Goal: Task Accomplishment & Management: Manage account settings

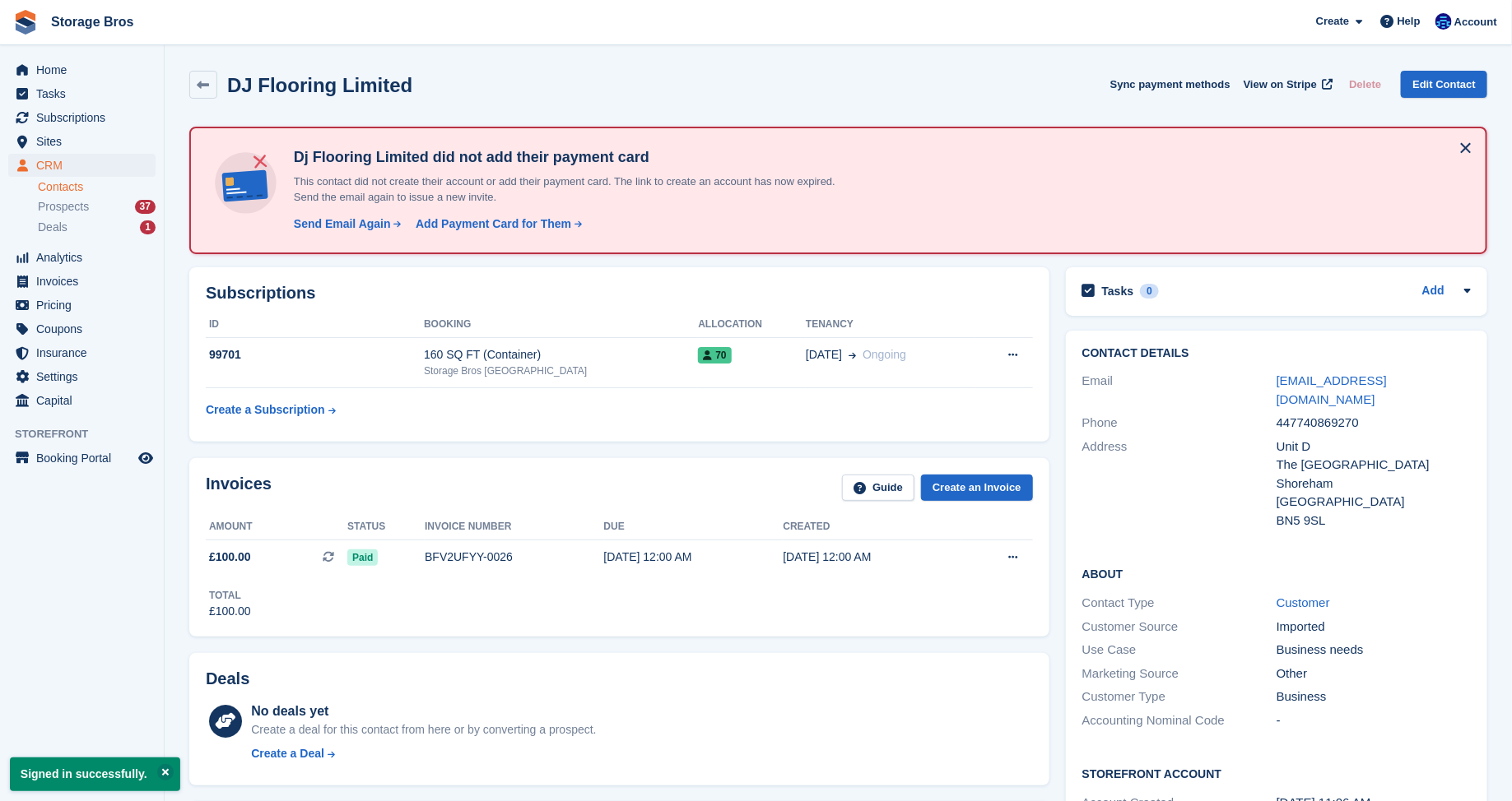
click at [222, 86] on div "DJ Flooring Limited" at bounding box center [315, 85] width 195 height 22
click at [194, 85] on link at bounding box center [203, 84] width 28 height 28
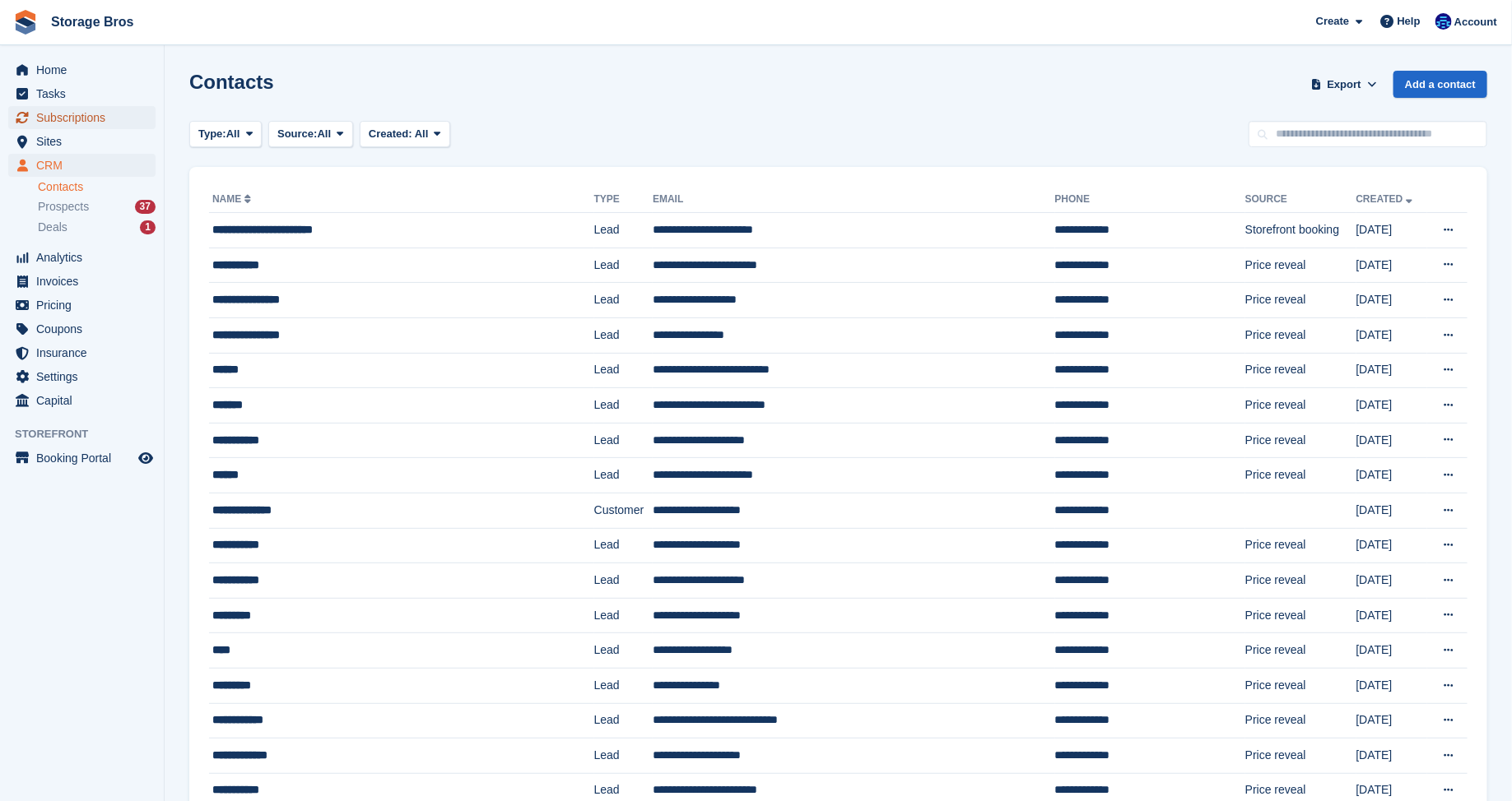
click at [63, 121] on span "Subscriptions" at bounding box center [85, 118] width 99 height 23
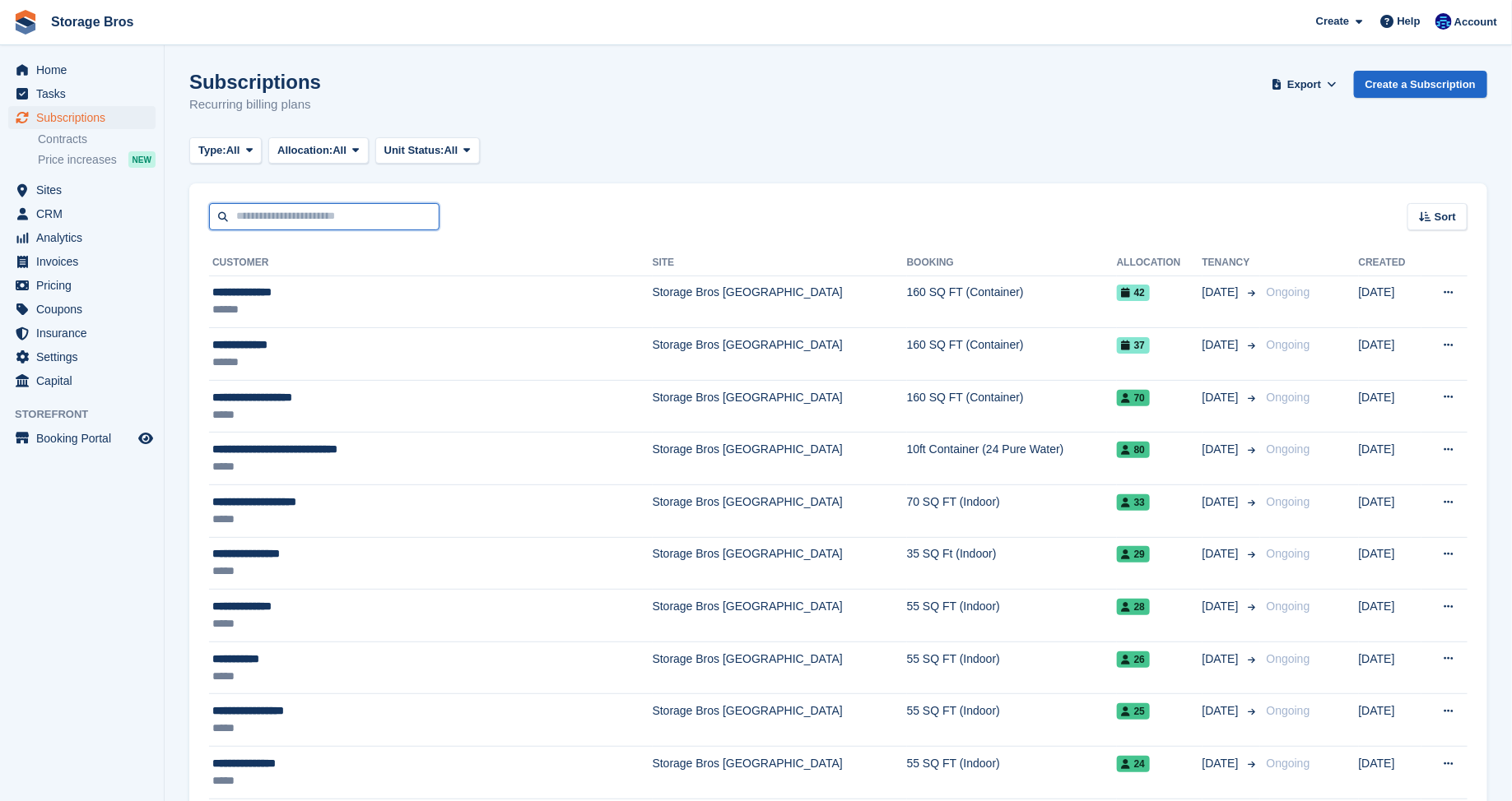
click at [279, 228] on input "text" at bounding box center [324, 216] width 230 height 27
type input "*"
type input "****"
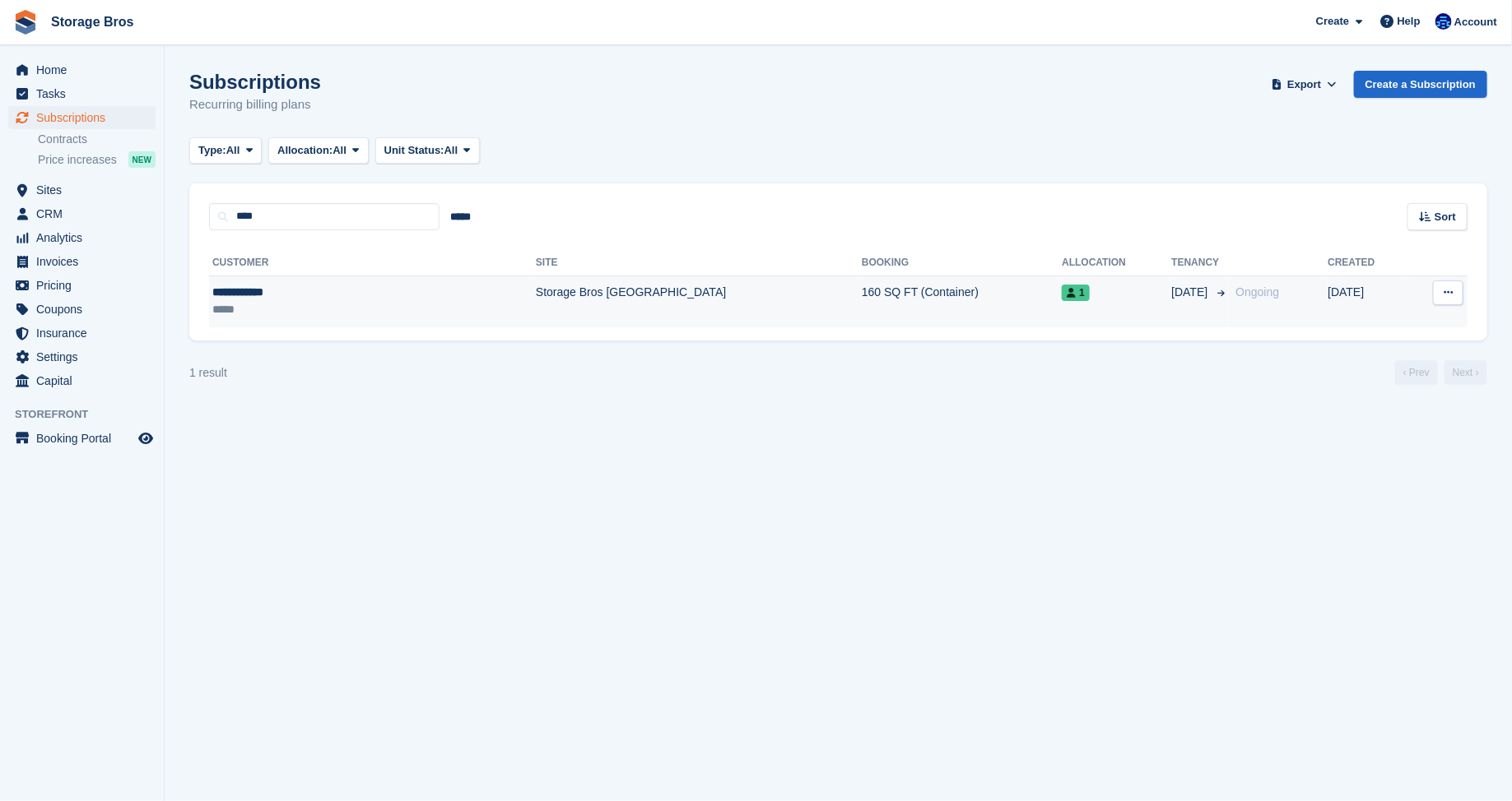
click at [302, 302] on div "*****" at bounding box center [306, 310] width 188 height 17
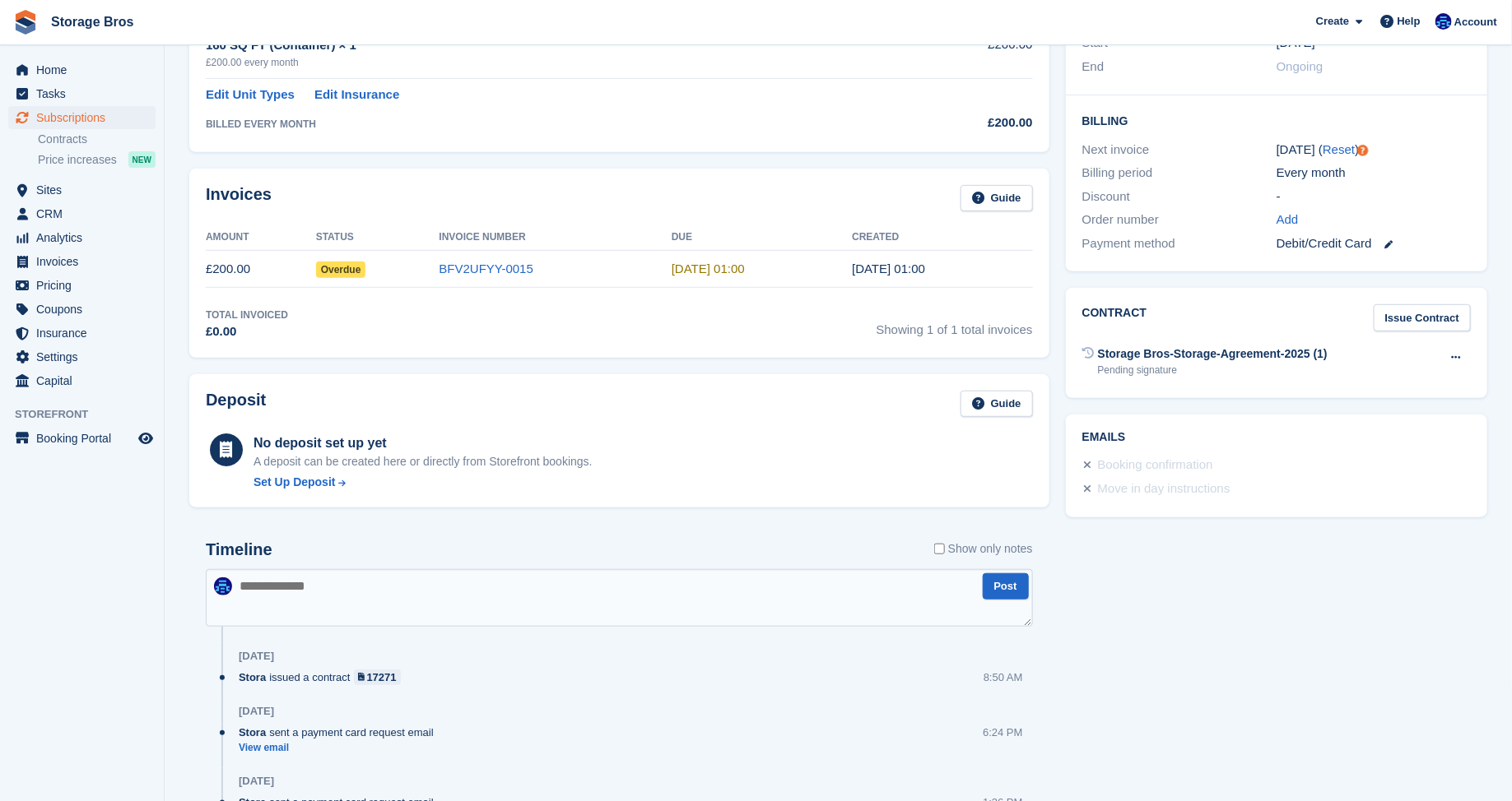
scroll to position [359, 0]
click at [571, 311] on div "Total Invoiced £0.00 Showing 1 of 1 total invoices" at bounding box center [619, 323] width 827 height 34
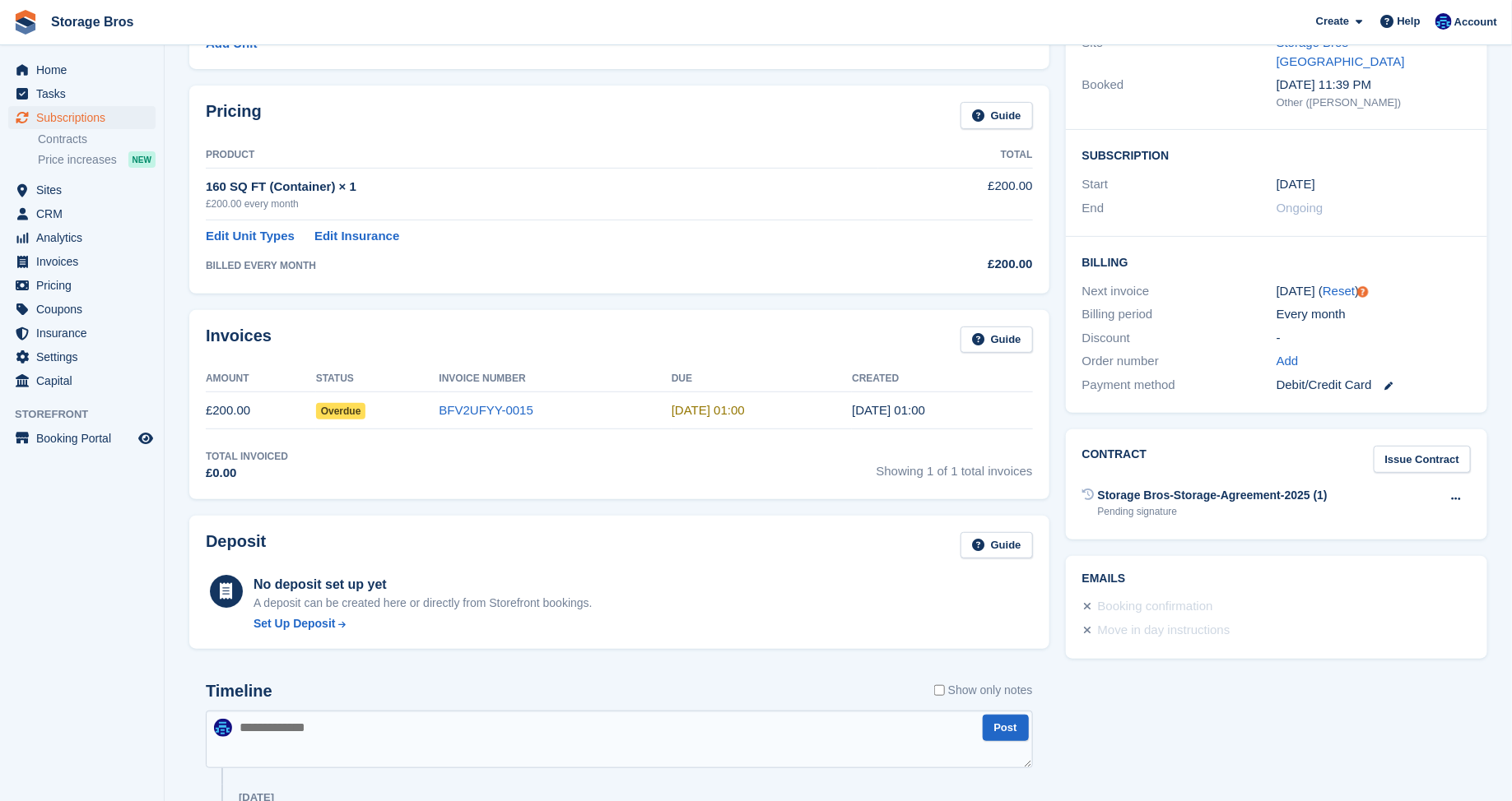
scroll to position [218, 0]
click at [567, 440] on div "Invoices Guide Amount Status Invoice Number Due Created £200.00 Overdue BFV2UFY…" at bounding box center [619, 402] width 859 height 189
click at [501, 408] on link "BFV2UFYY-0015" at bounding box center [486, 408] width 95 height 14
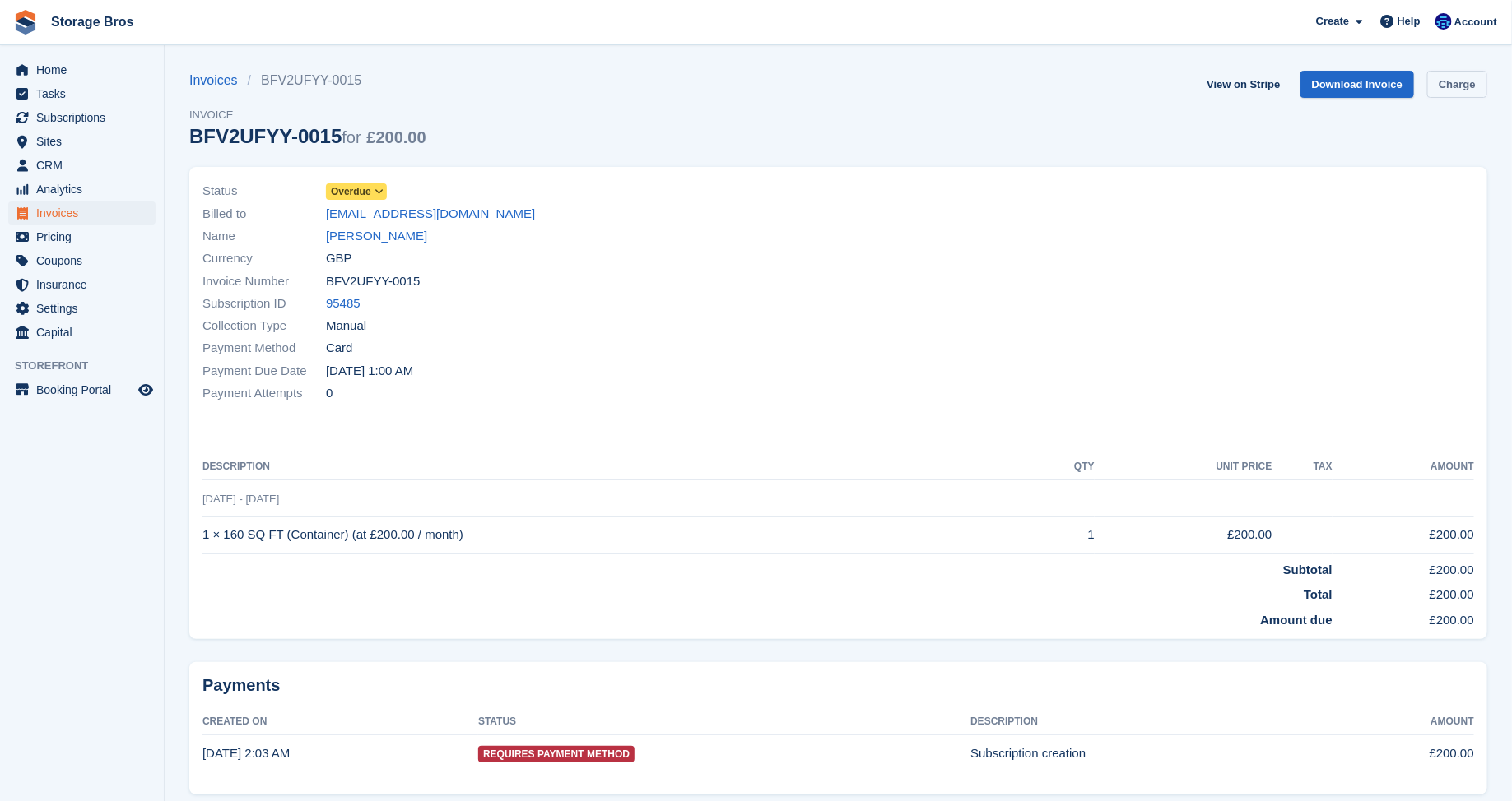
click at [1478, 77] on link "Charge" at bounding box center [1457, 84] width 60 height 27
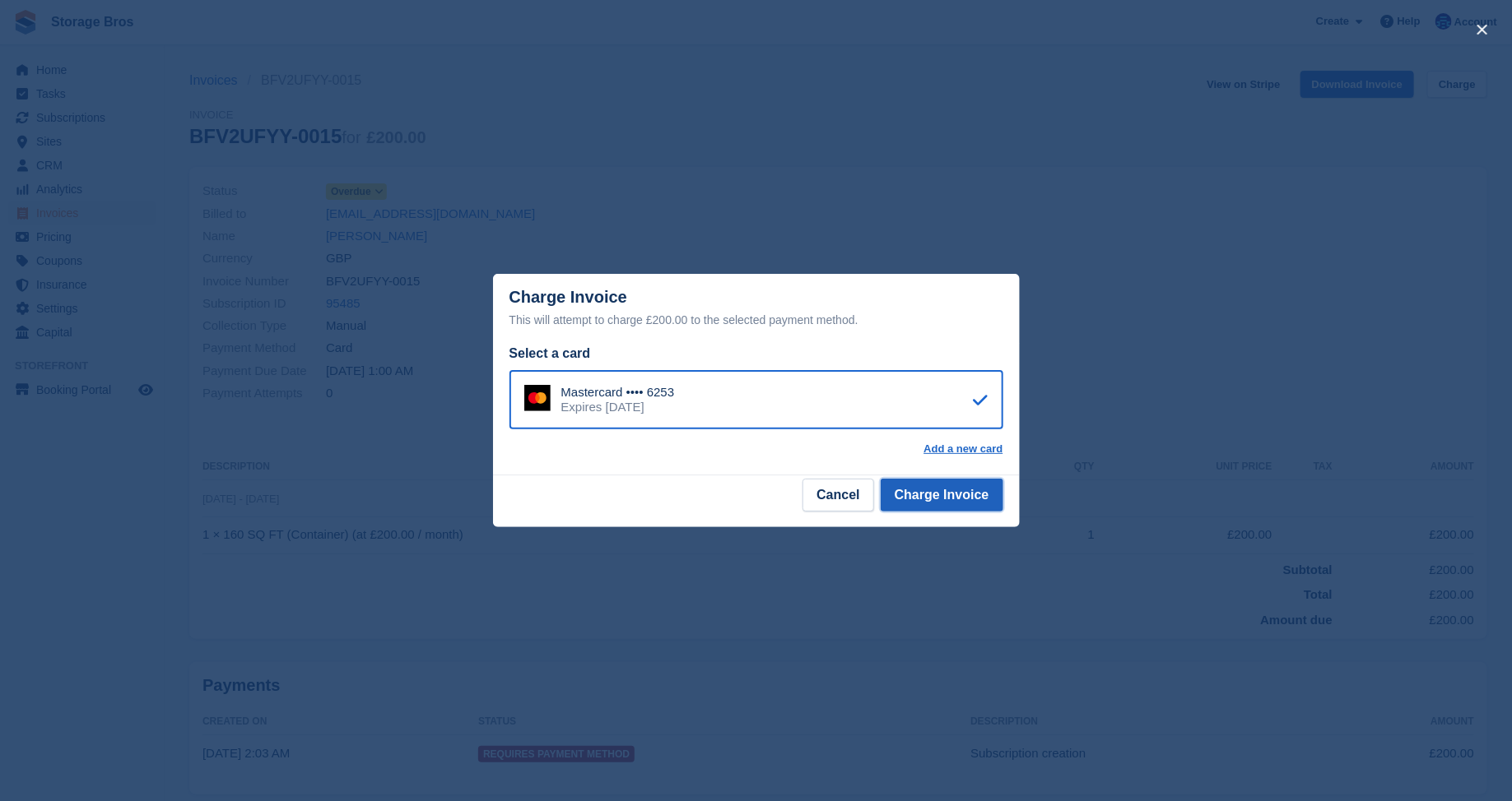
click at [939, 485] on button "Charge Invoice" at bounding box center [942, 495] width 123 height 33
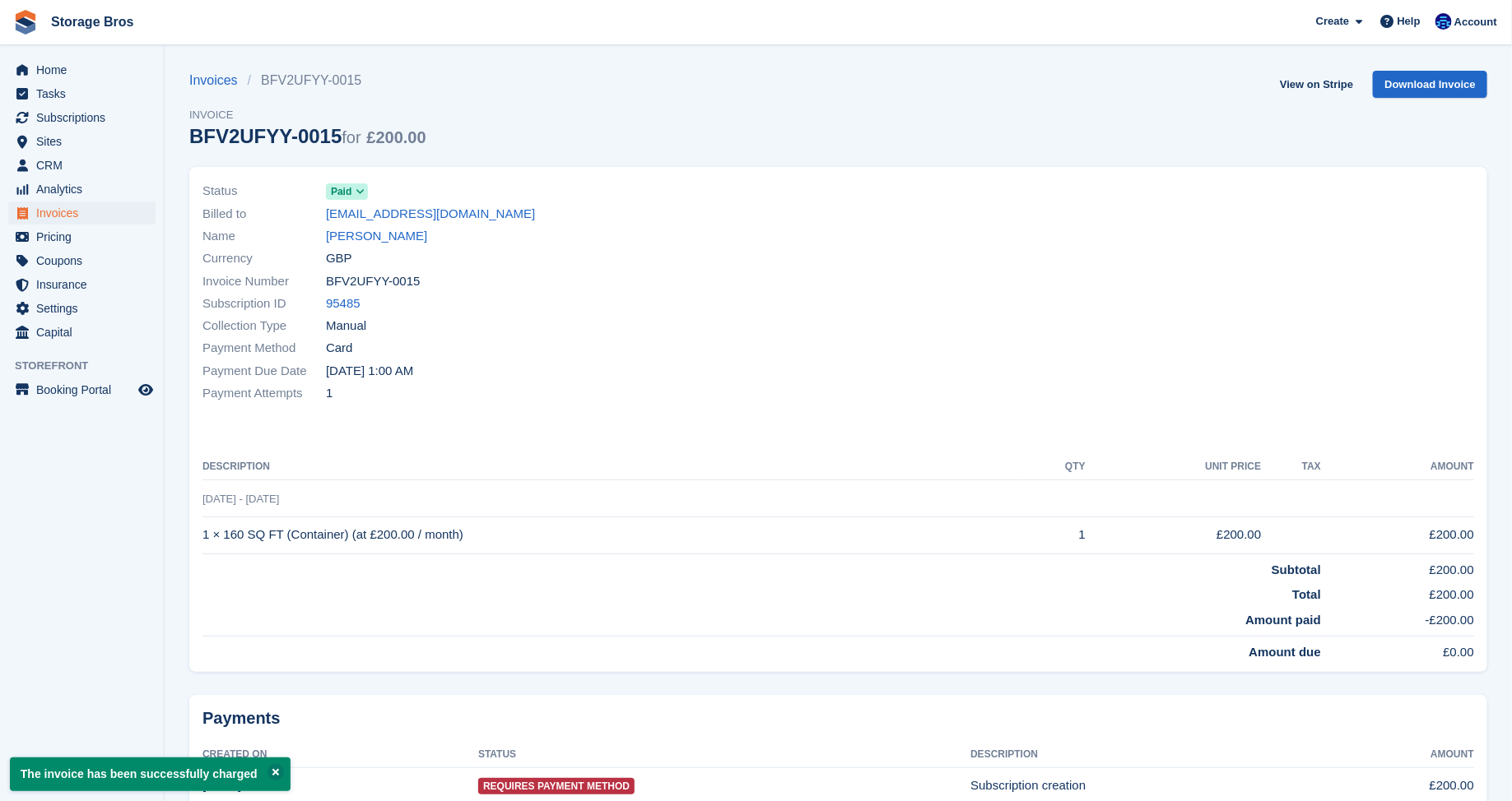
click at [213, 91] on div "Invoices BFV2UFYY-0015 Invoice BFV2UFYY-0015 for £200.00" at bounding box center [307, 119] width 237 height 97
click at [218, 84] on link "Invoices" at bounding box center [218, 80] width 58 height 19
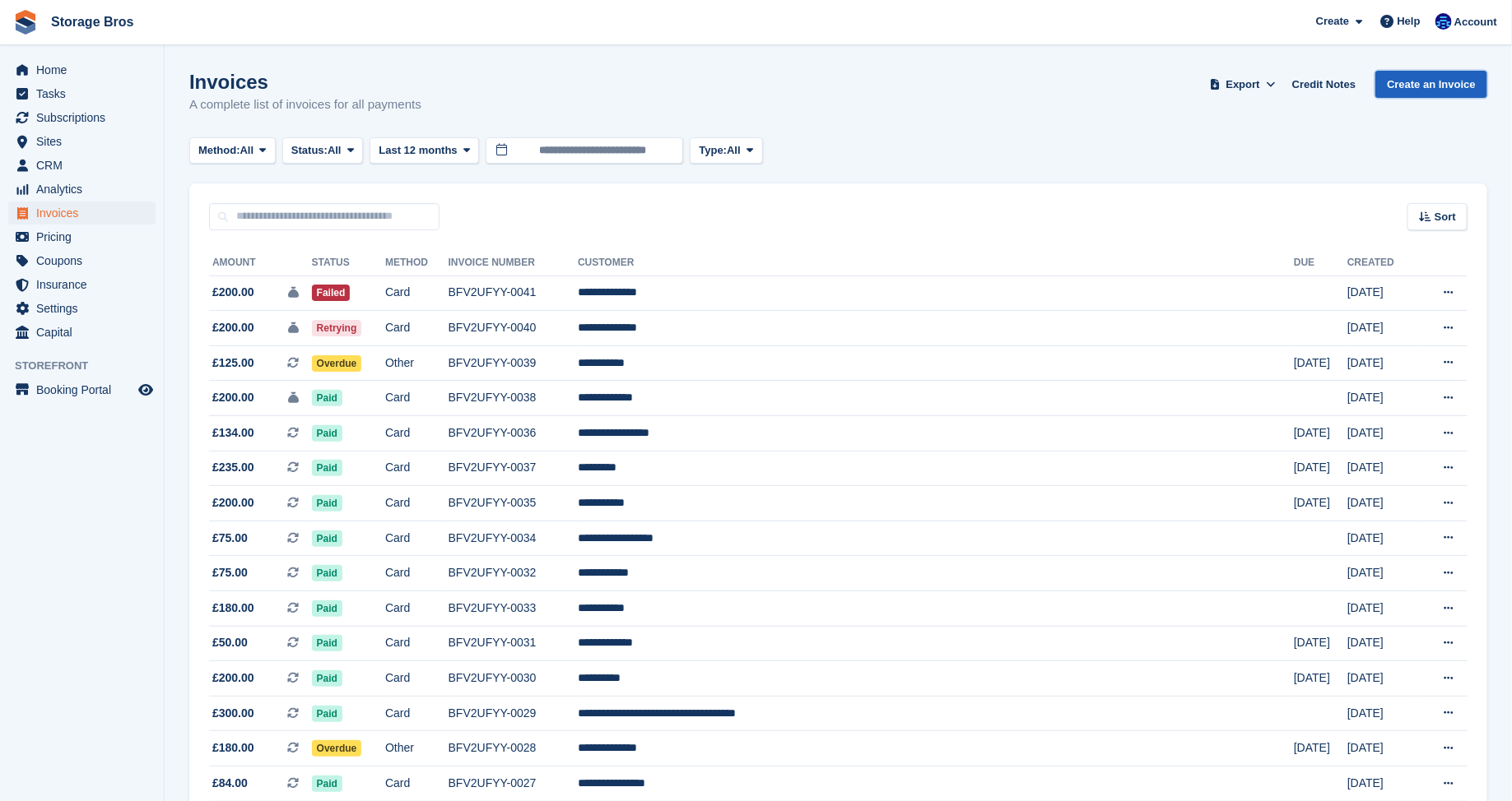
click at [1425, 90] on link "Create an Invoice" at bounding box center [1431, 84] width 112 height 27
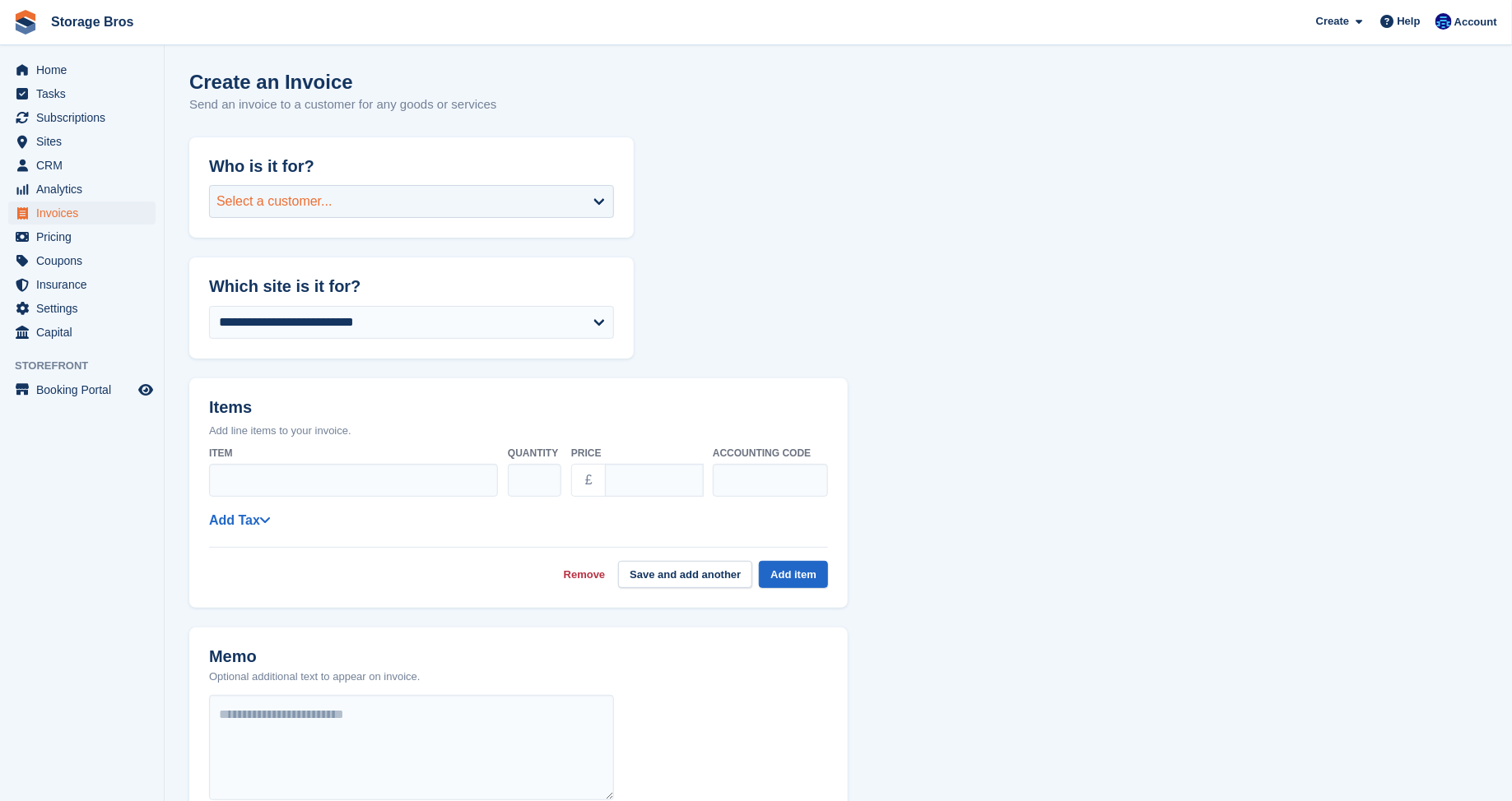
click at [509, 207] on div "Select a customer..." at bounding box center [411, 202] width 405 height 33
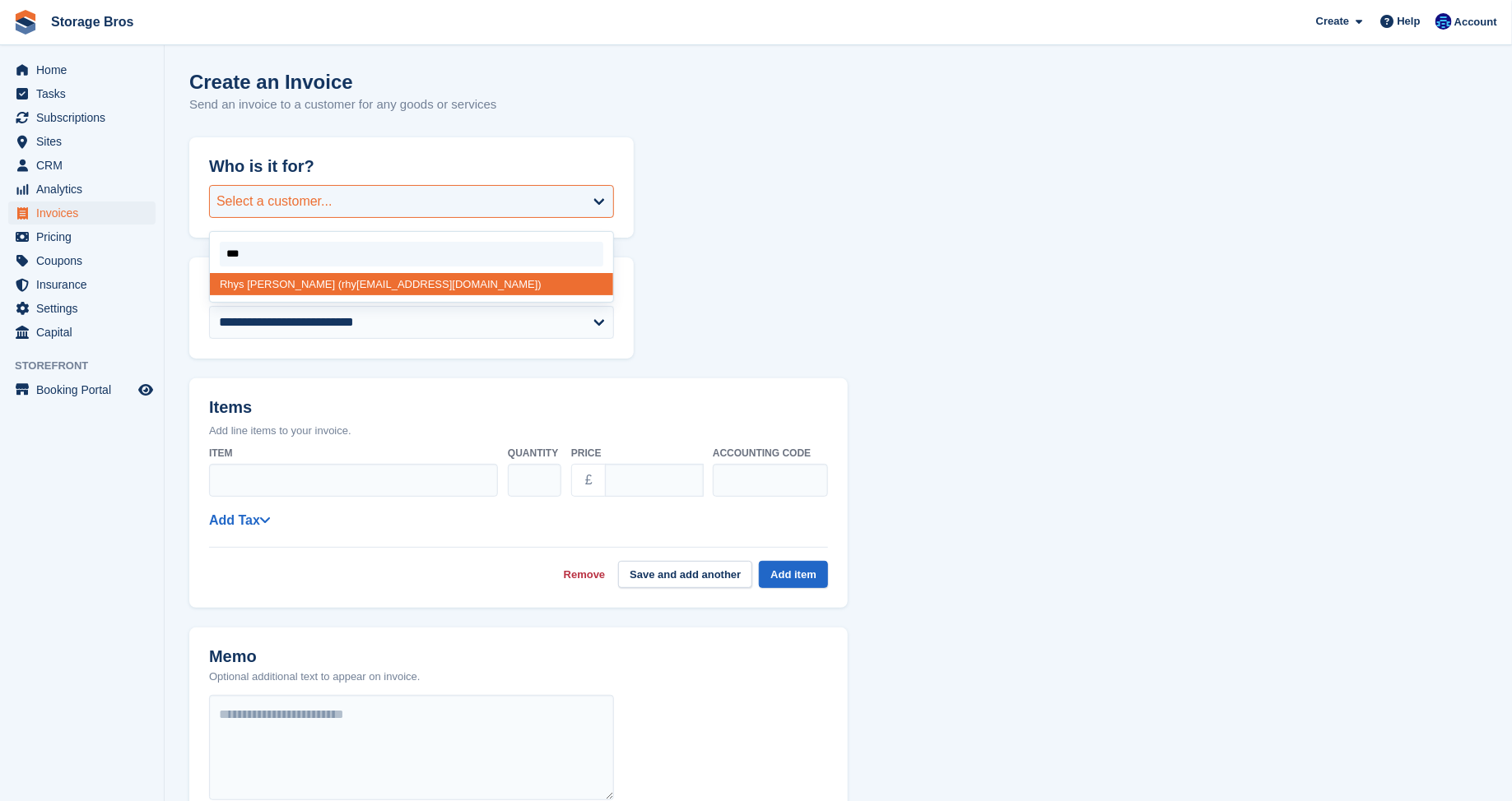
type input "****"
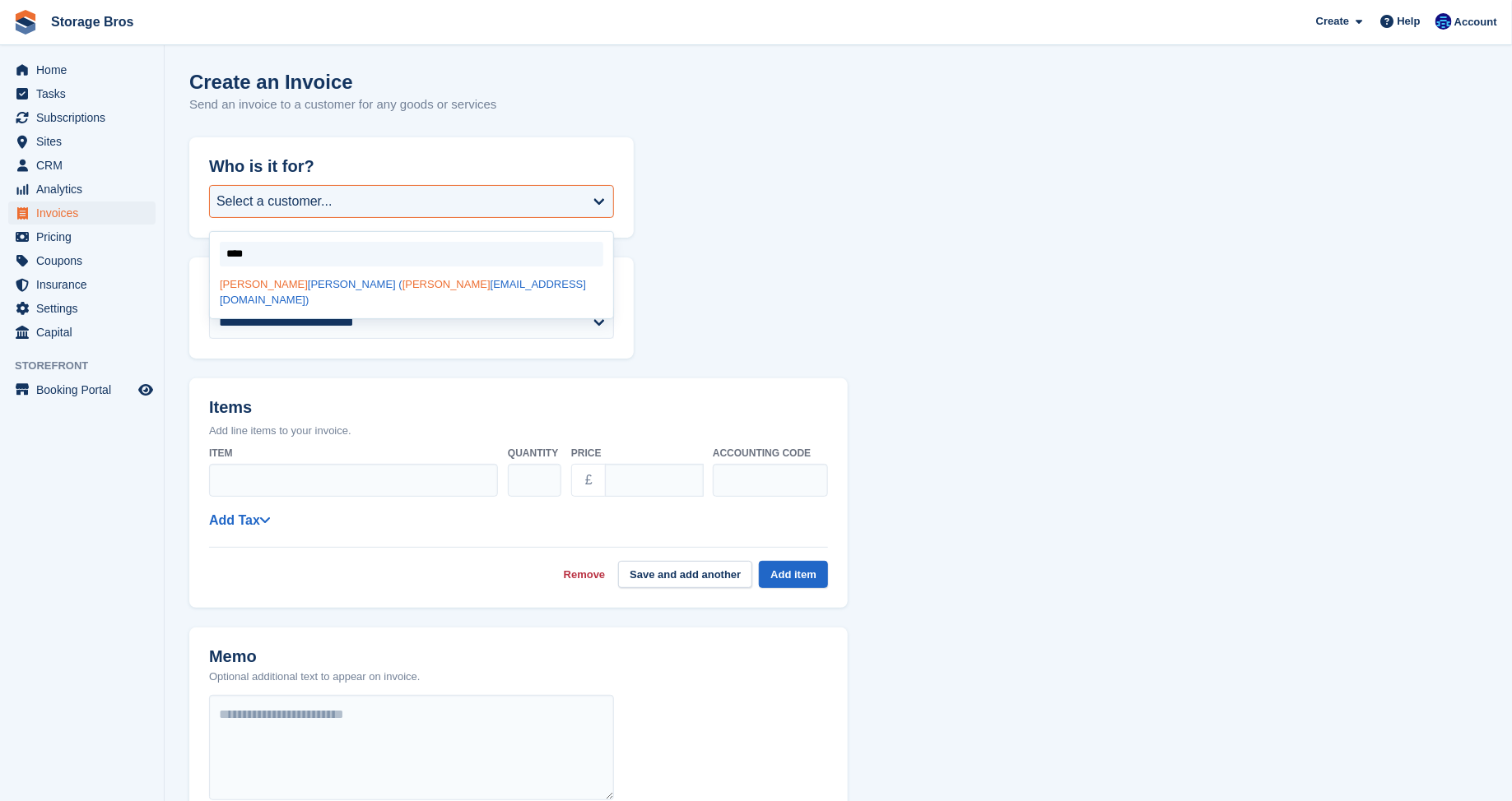
click at [373, 289] on div "Rhys Kennedy ( rhys kennedy2011@hotmail.co.uk)" at bounding box center [411, 293] width 403 height 39
select select "******"
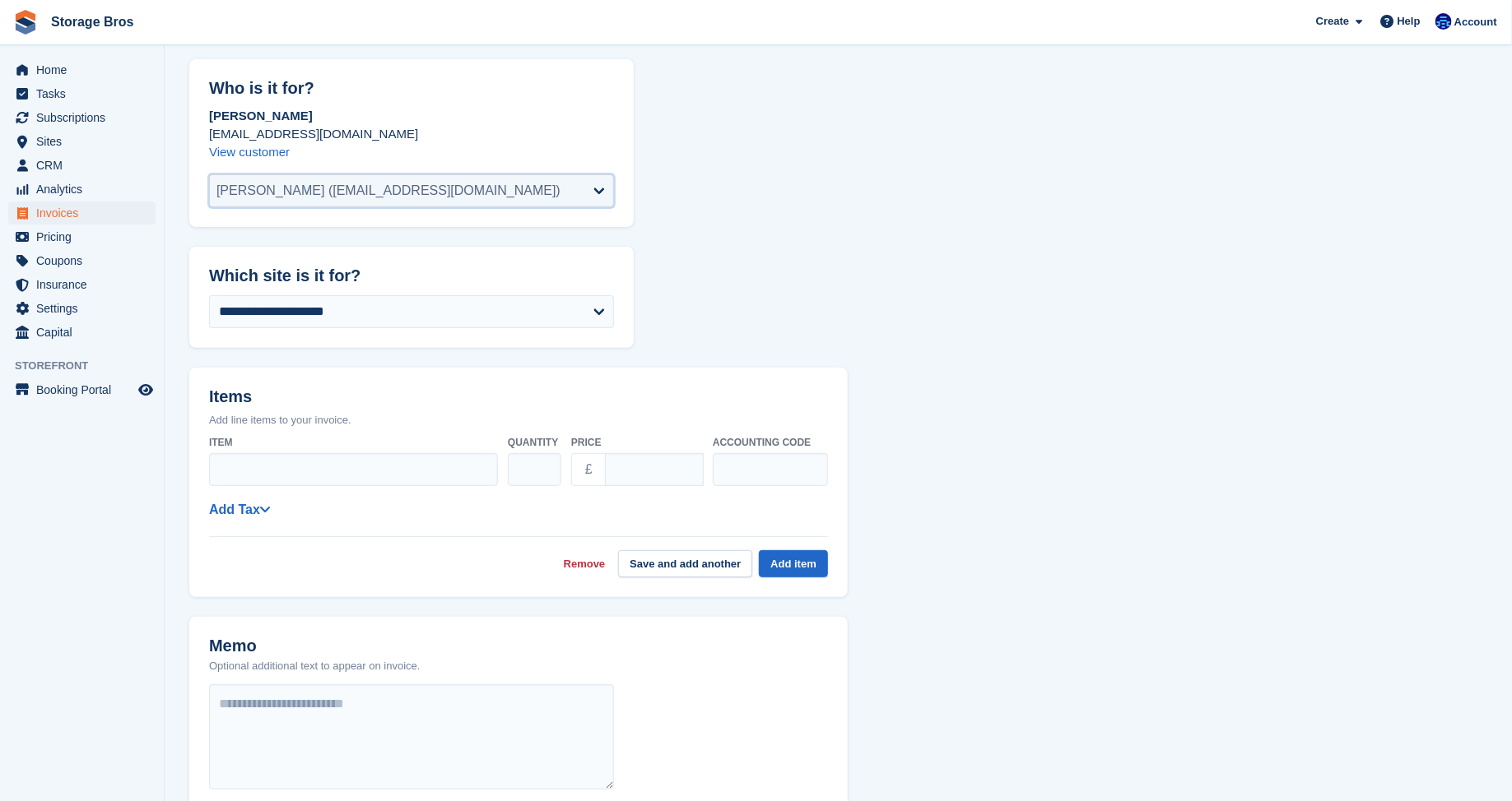
scroll to position [108, 0]
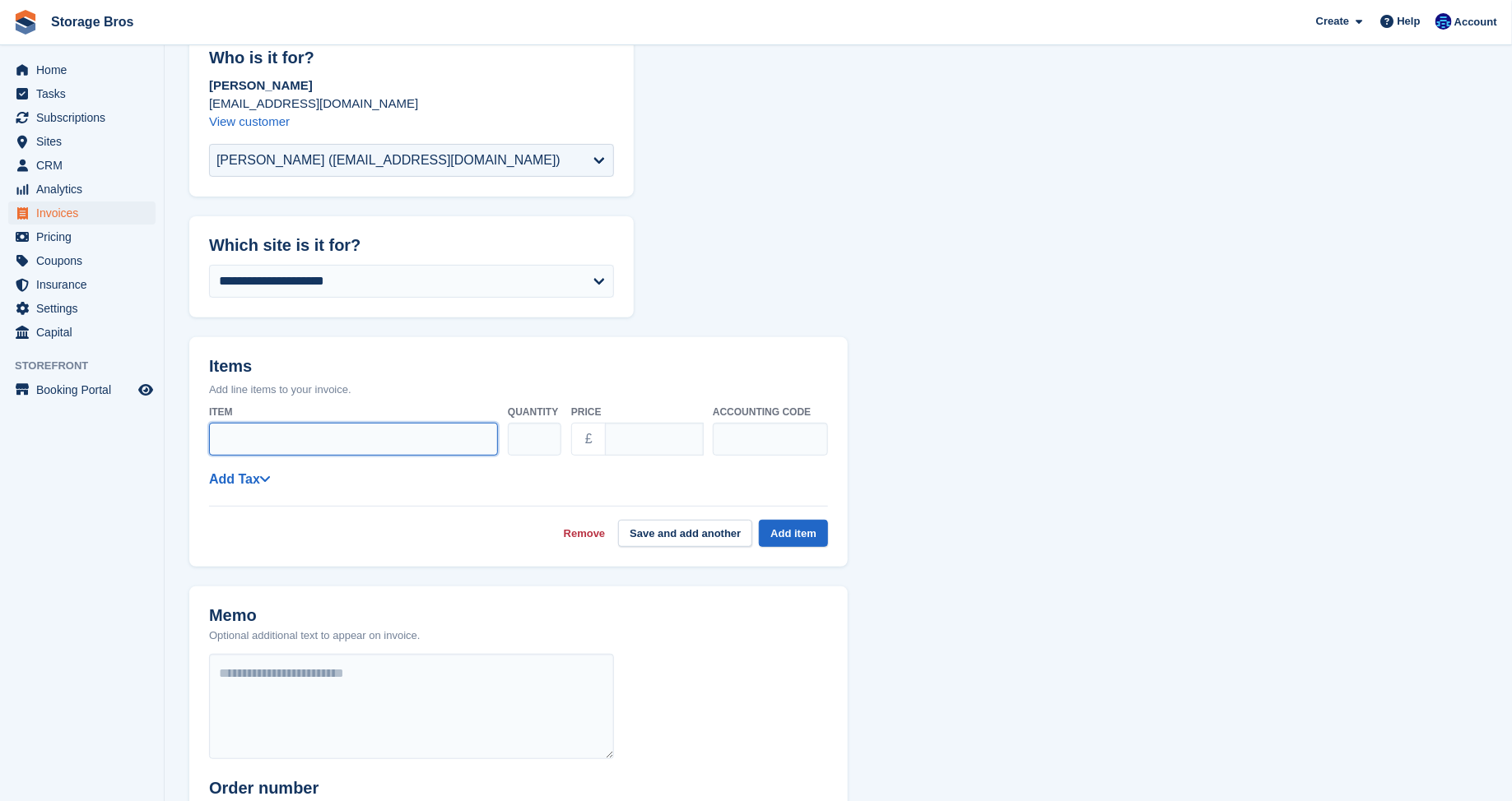
click at [325, 435] on input "Item" at bounding box center [353, 439] width 289 height 33
click at [667, 440] on input "****" at bounding box center [654, 439] width 99 height 33
type input "***"
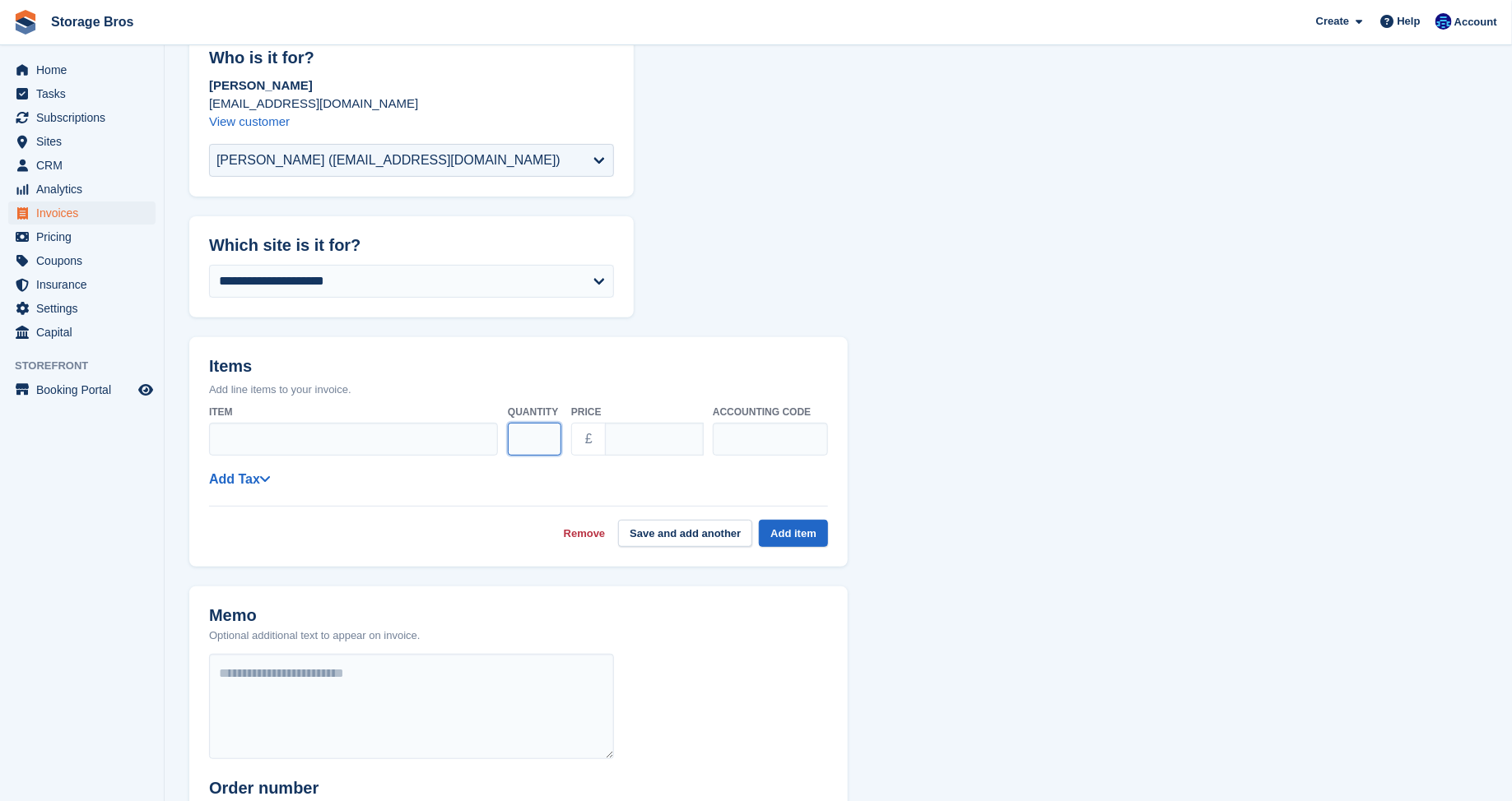
click at [533, 441] on input "*" at bounding box center [534, 439] width 53 height 33
type input "*"
click at [361, 441] on input "Item" at bounding box center [353, 439] width 289 height 33
type input "**********"
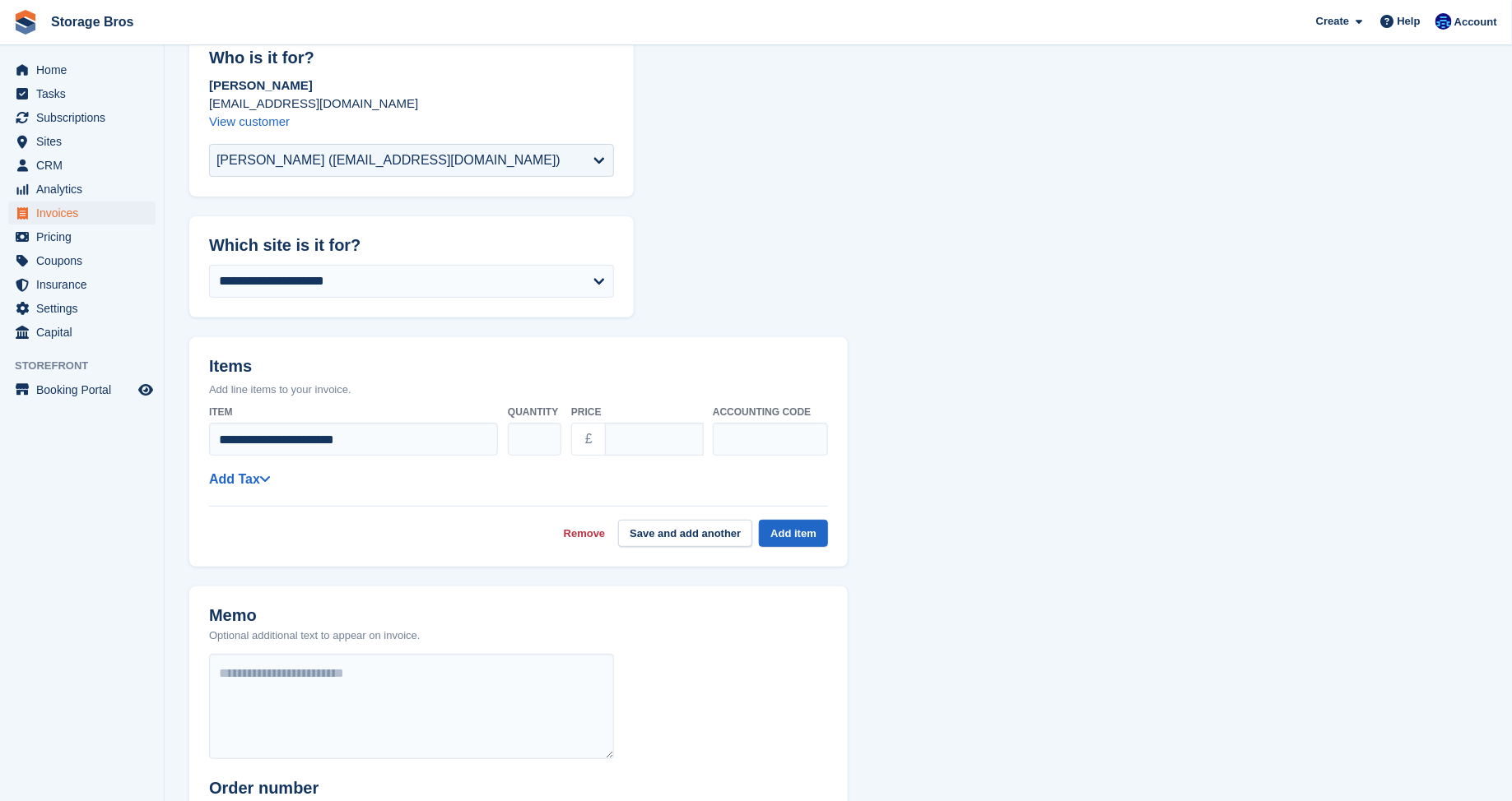
click at [466, 502] on div "**********" at bounding box center [518, 472] width 619 height 149
click at [782, 533] on button "Add item" at bounding box center [793, 533] width 69 height 27
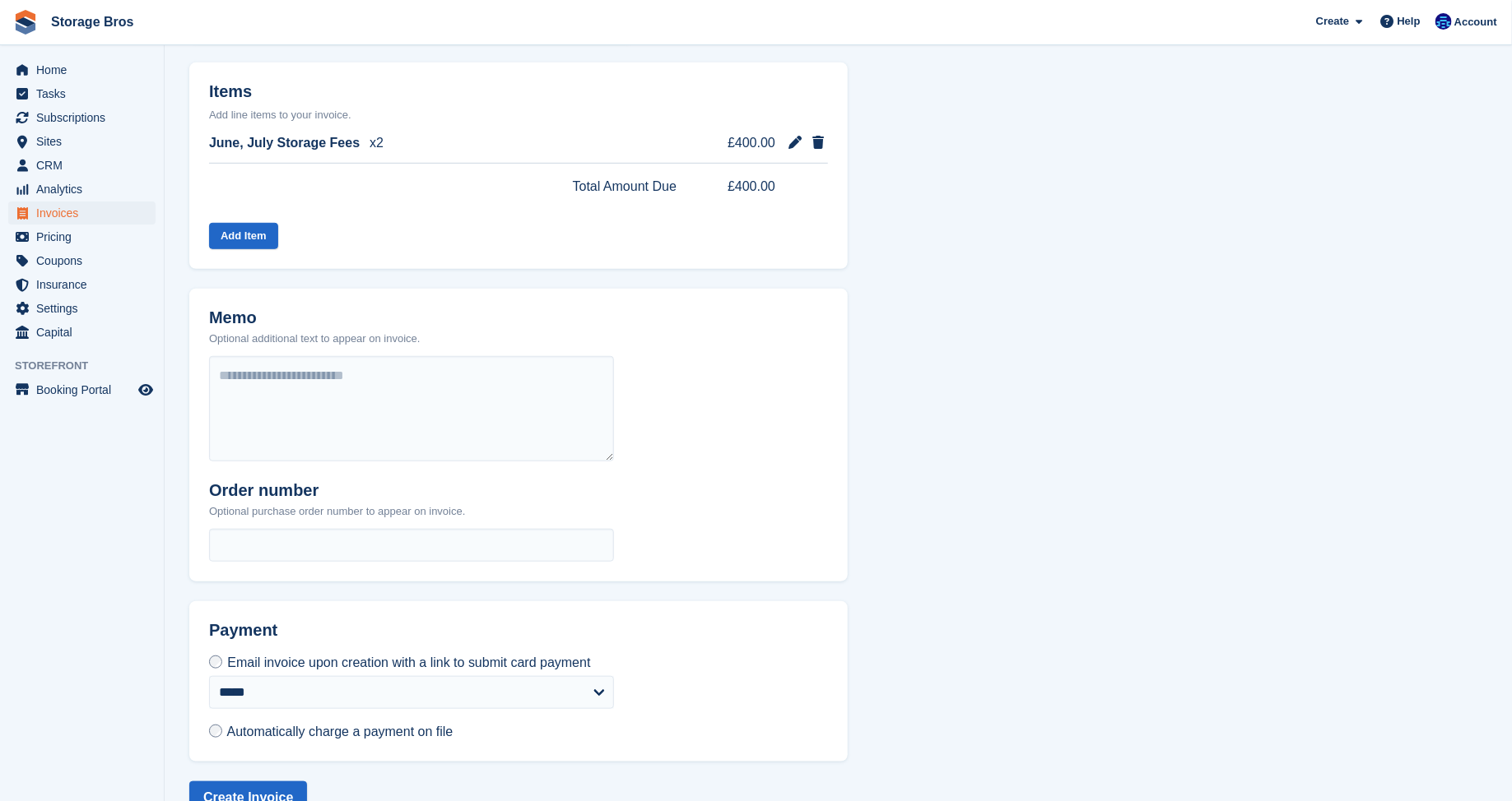
scroll to position [434, 0]
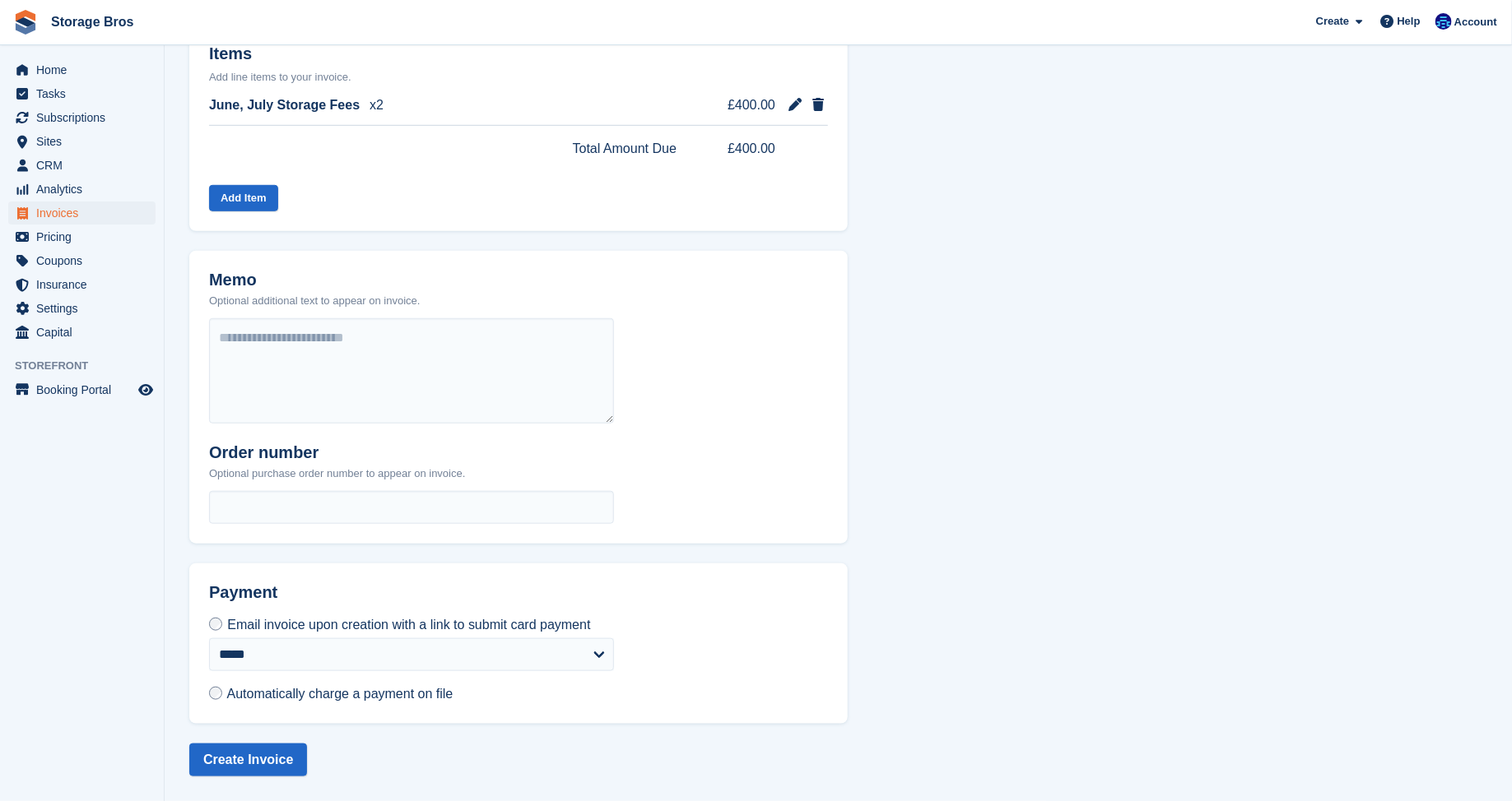
click at [327, 696] on span "Automatically charge a payment on file" at bounding box center [340, 694] width 226 height 14
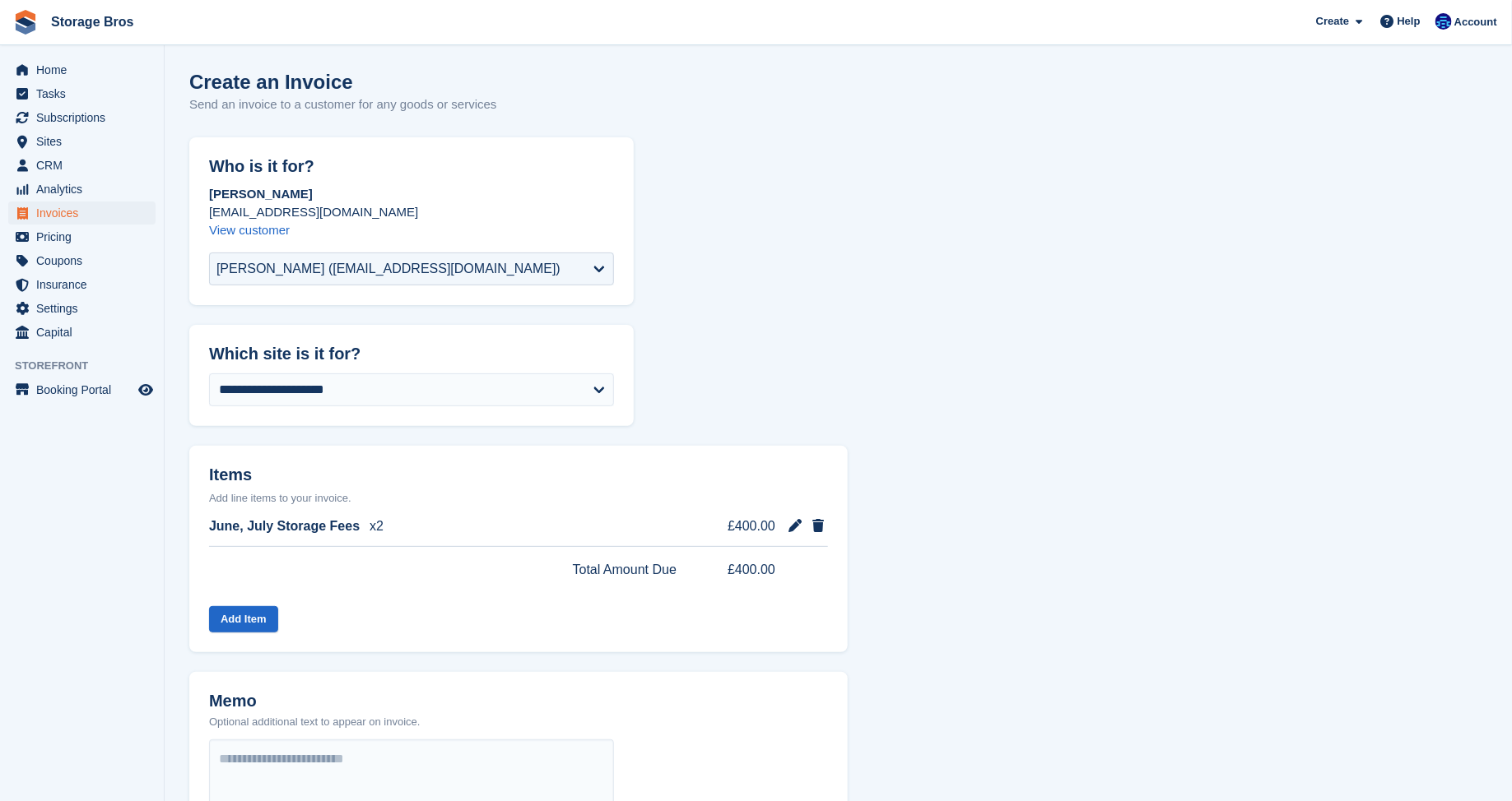
scroll to position [420, 0]
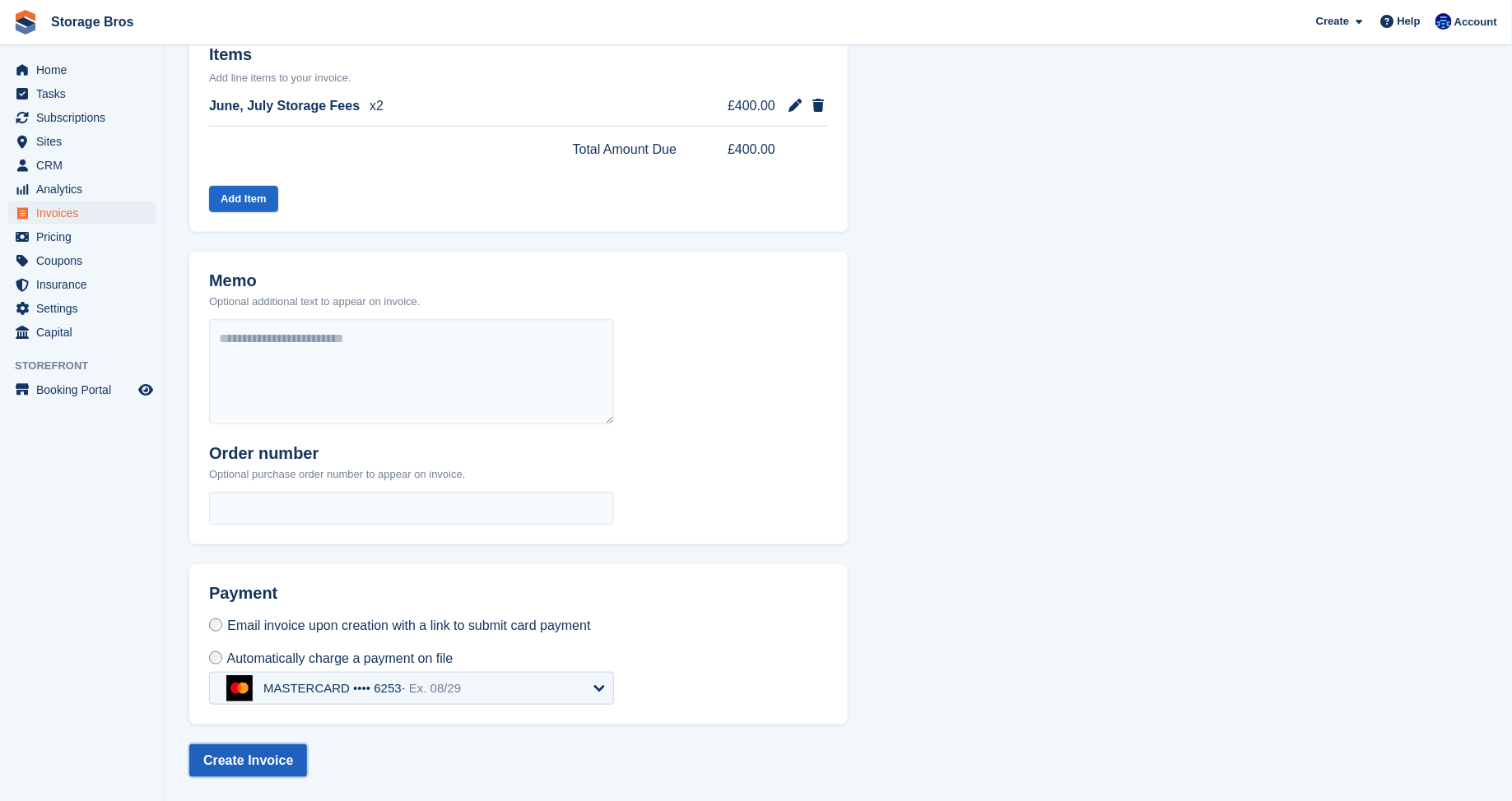
click at [249, 763] on button "Create Invoice" at bounding box center [248, 760] width 118 height 33
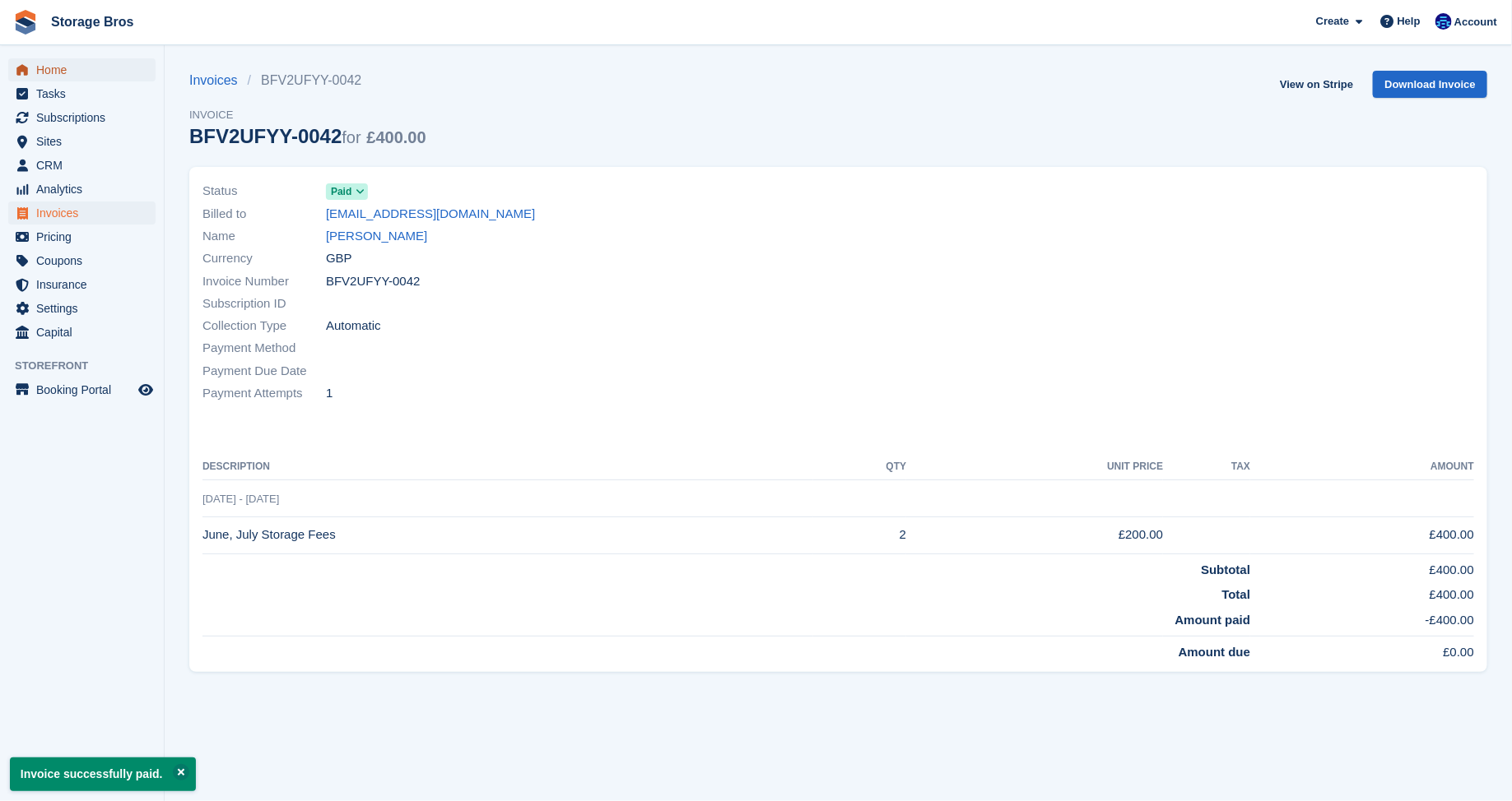
click at [62, 64] on span "Home" at bounding box center [85, 70] width 99 height 23
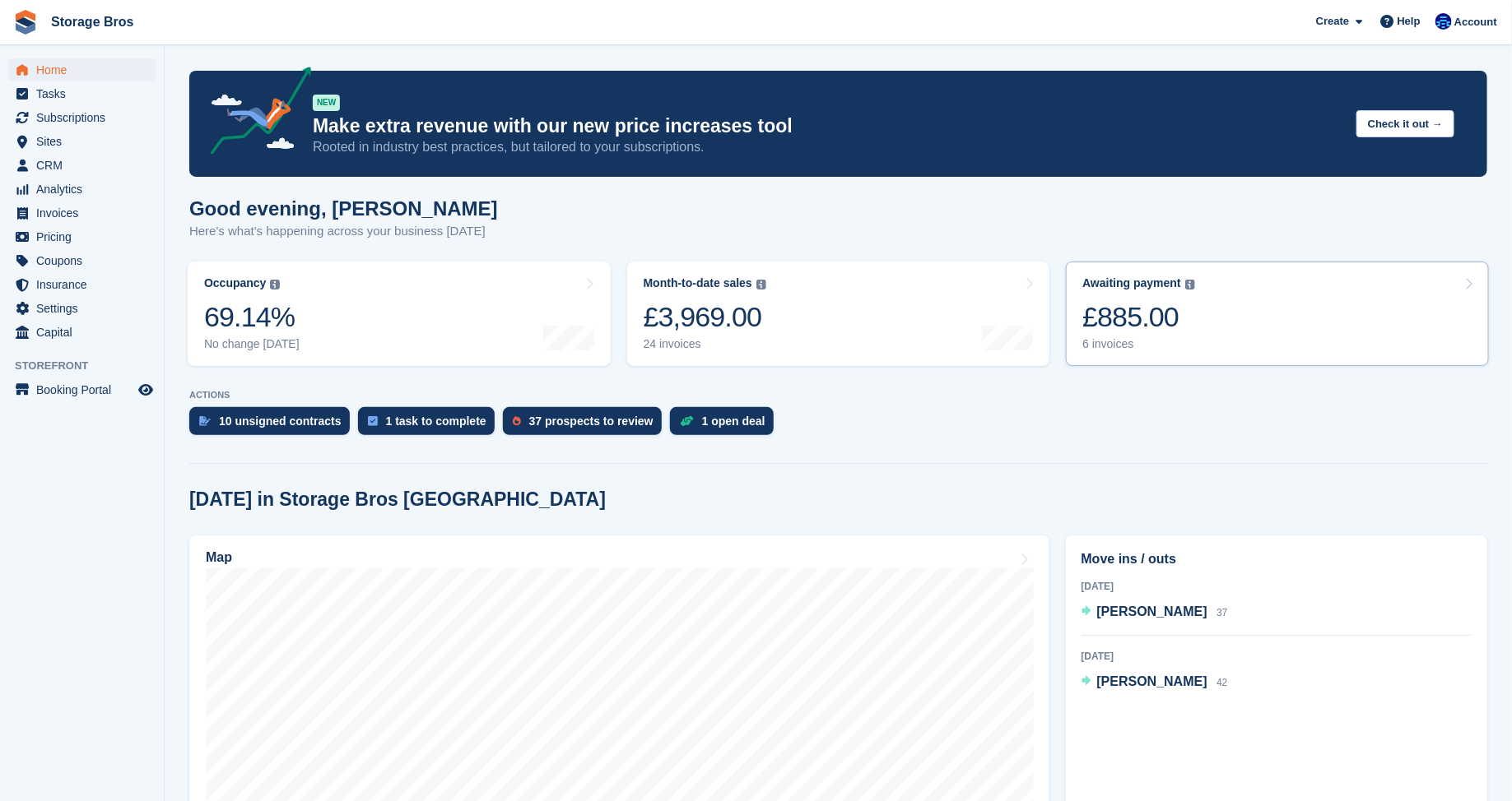
click at [1213, 324] on link "Awaiting payment The total outstanding balance on all open invoices. £885.00 6 …" at bounding box center [1276, 314] width 422 height 104
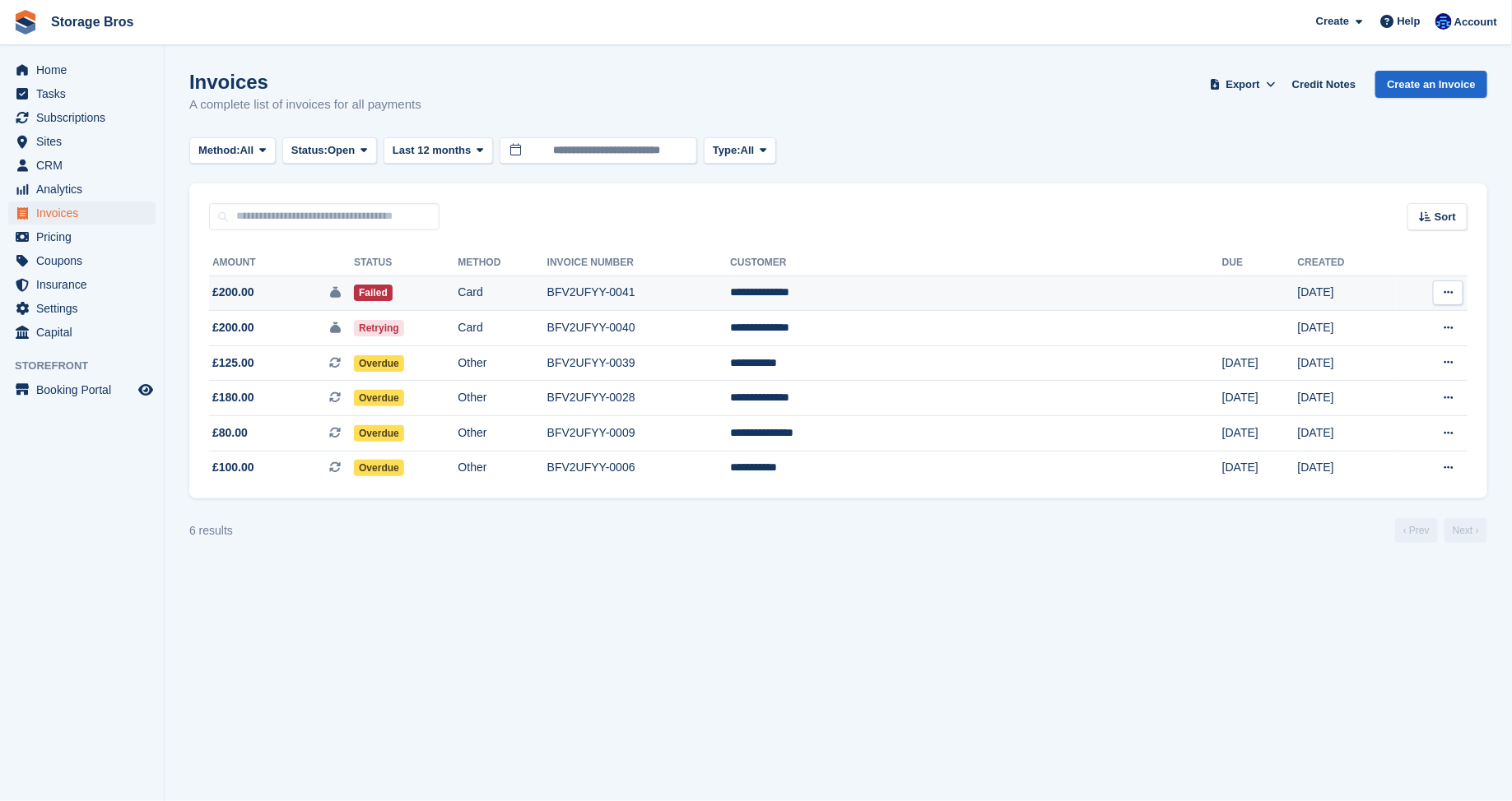
click at [1457, 300] on button at bounding box center [1447, 293] width 30 height 25
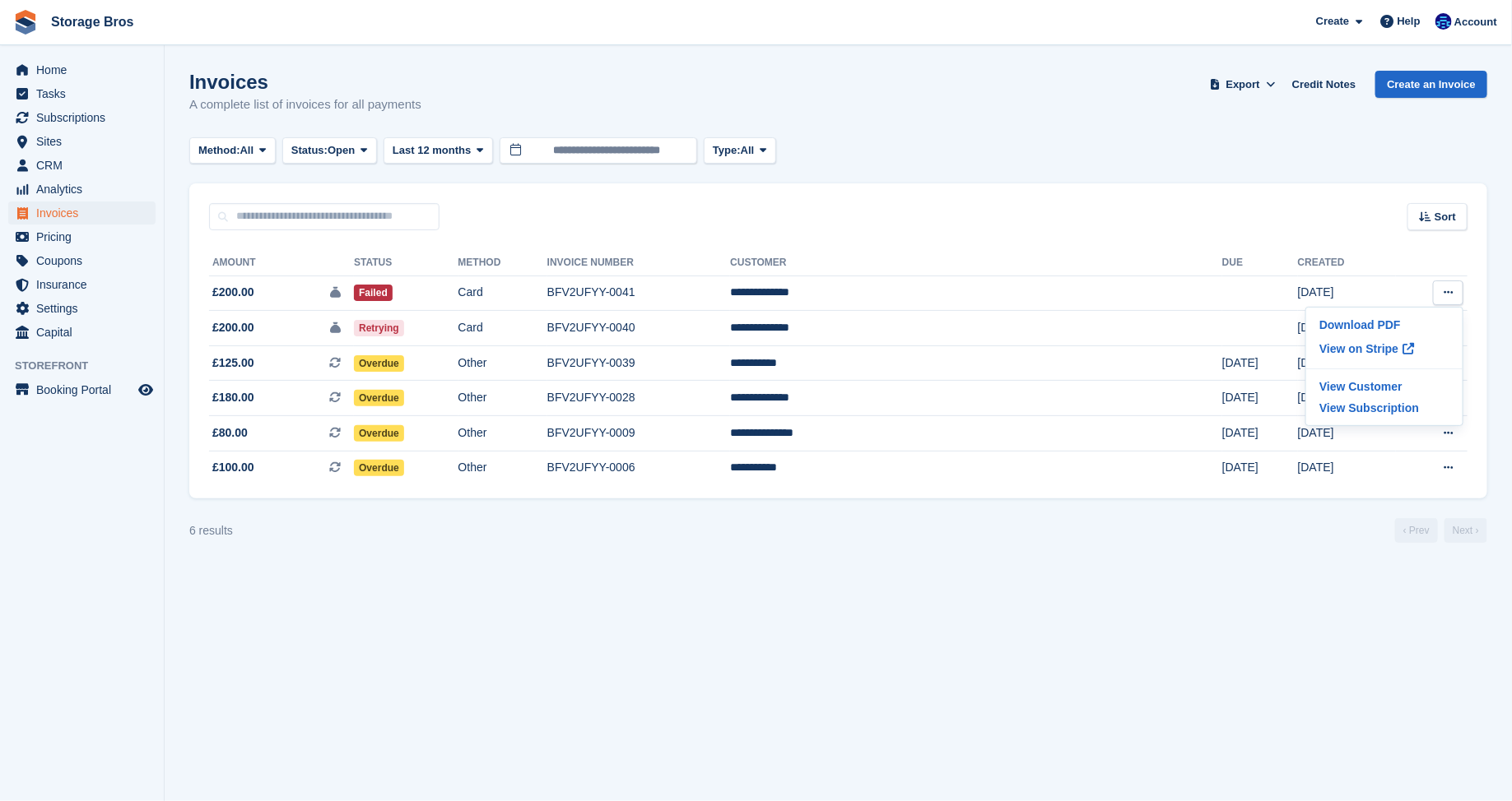
click at [1180, 229] on div "Sort Sort by Date created Created (oldest first) Created (newest first)" at bounding box center [838, 207] width 1297 height 47
click at [80, 120] on span "Subscriptions" at bounding box center [85, 118] width 99 height 23
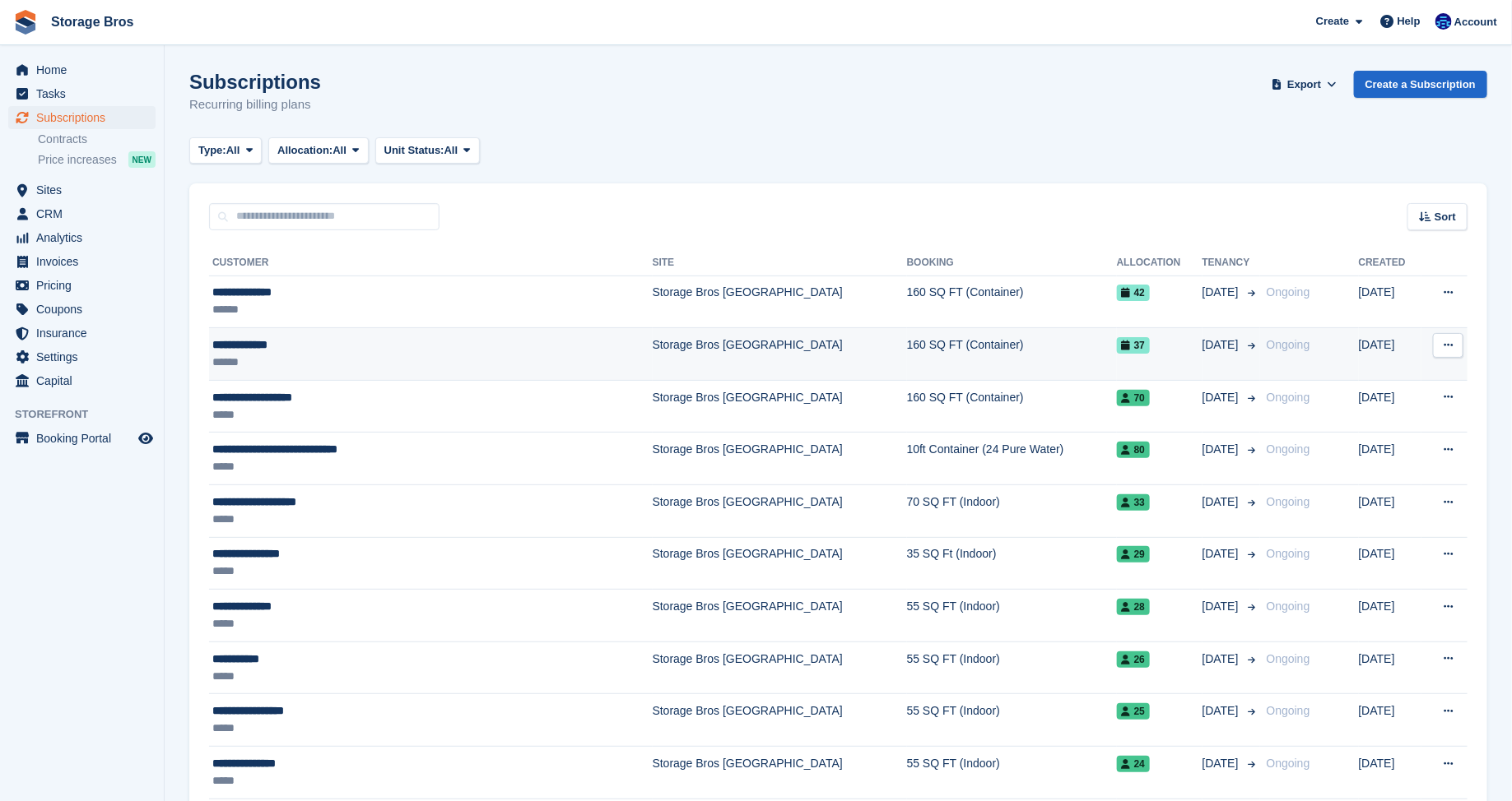
click at [367, 355] on div "******" at bounding box center [377, 362] width 329 height 17
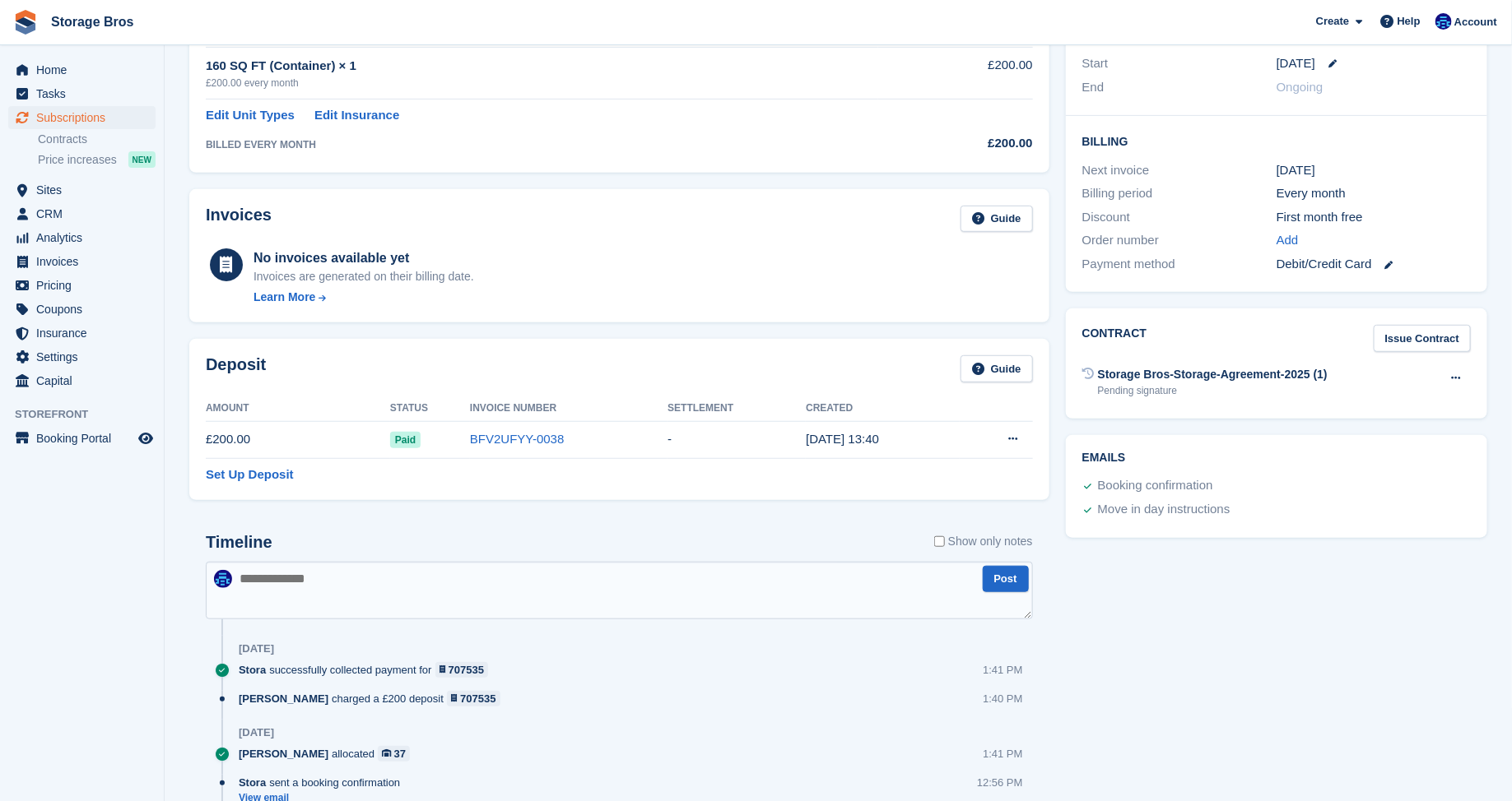
scroll to position [343, 0]
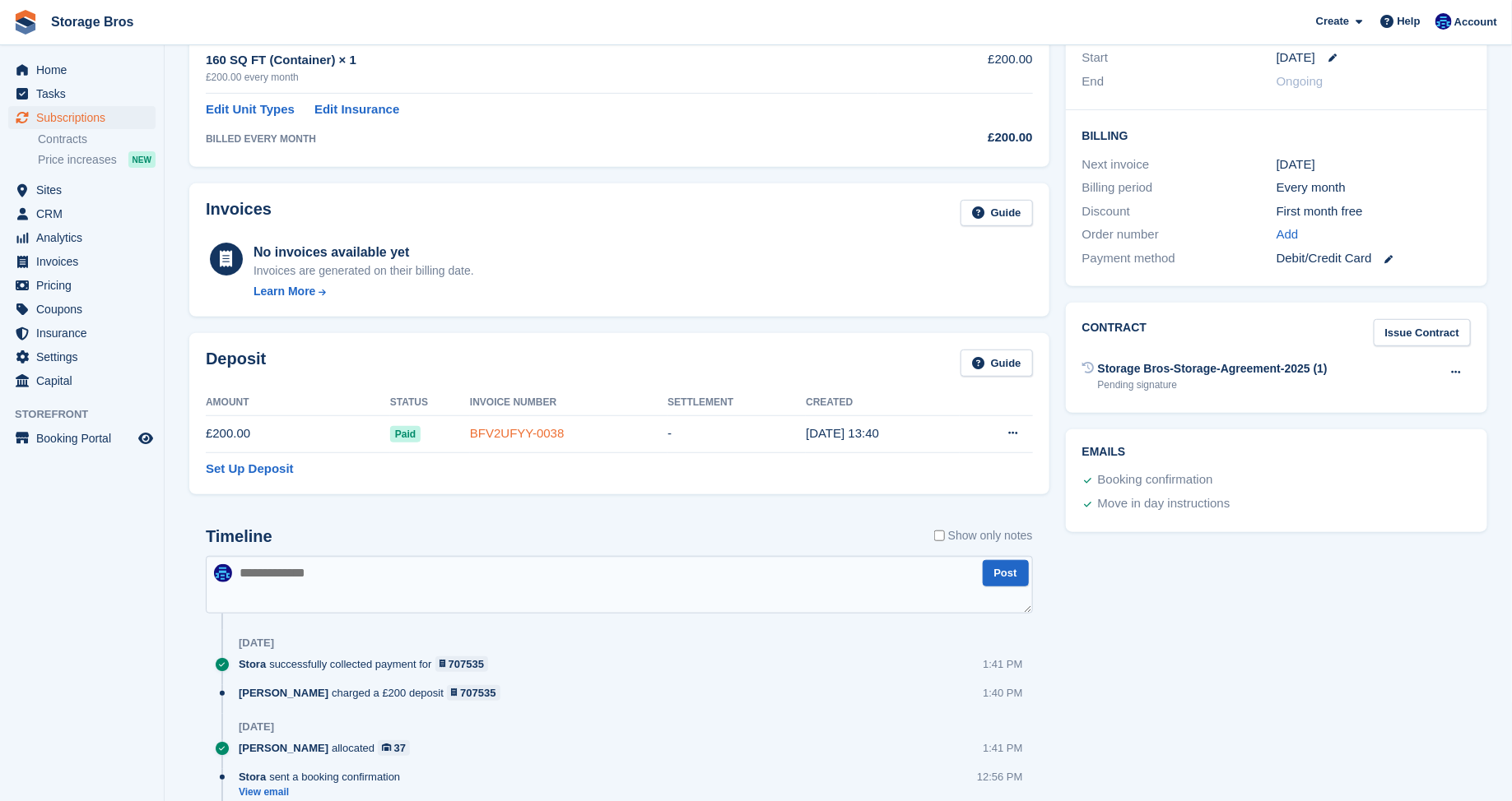
click at [549, 427] on link "BFV2UFYY-0038" at bounding box center [517, 433] width 95 height 14
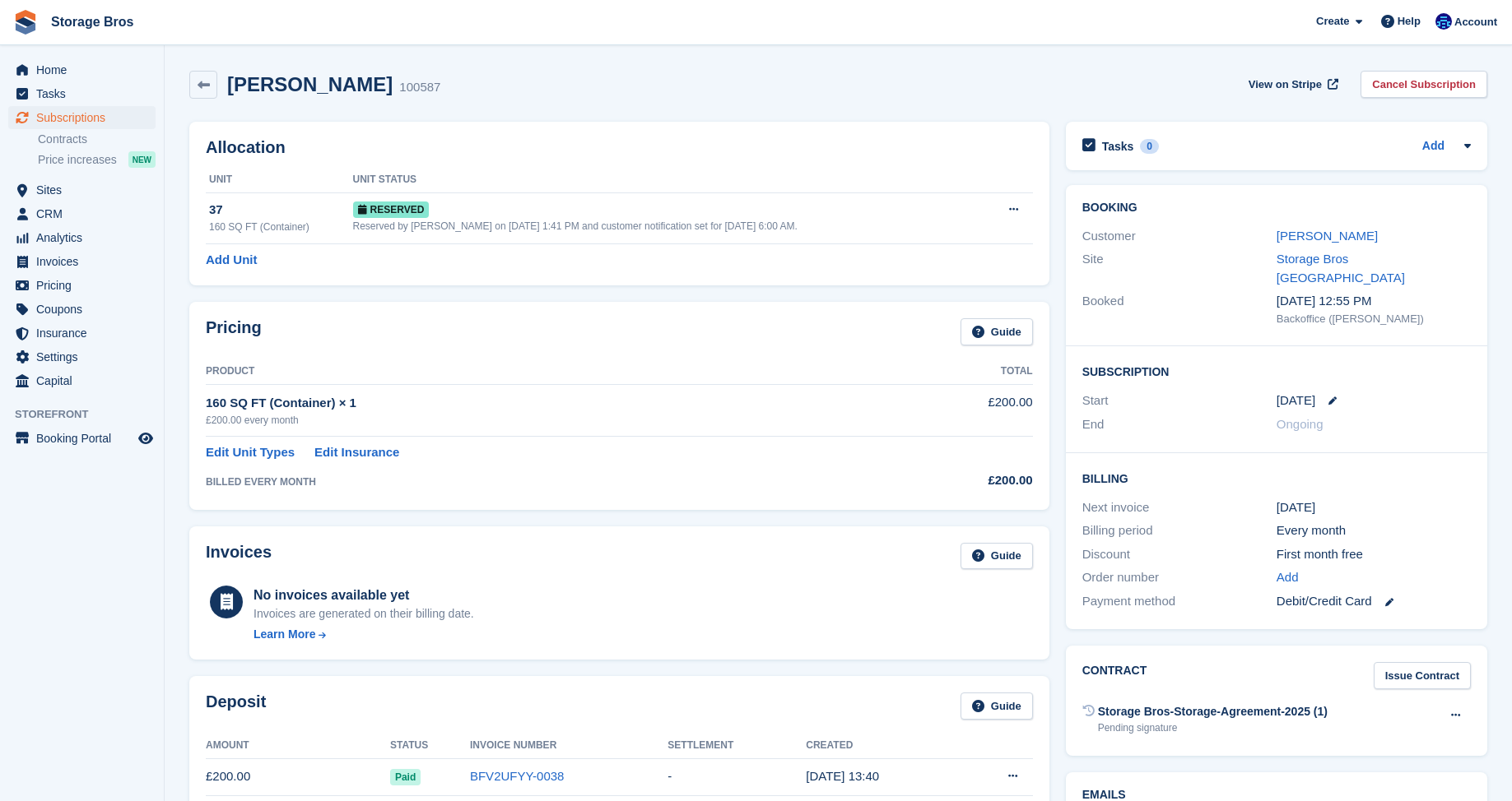
scroll to position [343, 0]
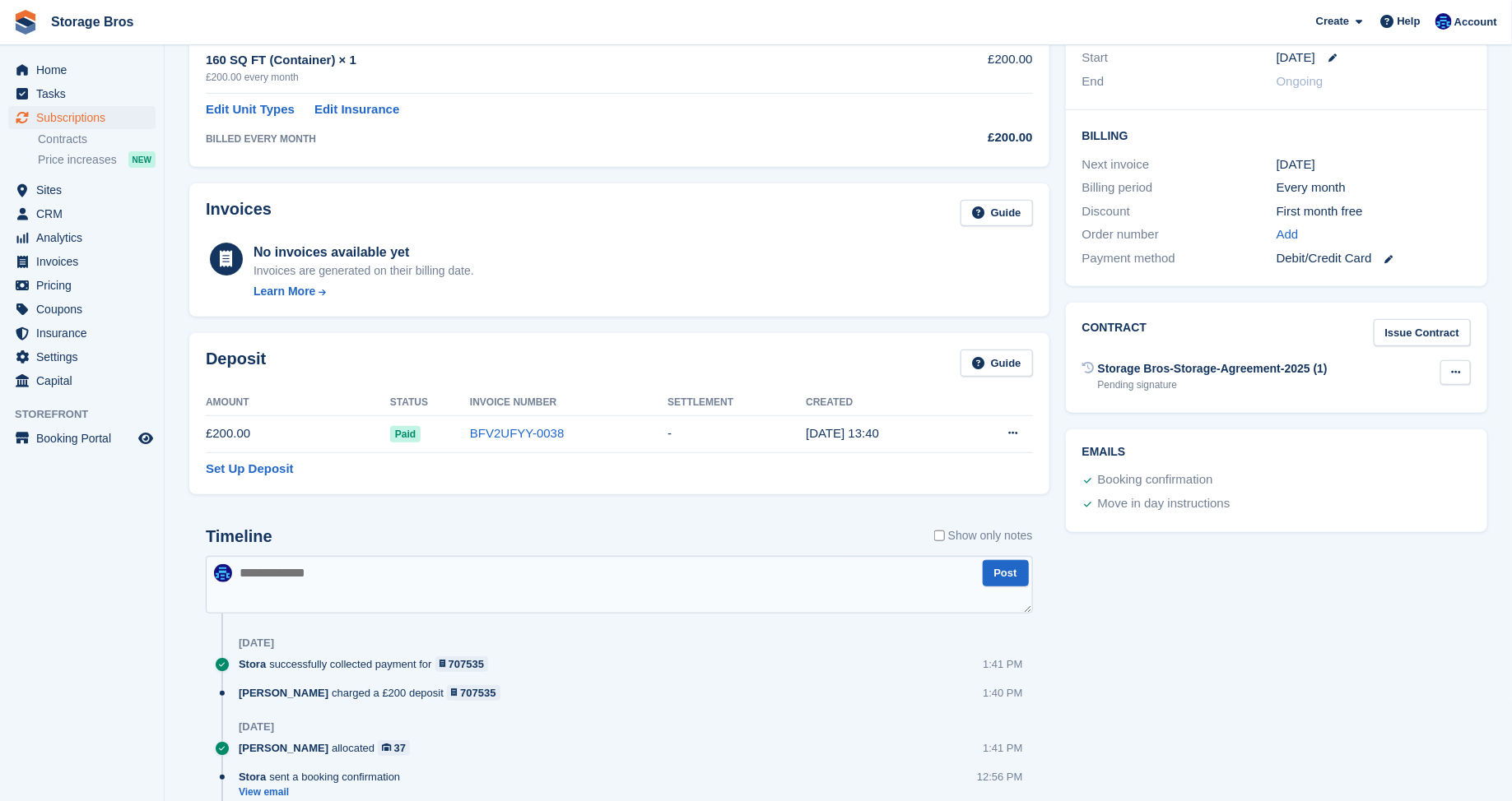
click at [1458, 360] on button at bounding box center [1454, 373] width 30 height 25
click at [1286, 594] on div "Tasks 0 Add No tasks related to Subscription #100587 Booking Customer Steven We…" at bounding box center [1276, 328] width 438 height 1113
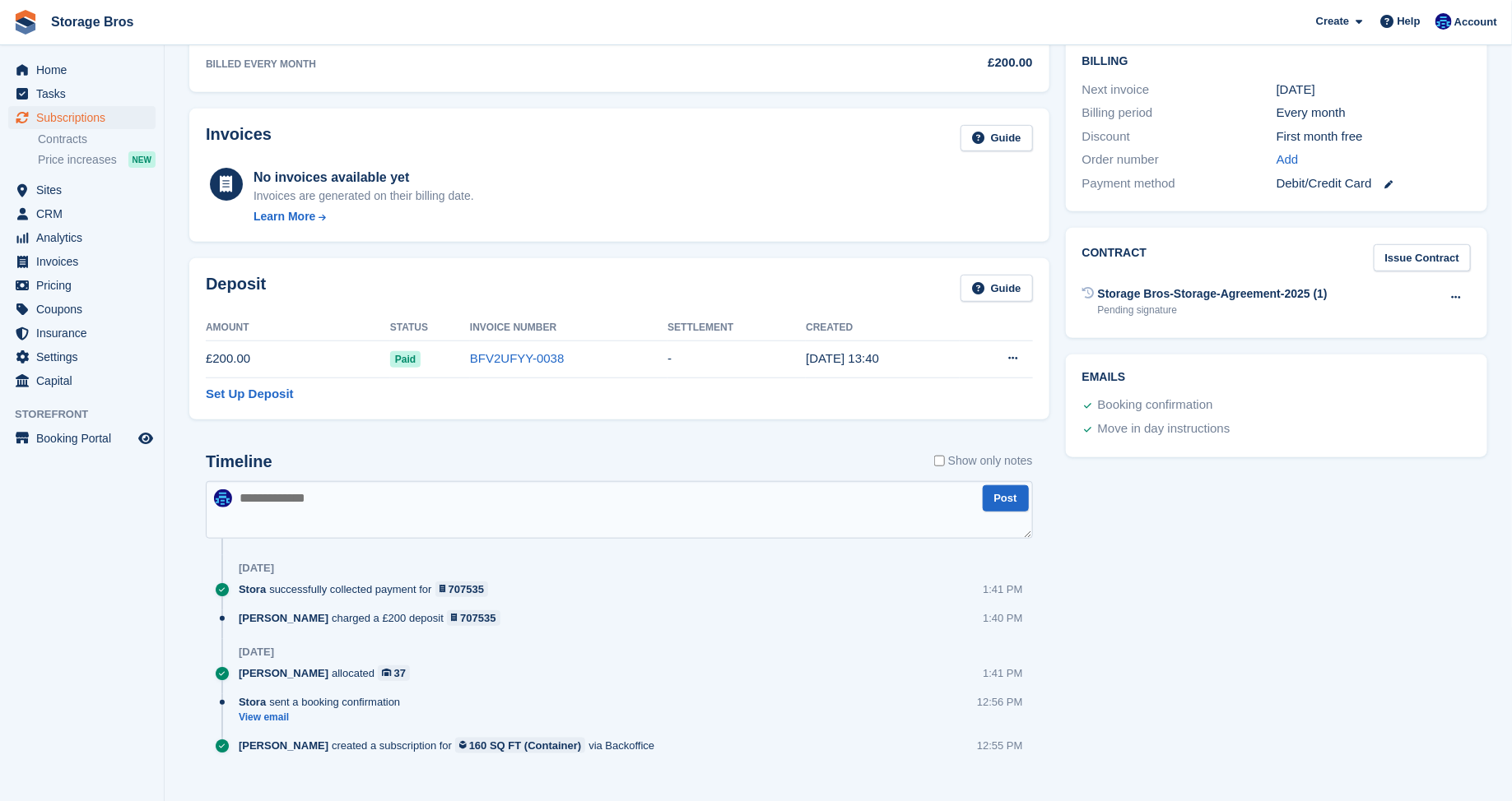
scroll to position [0, 0]
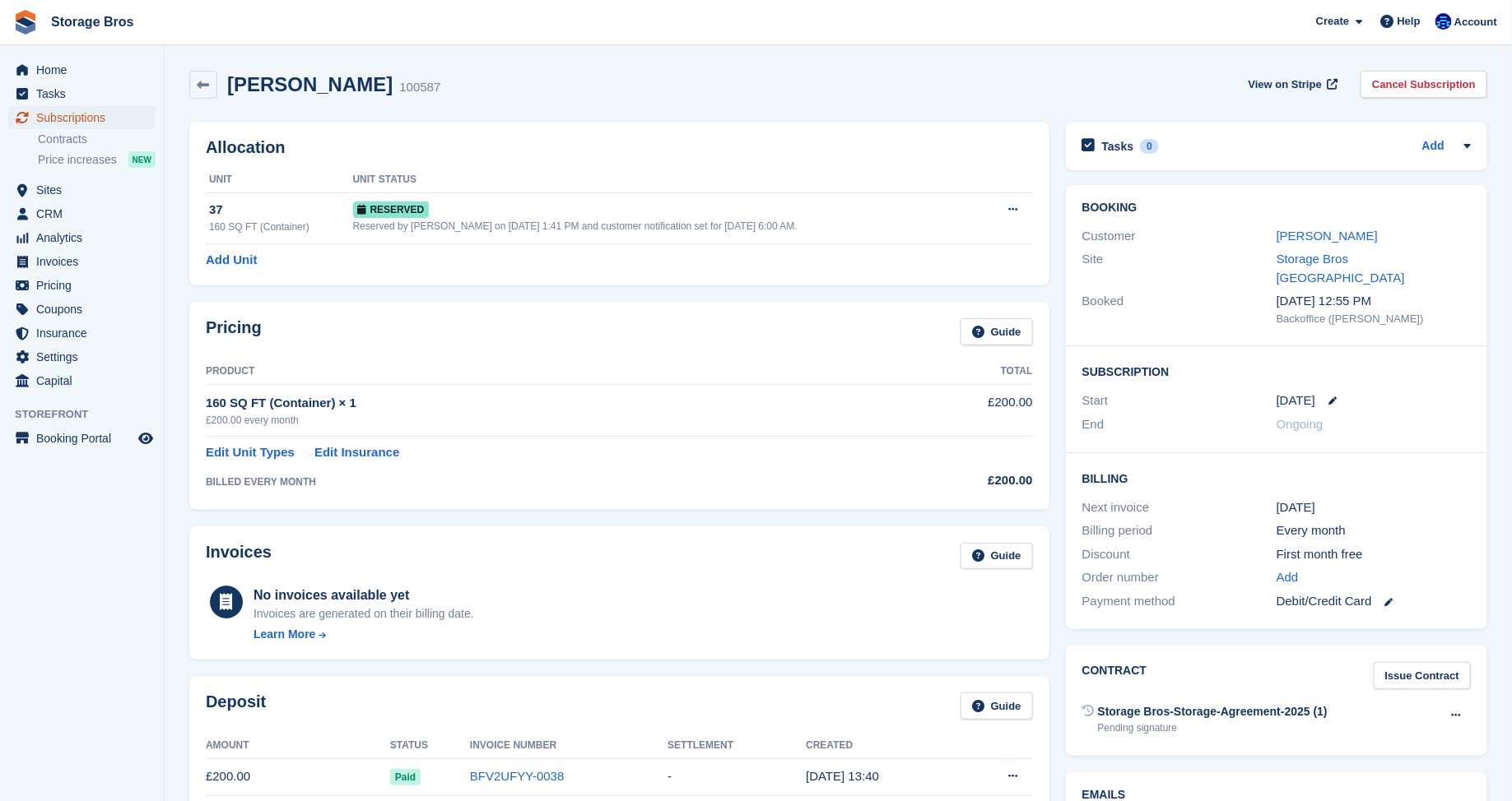
click at [94, 121] on span "Subscriptions" at bounding box center [85, 118] width 99 height 23
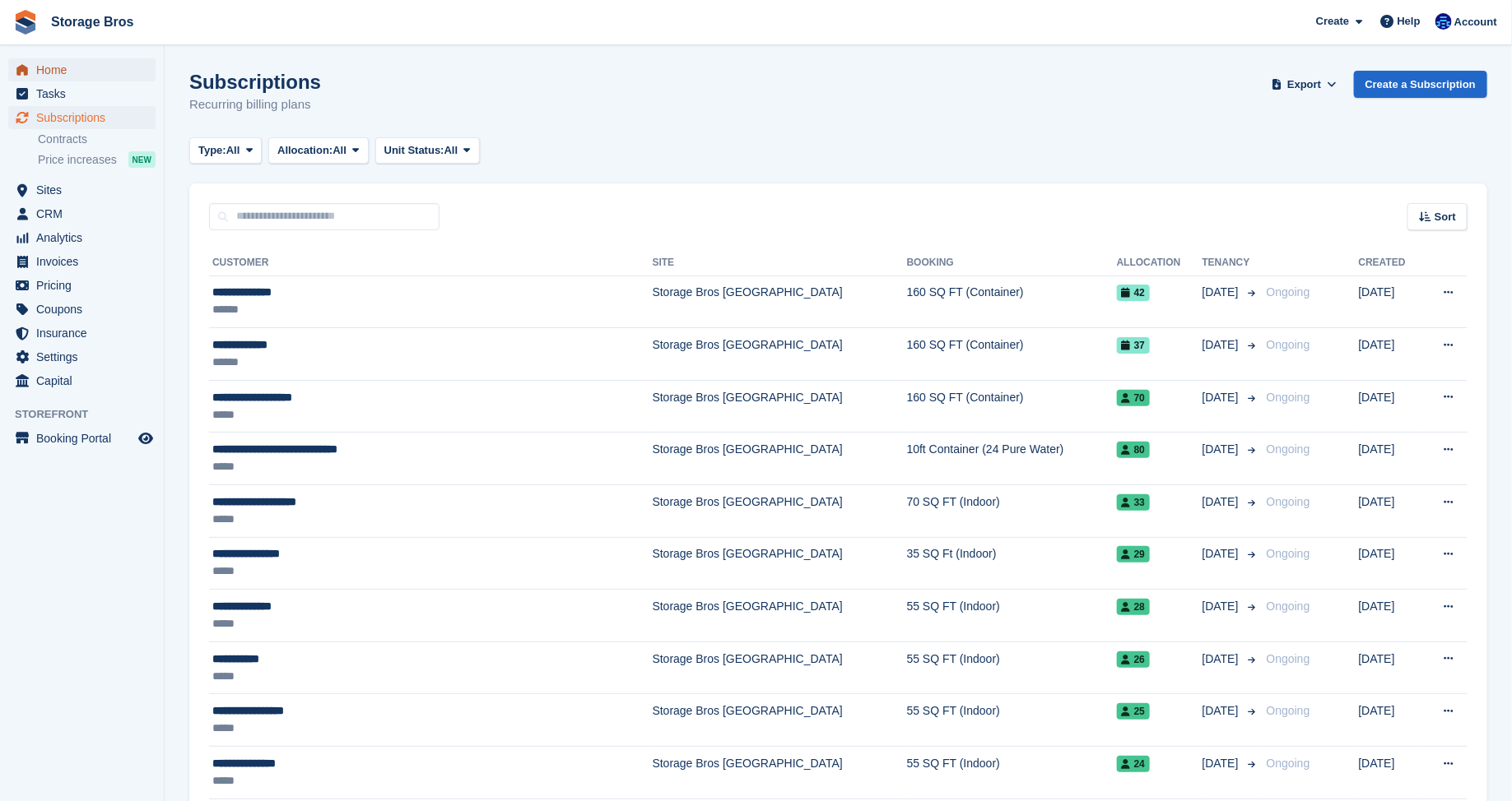
click at [56, 72] on span "Home" at bounding box center [85, 70] width 99 height 23
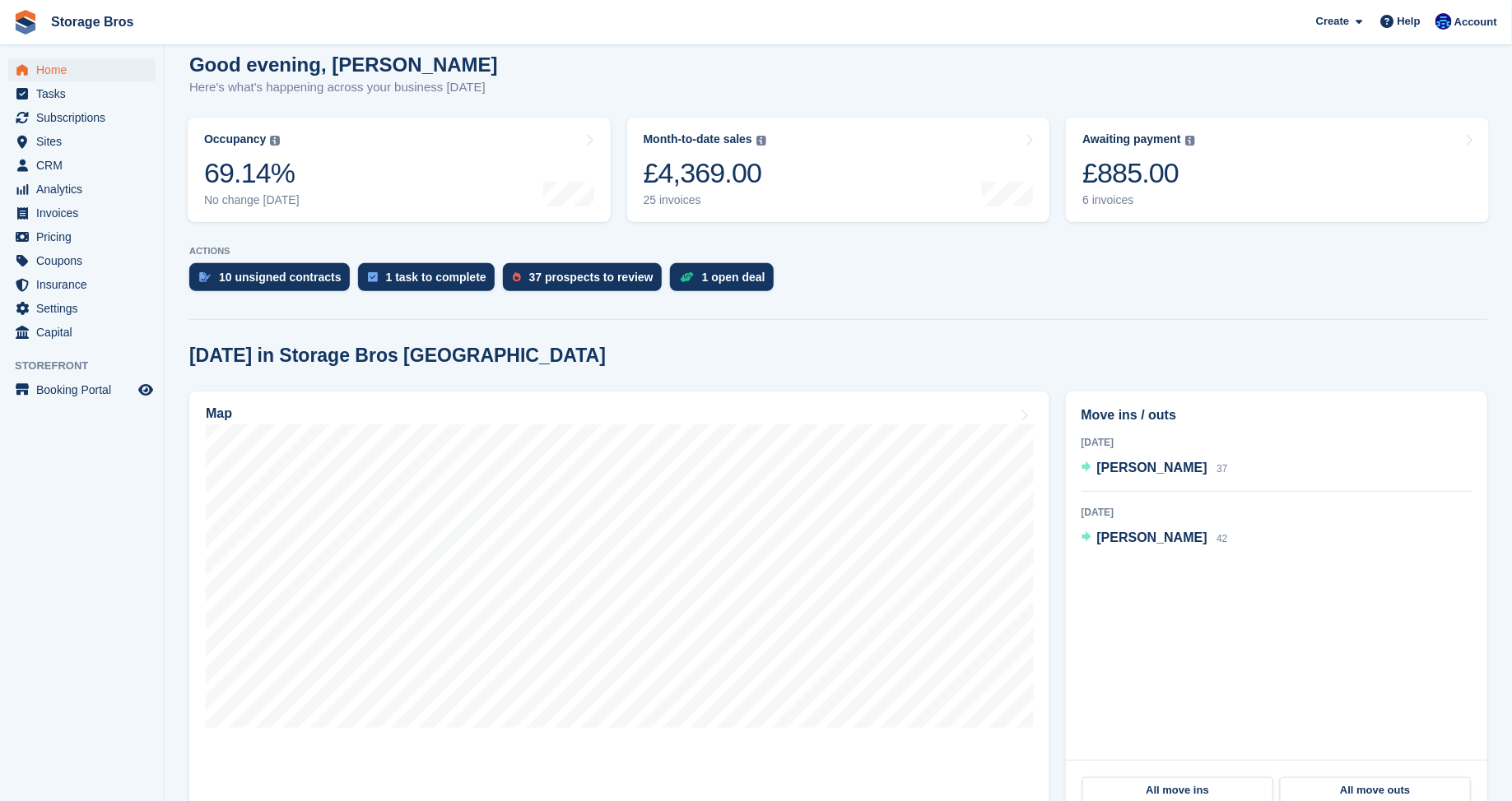
scroll to position [224, 0]
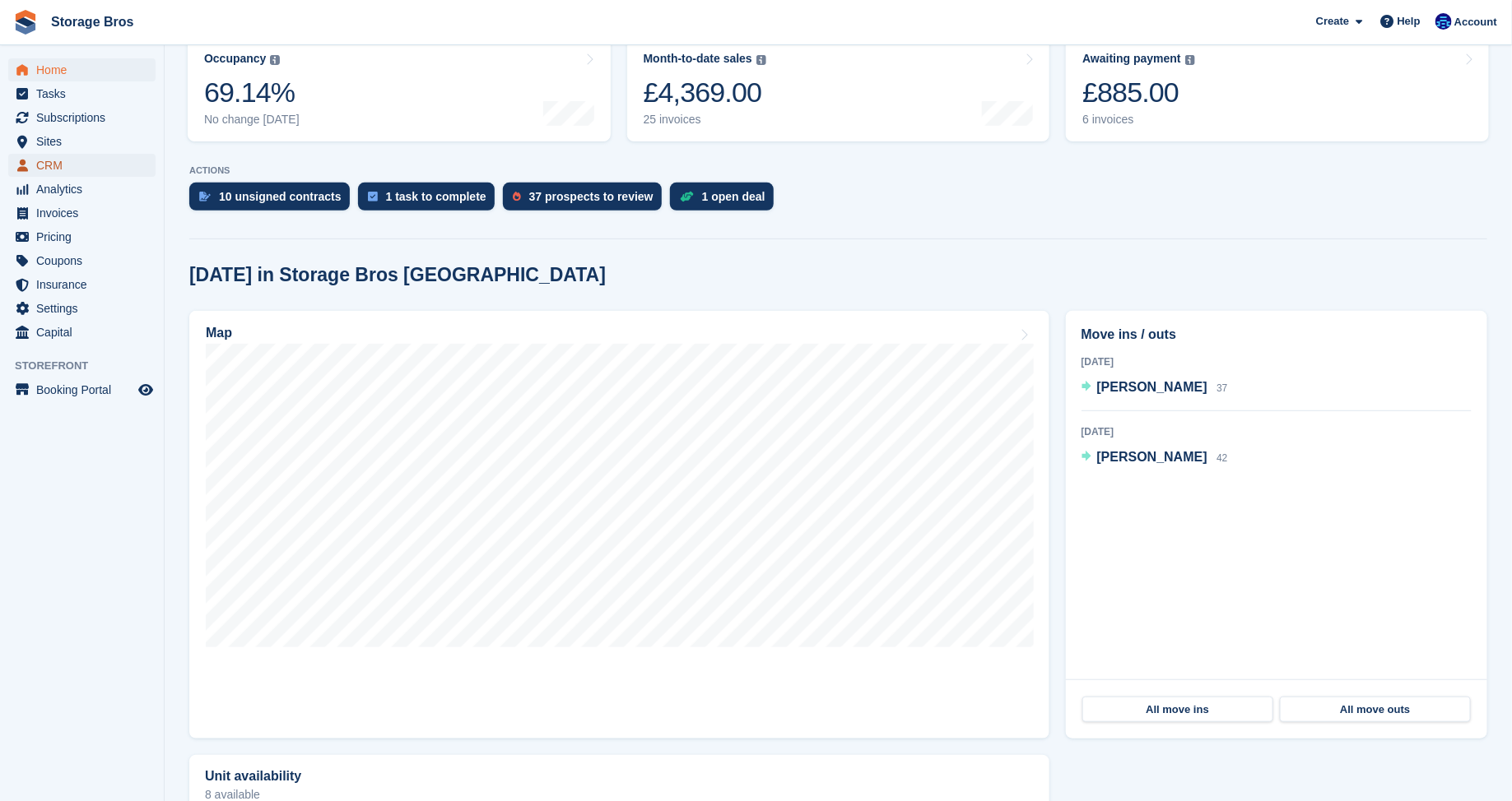
click at [54, 158] on span "CRM" at bounding box center [85, 165] width 99 height 23
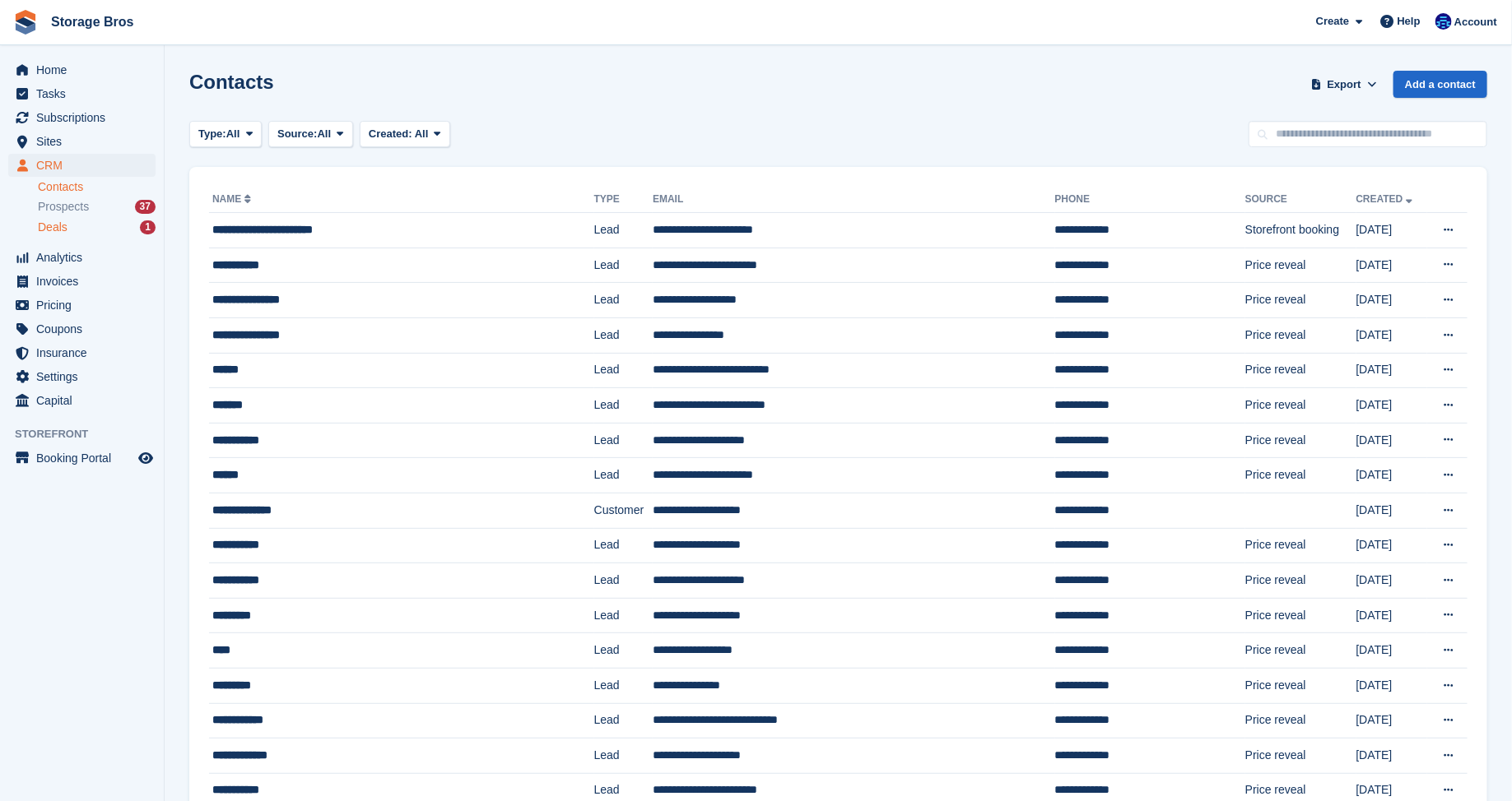
click at [83, 225] on div "Deals 1" at bounding box center [97, 227] width 118 height 15
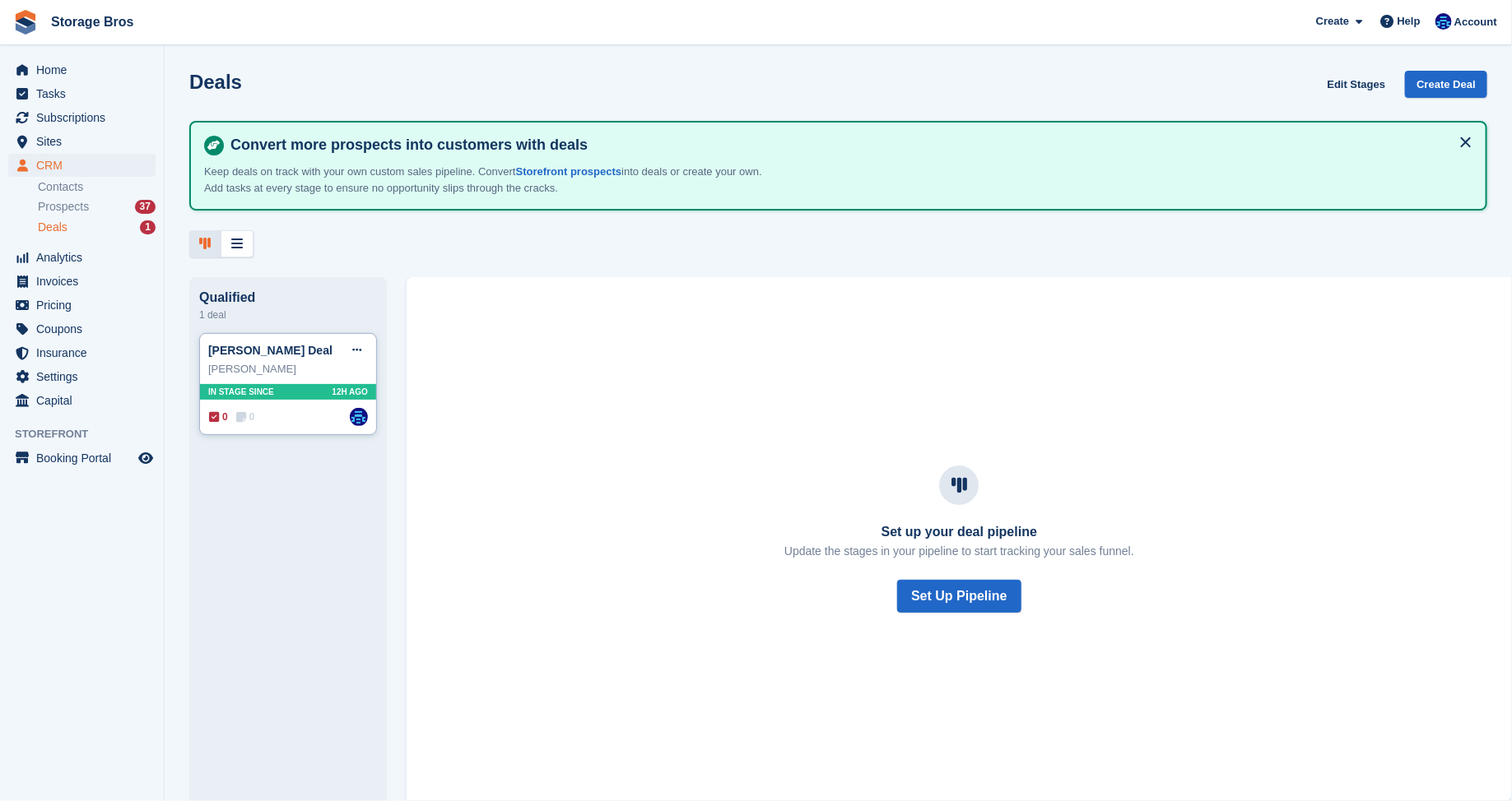
click at [306, 372] on div "[PERSON_NAME]" at bounding box center [287, 369] width 160 height 16
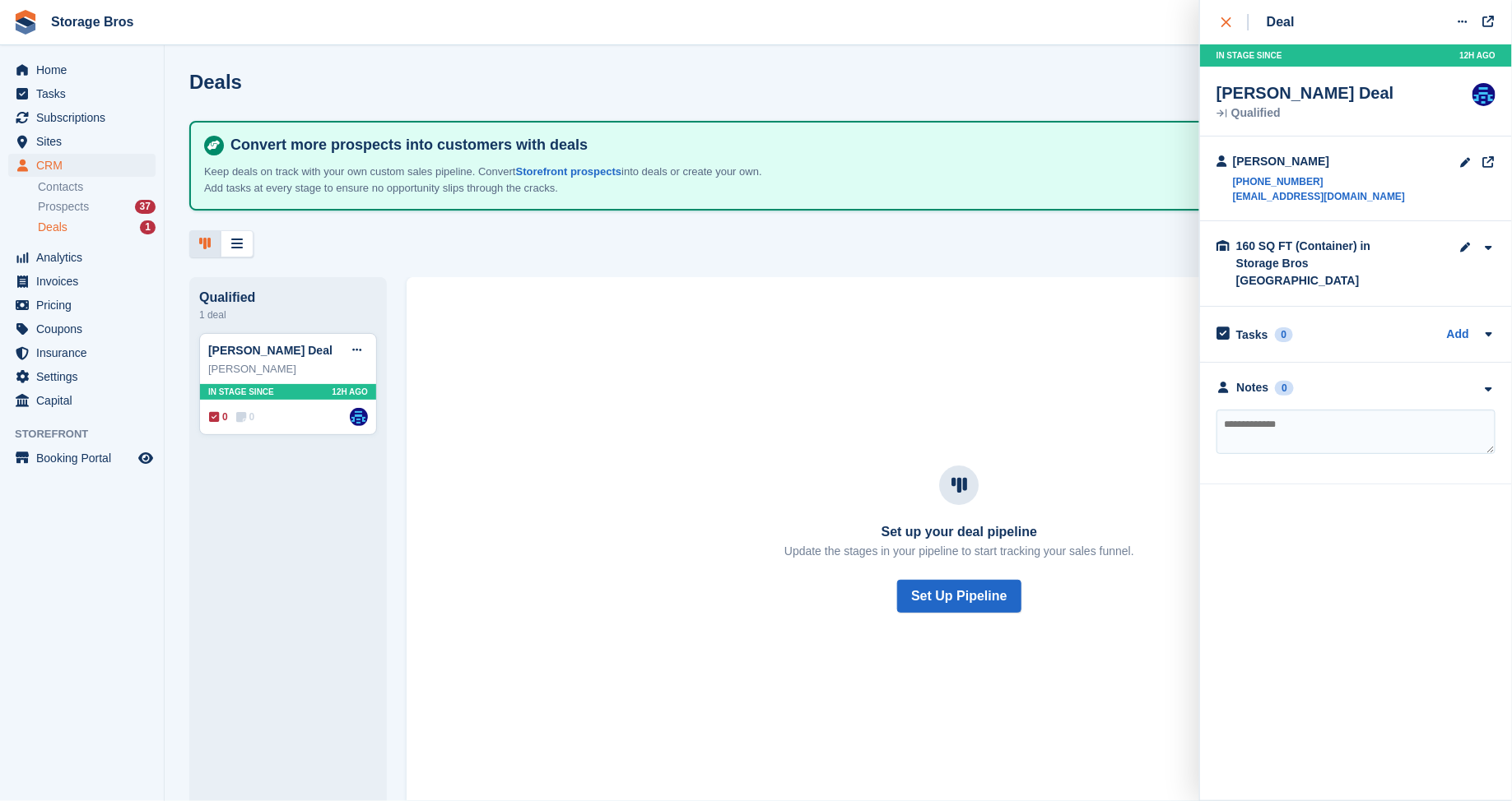
click at [1236, 26] on div "close" at bounding box center [1235, 21] width 27 height 16
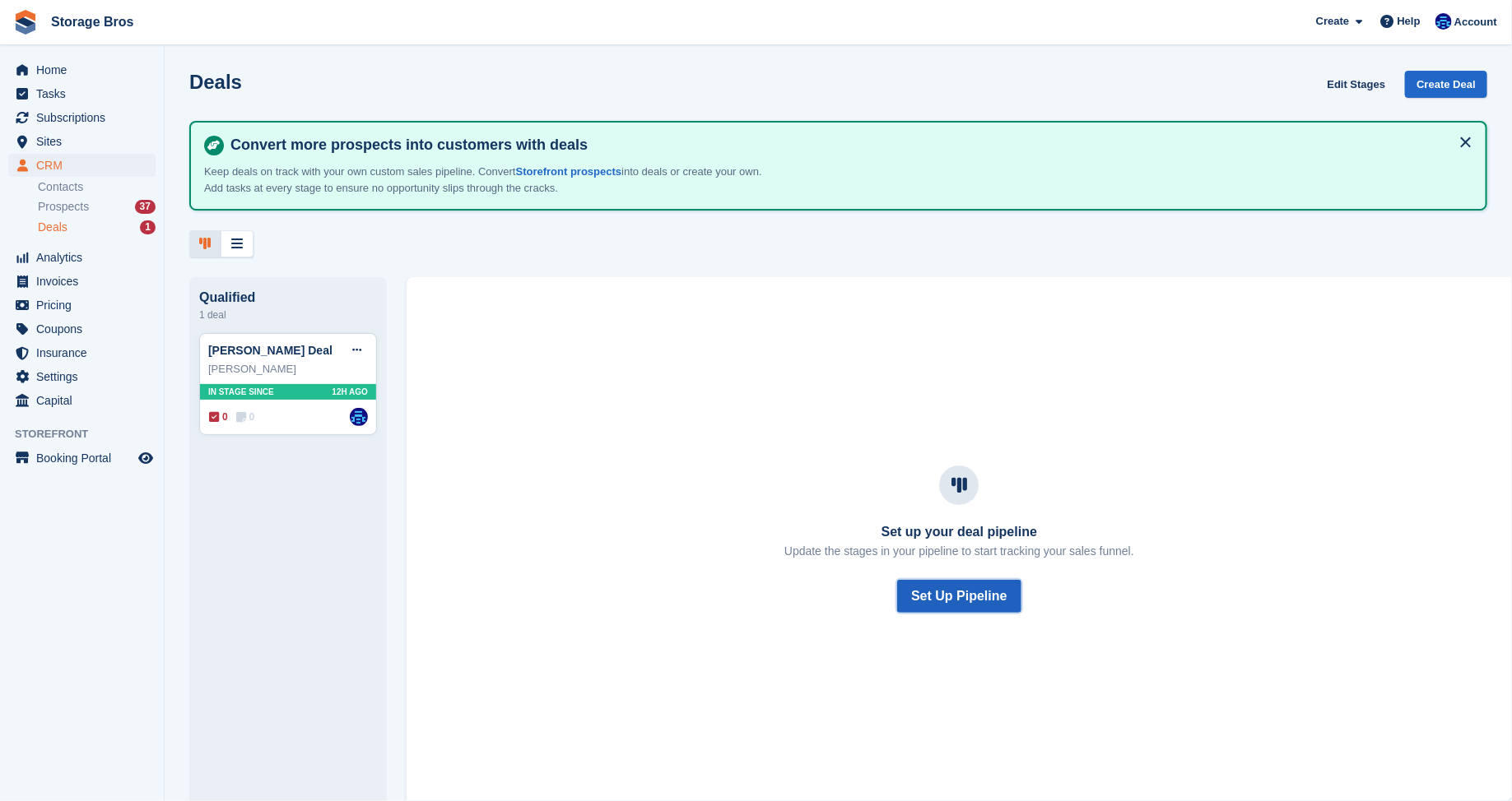
click at [969, 601] on button "Set Up Pipeline" at bounding box center [959, 596] width 124 height 33
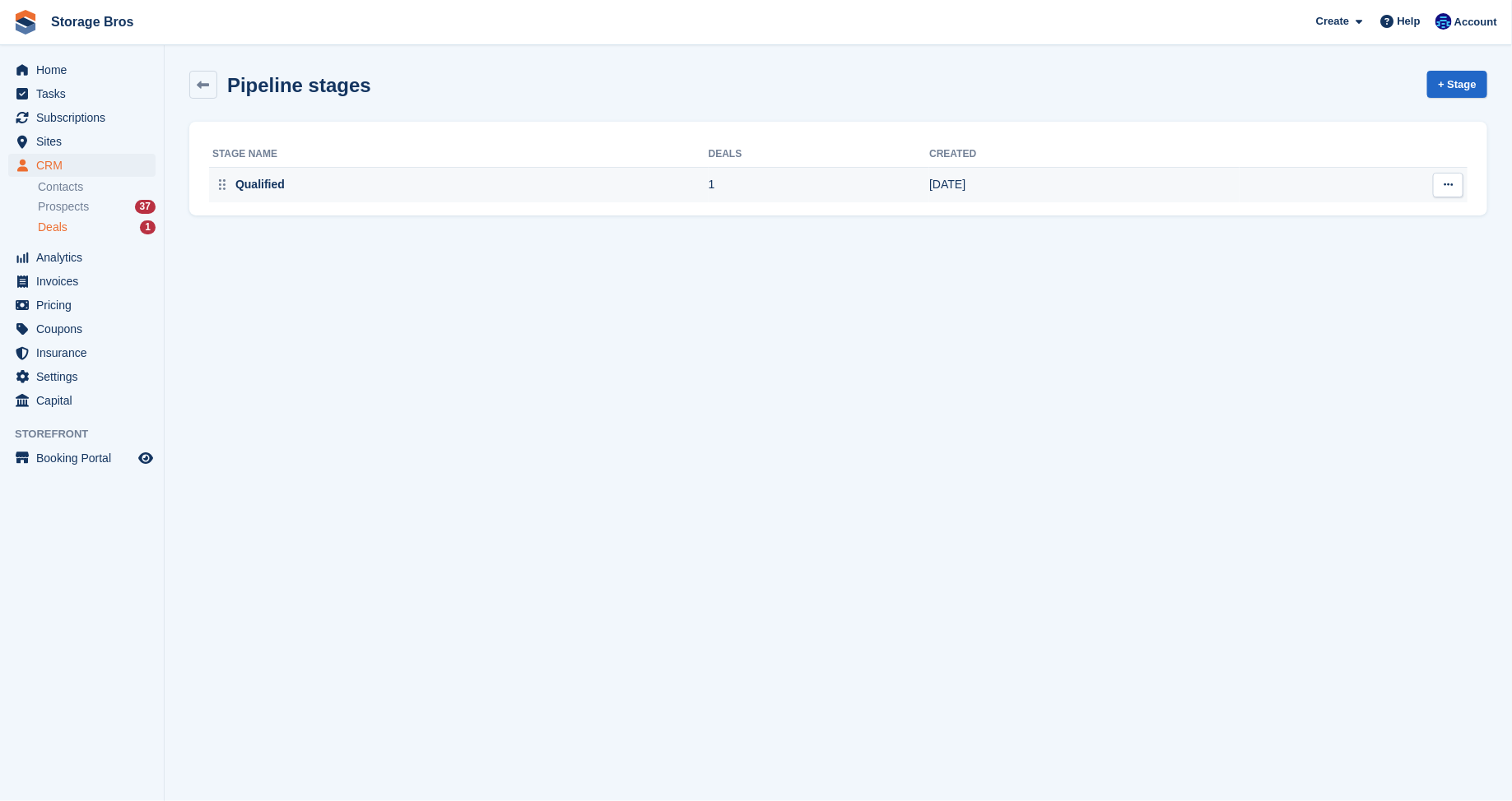
click at [980, 187] on td "26 May 2025" at bounding box center [1084, 186] width 310 height 35
click at [199, 91] on icon at bounding box center [203, 85] width 13 height 13
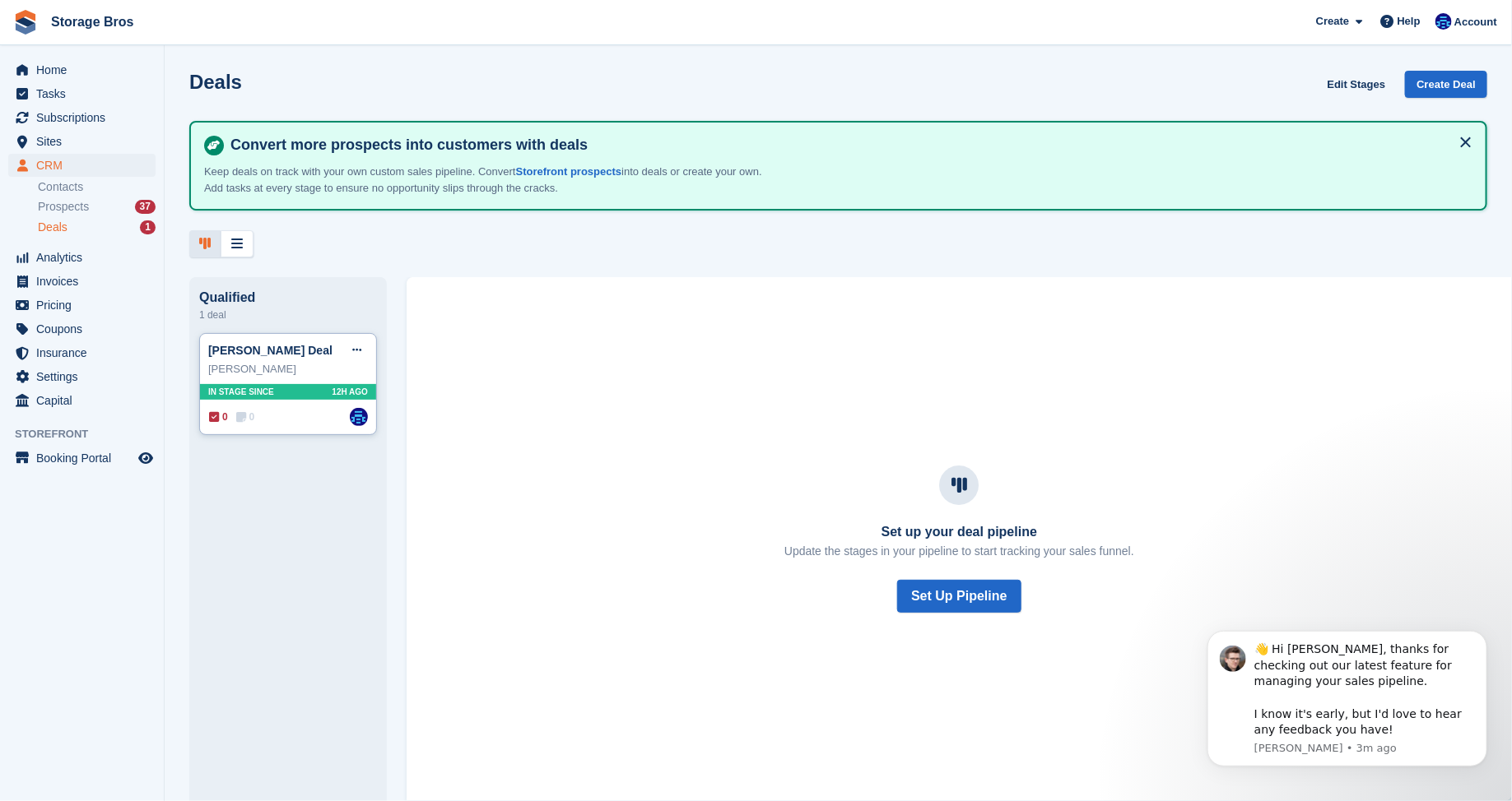
click at [246, 369] on div "Leon Durrant Butterfield" at bounding box center [287, 369] width 160 height 16
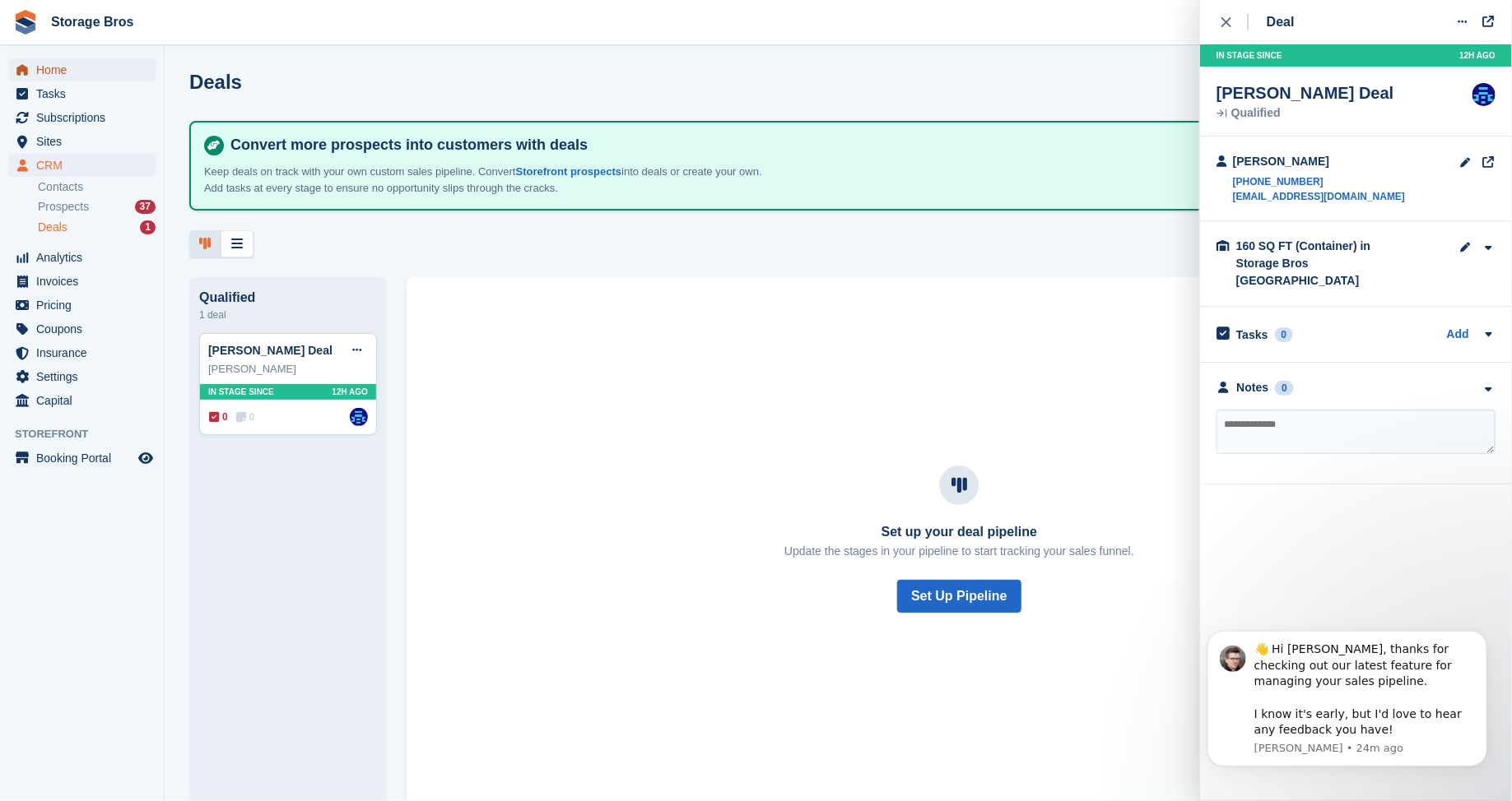
click at [67, 62] on span "Home" at bounding box center [85, 70] width 99 height 23
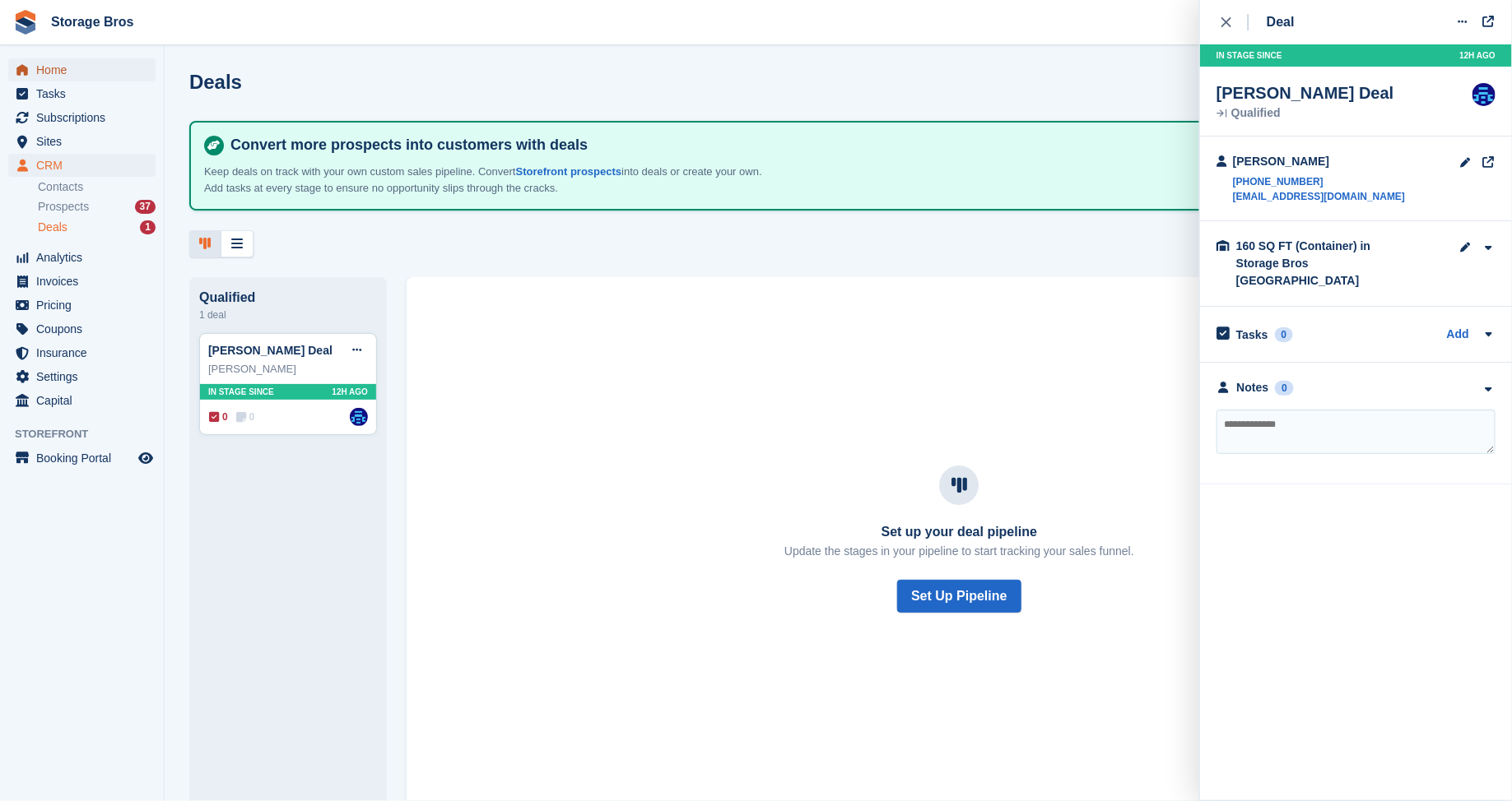
click at [67, 62] on span "Home" at bounding box center [85, 70] width 99 height 23
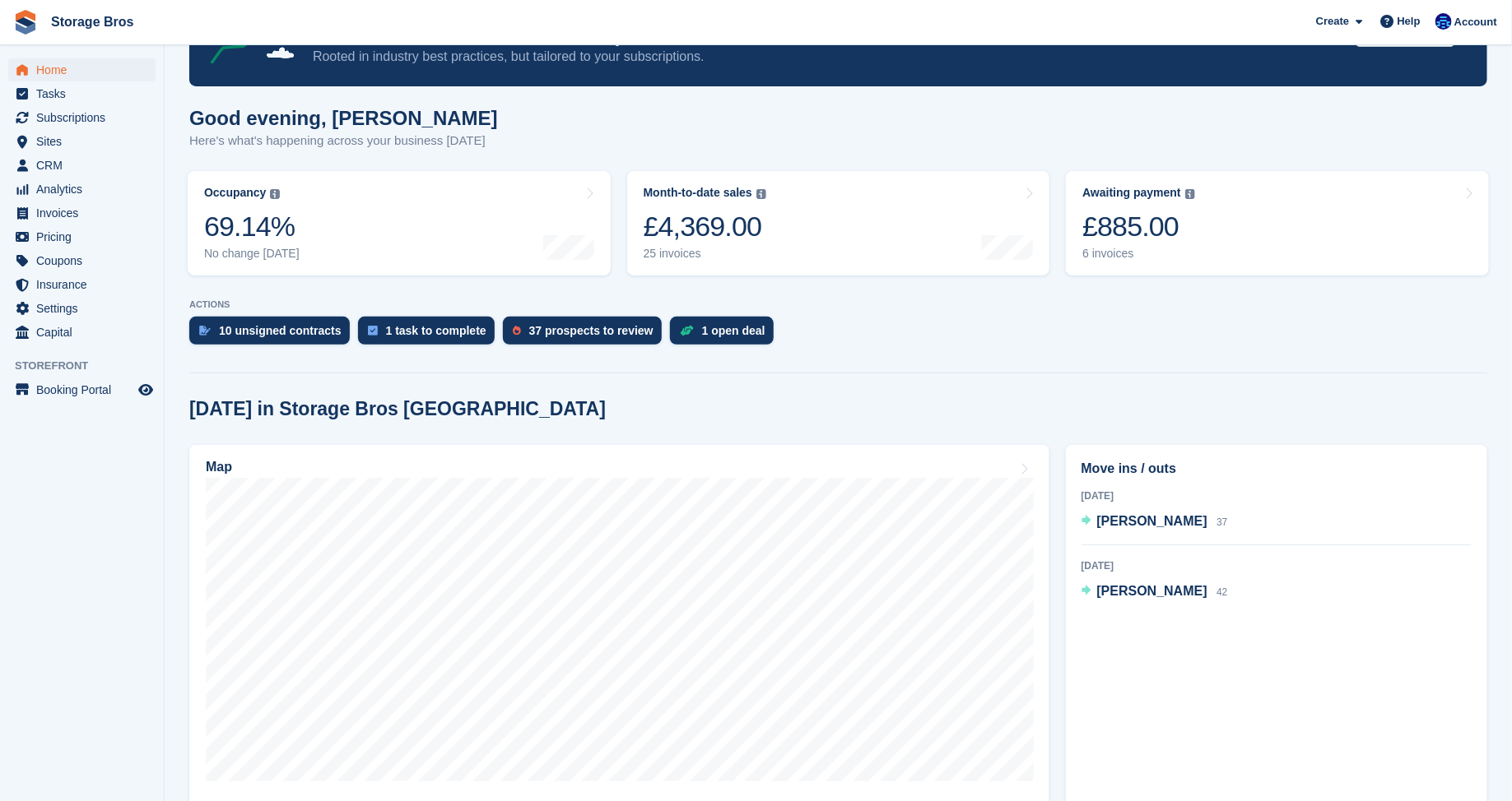
scroll to position [92, 0]
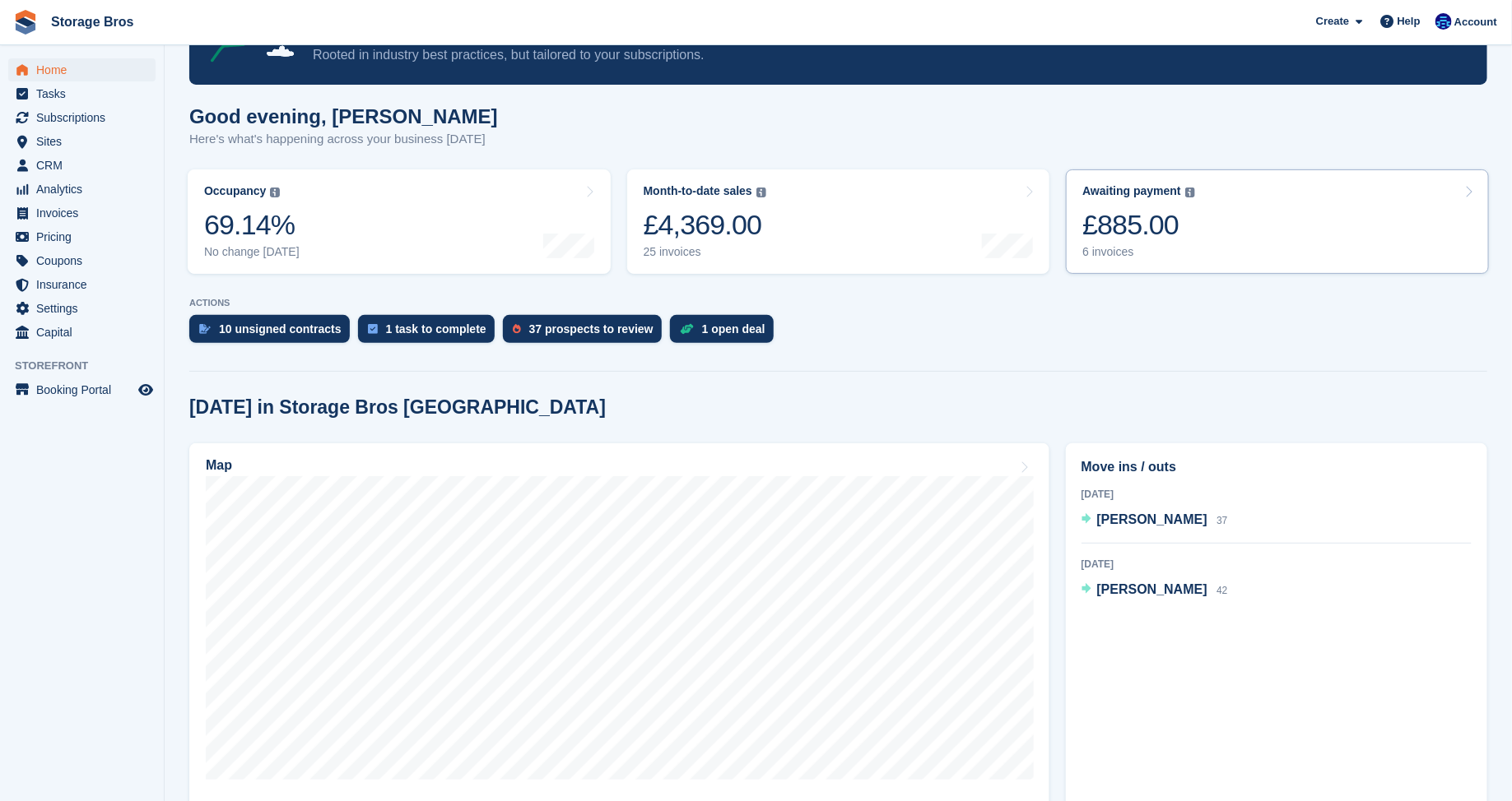
click at [1219, 243] on link "Awaiting payment The total outstanding balance on all open invoices. £885.00 6 …" at bounding box center [1276, 221] width 422 height 104
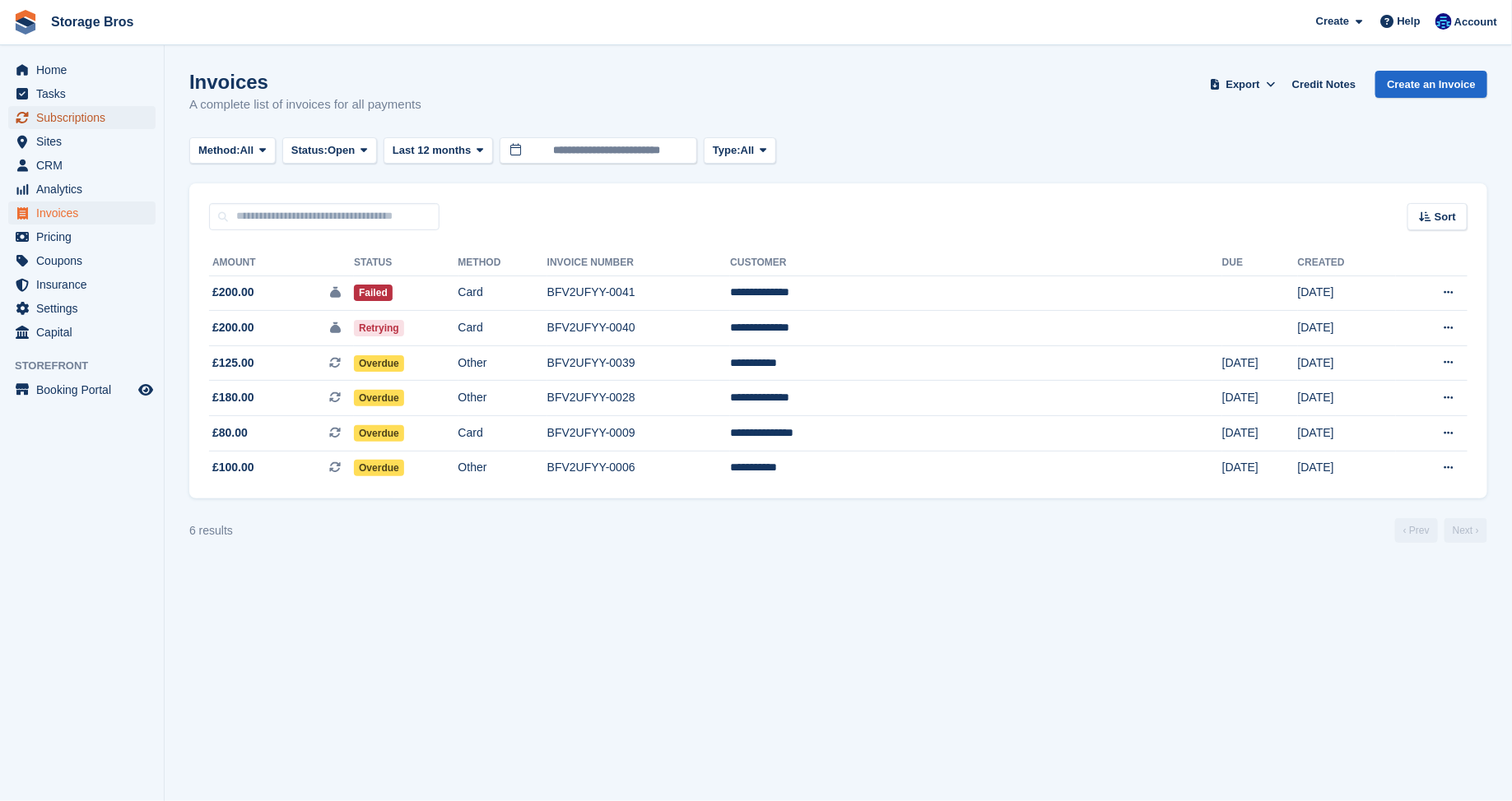
click at [64, 119] on span "Subscriptions" at bounding box center [85, 118] width 99 height 23
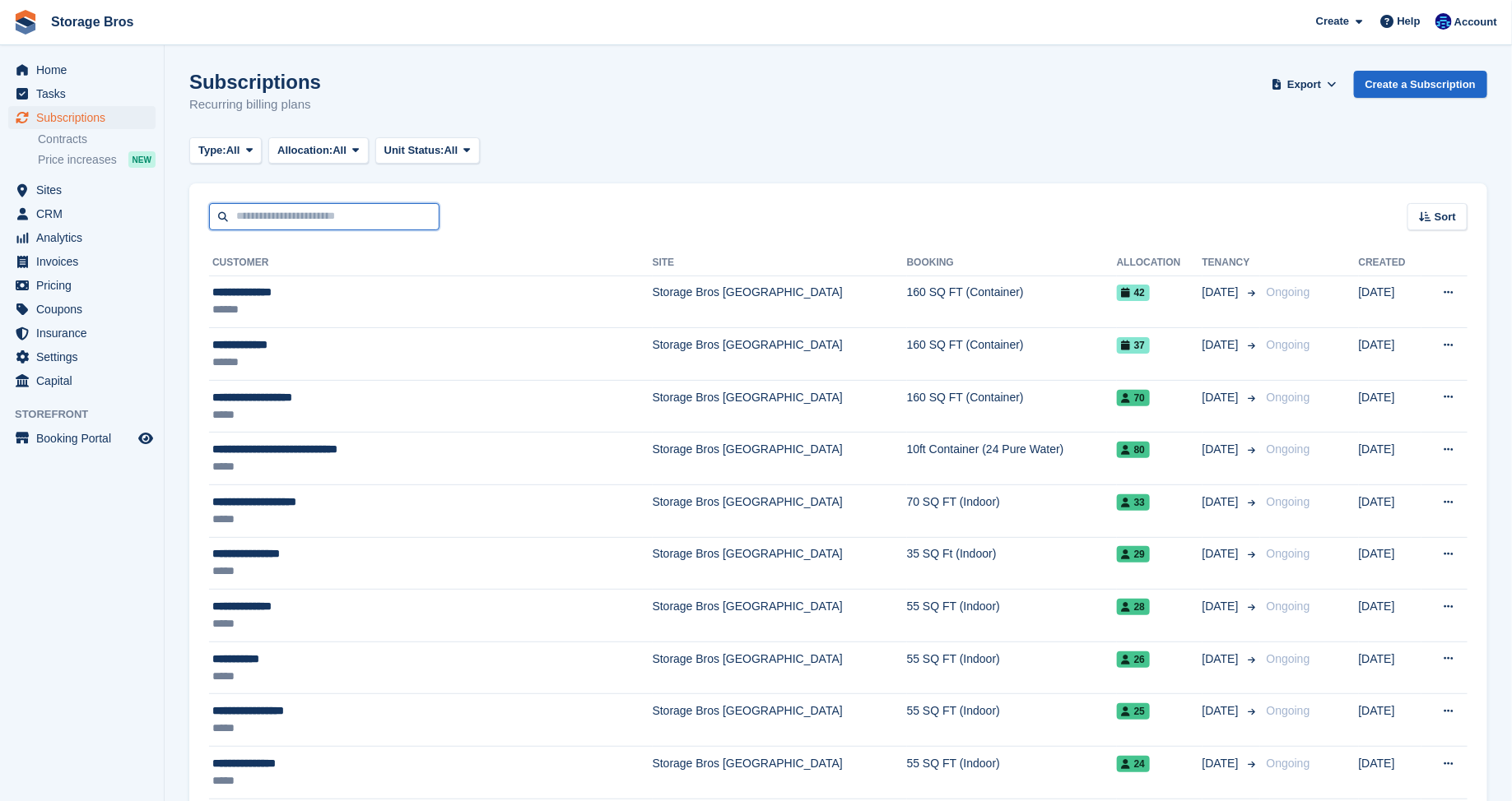
click at [281, 215] on input "text" at bounding box center [324, 216] width 230 height 27
type input "**"
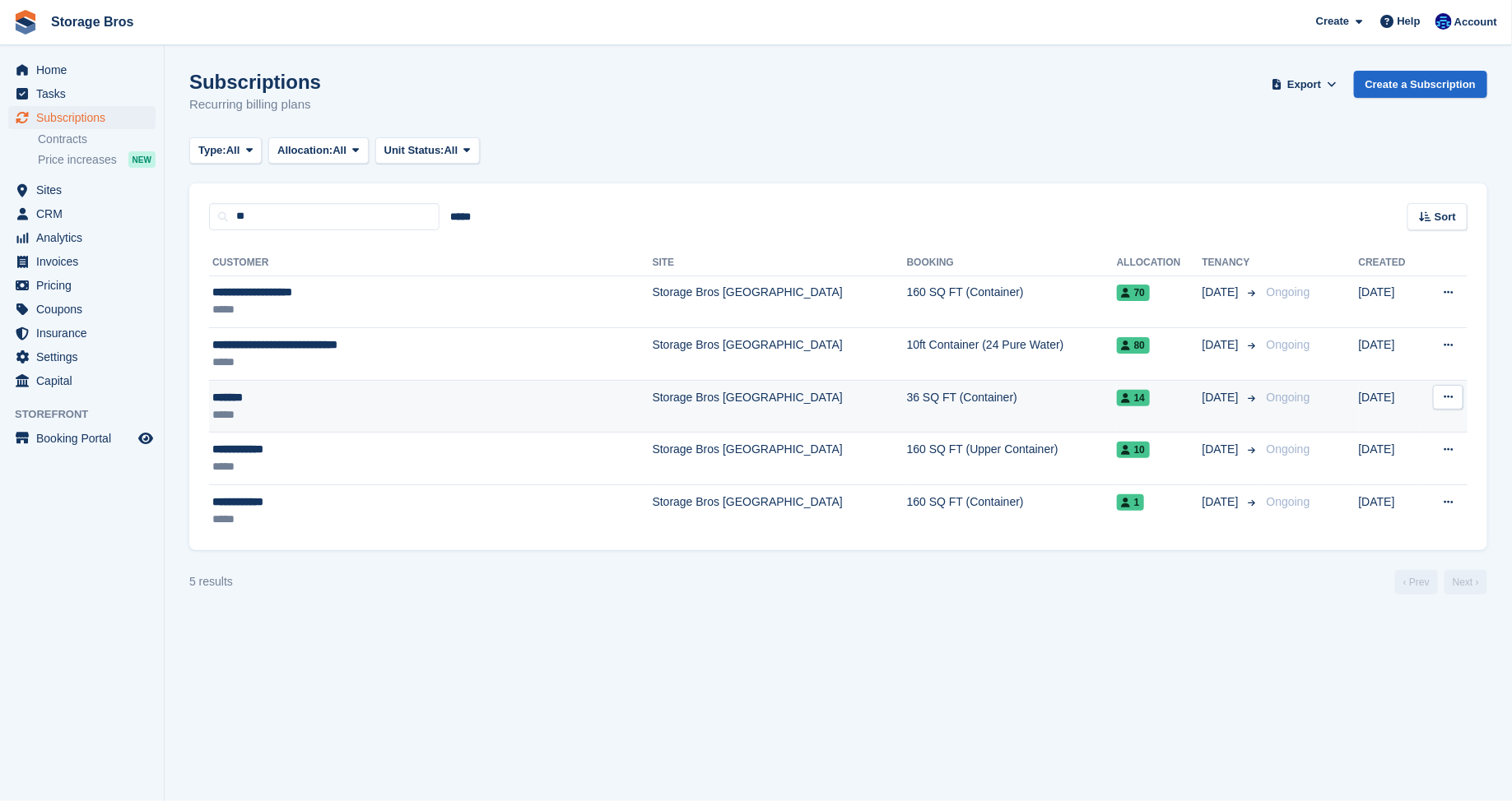
click at [309, 391] on div "*******" at bounding box center [377, 398] width 329 height 17
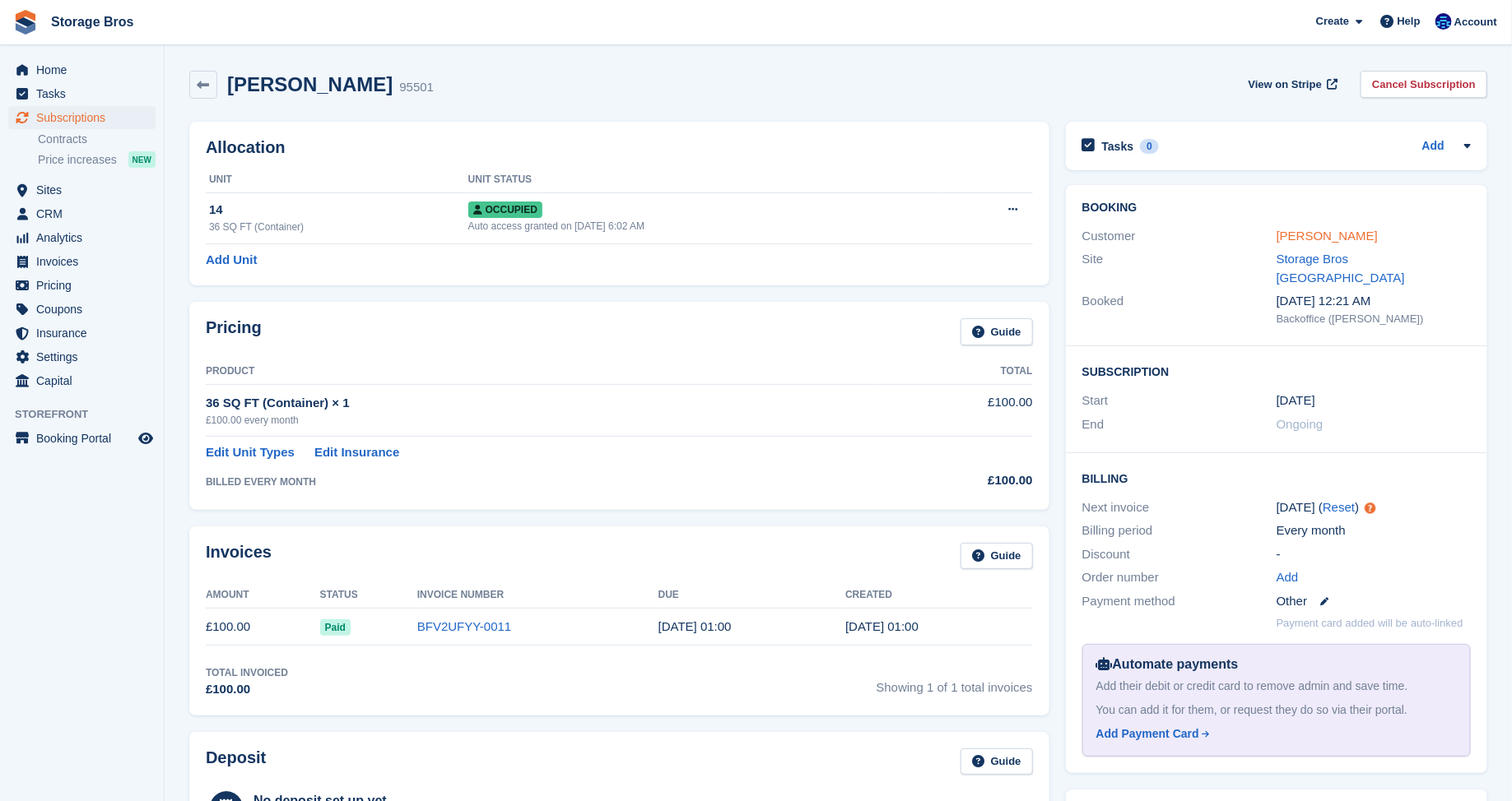
click at [1285, 233] on link "Ed Cole" at bounding box center [1326, 236] width 102 height 14
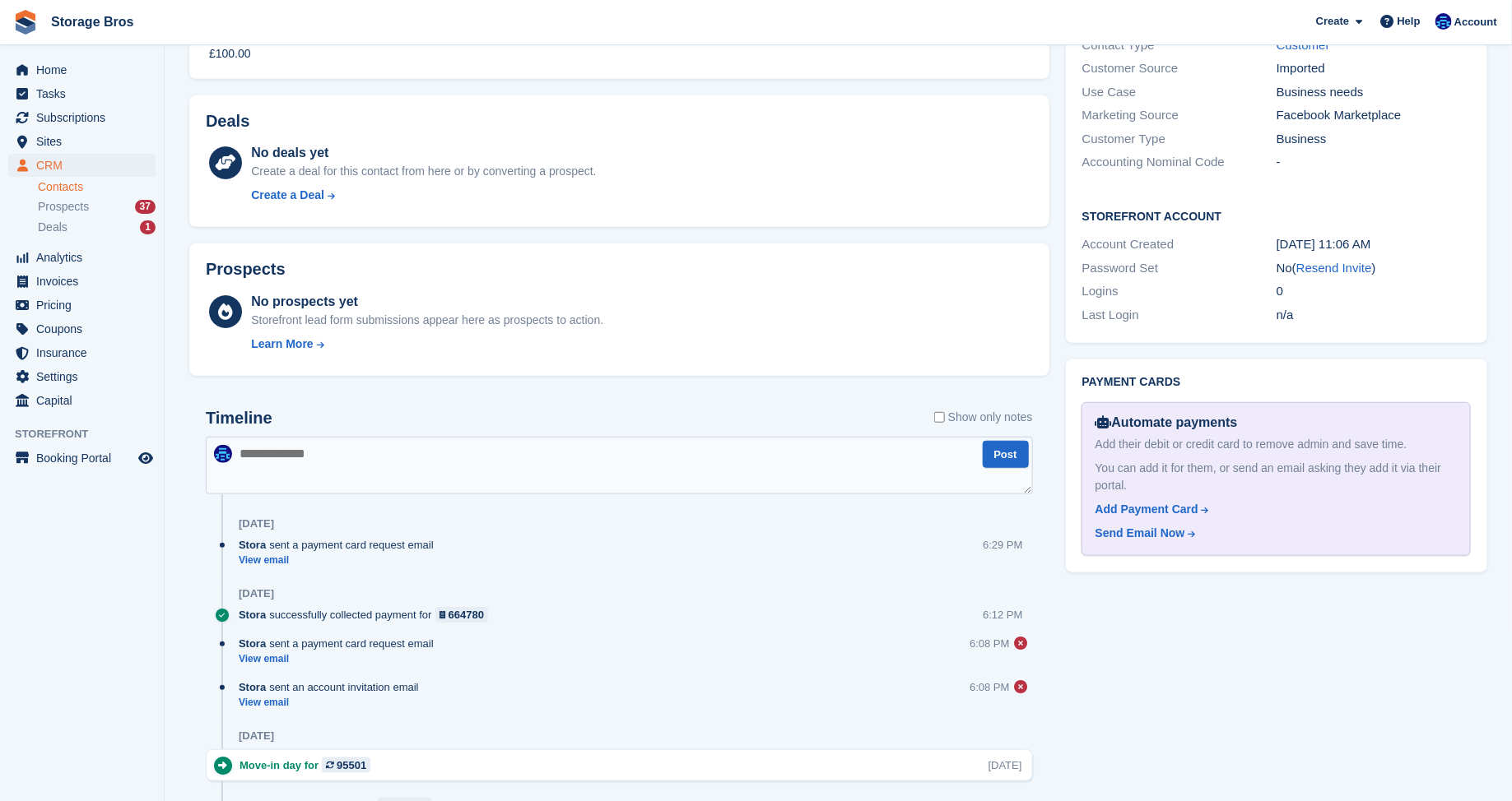
scroll to position [432, 0]
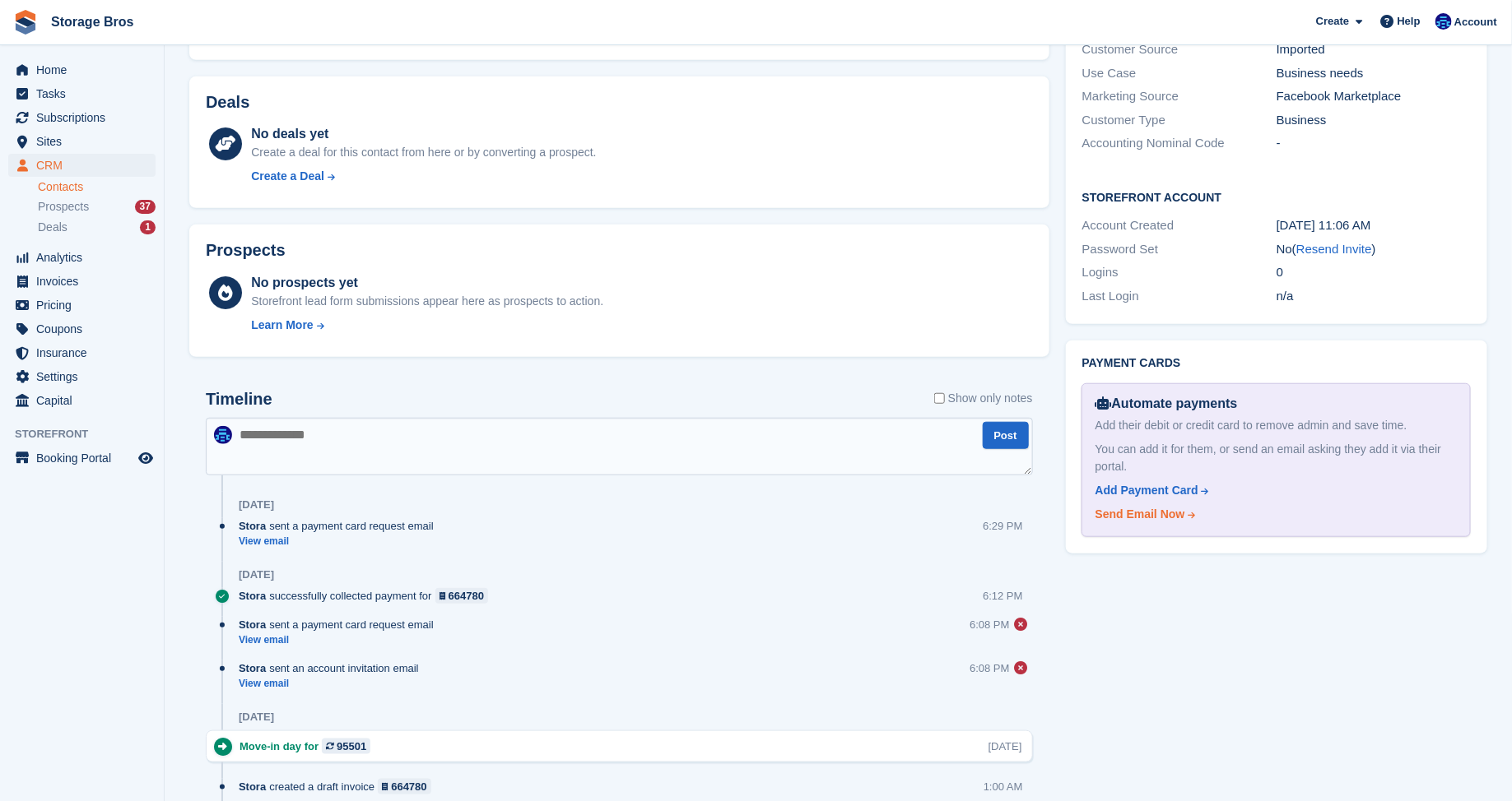
click at [1114, 505] on div "Send Email Now" at bounding box center [1140, 514] width 90 height 17
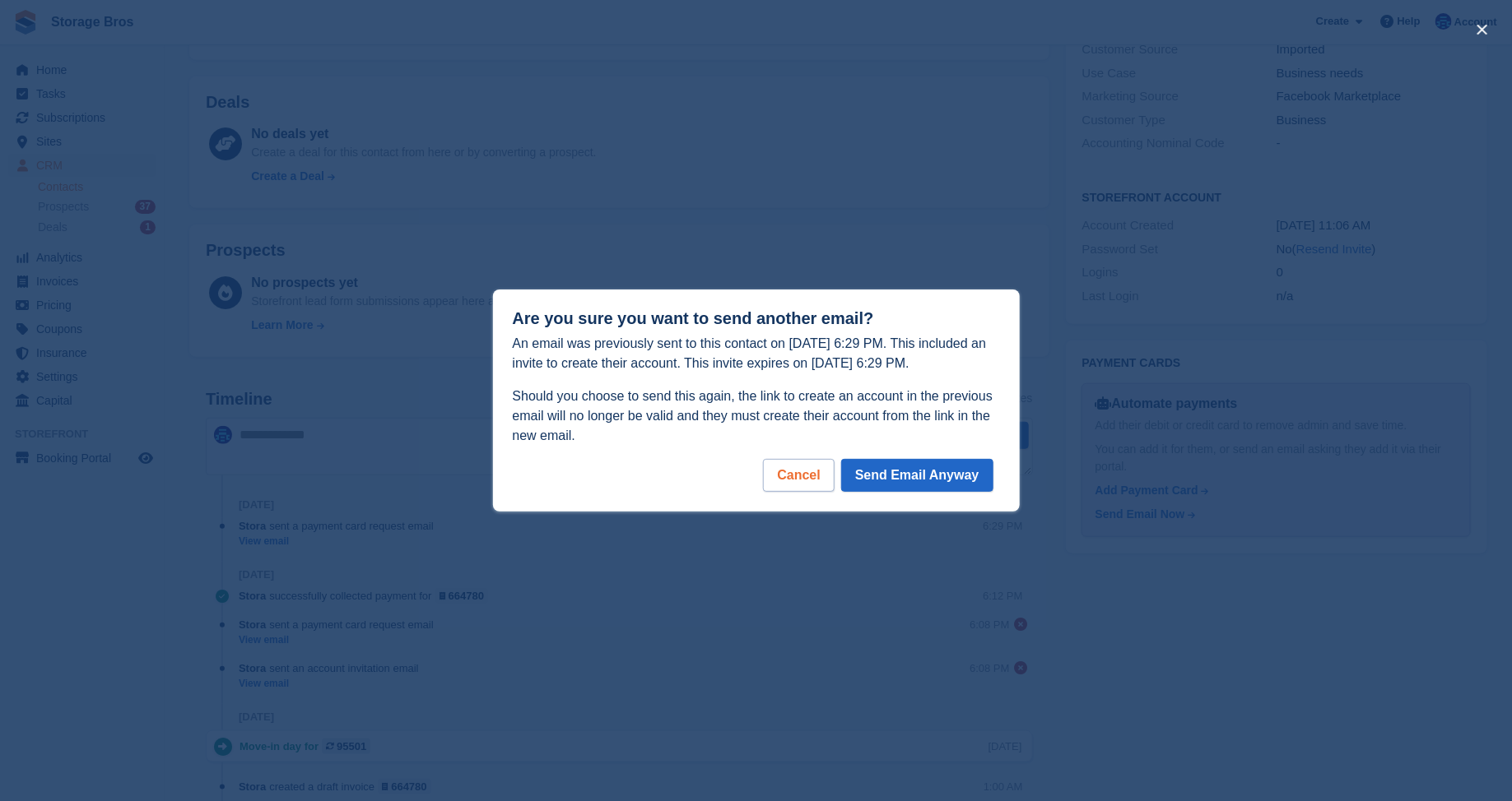
click at [800, 466] on div "Cancel" at bounding box center [798, 475] width 71 height 33
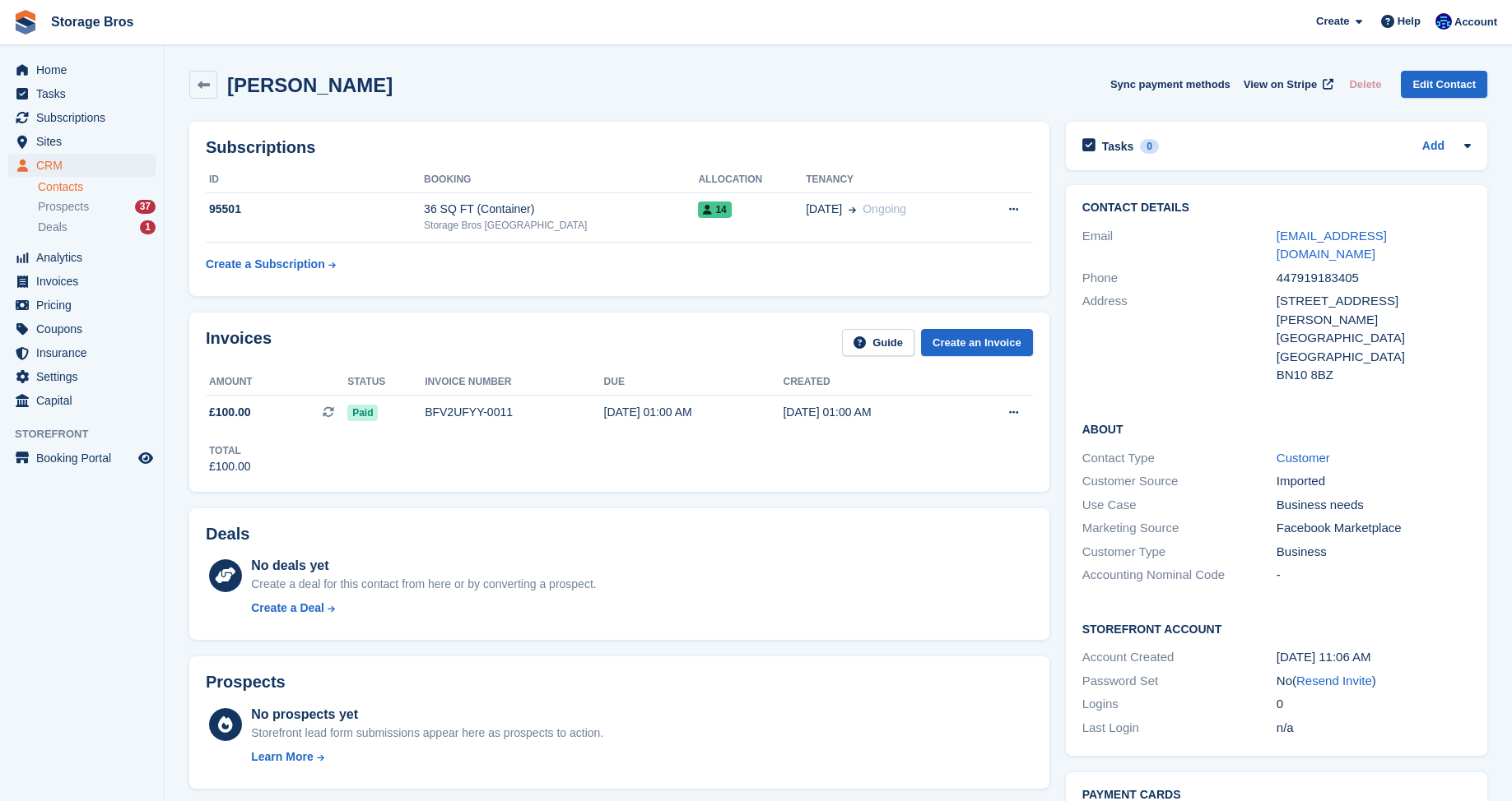
scroll to position [432, 0]
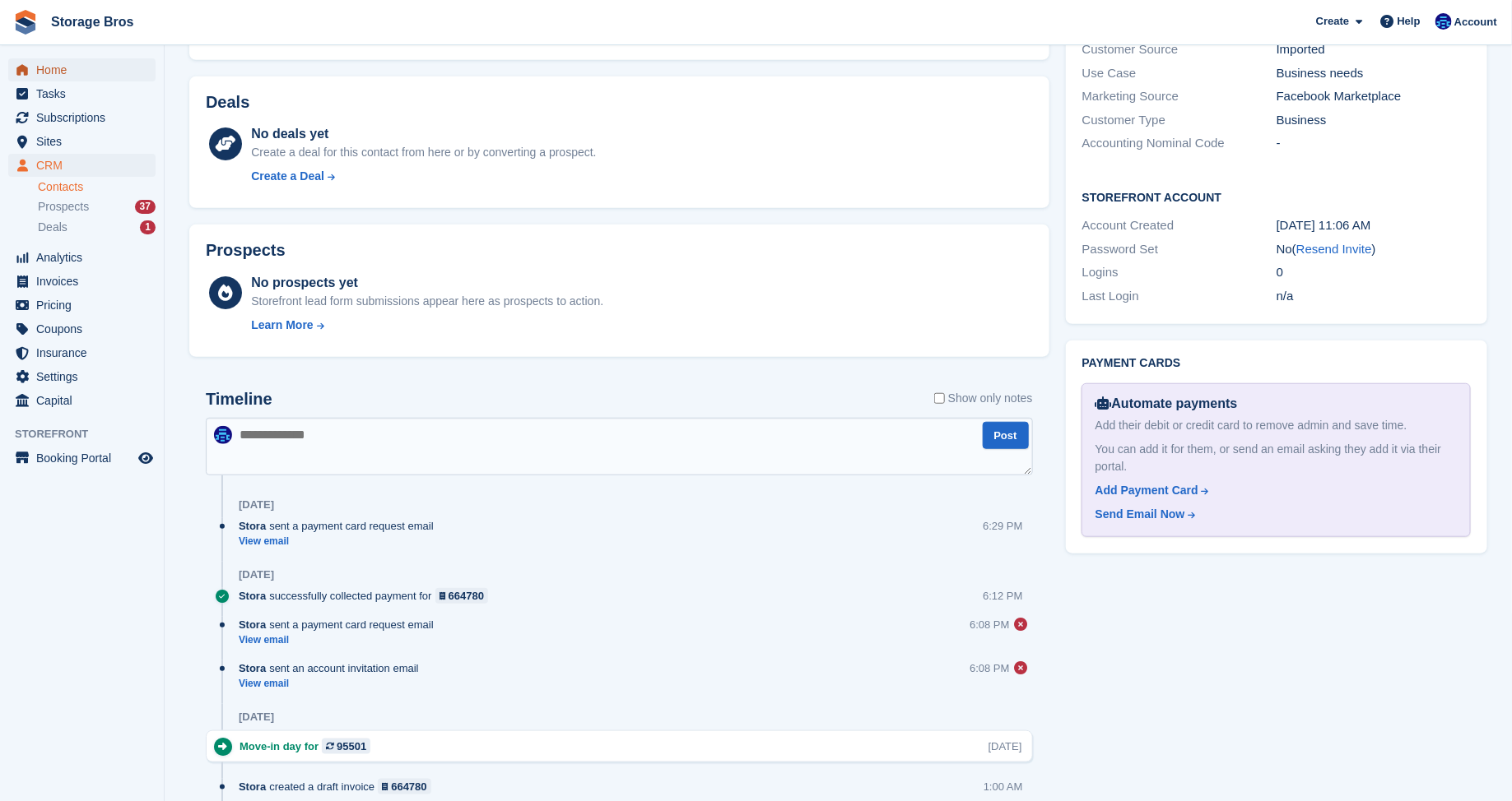
click at [60, 72] on span "Home" at bounding box center [85, 70] width 99 height 23
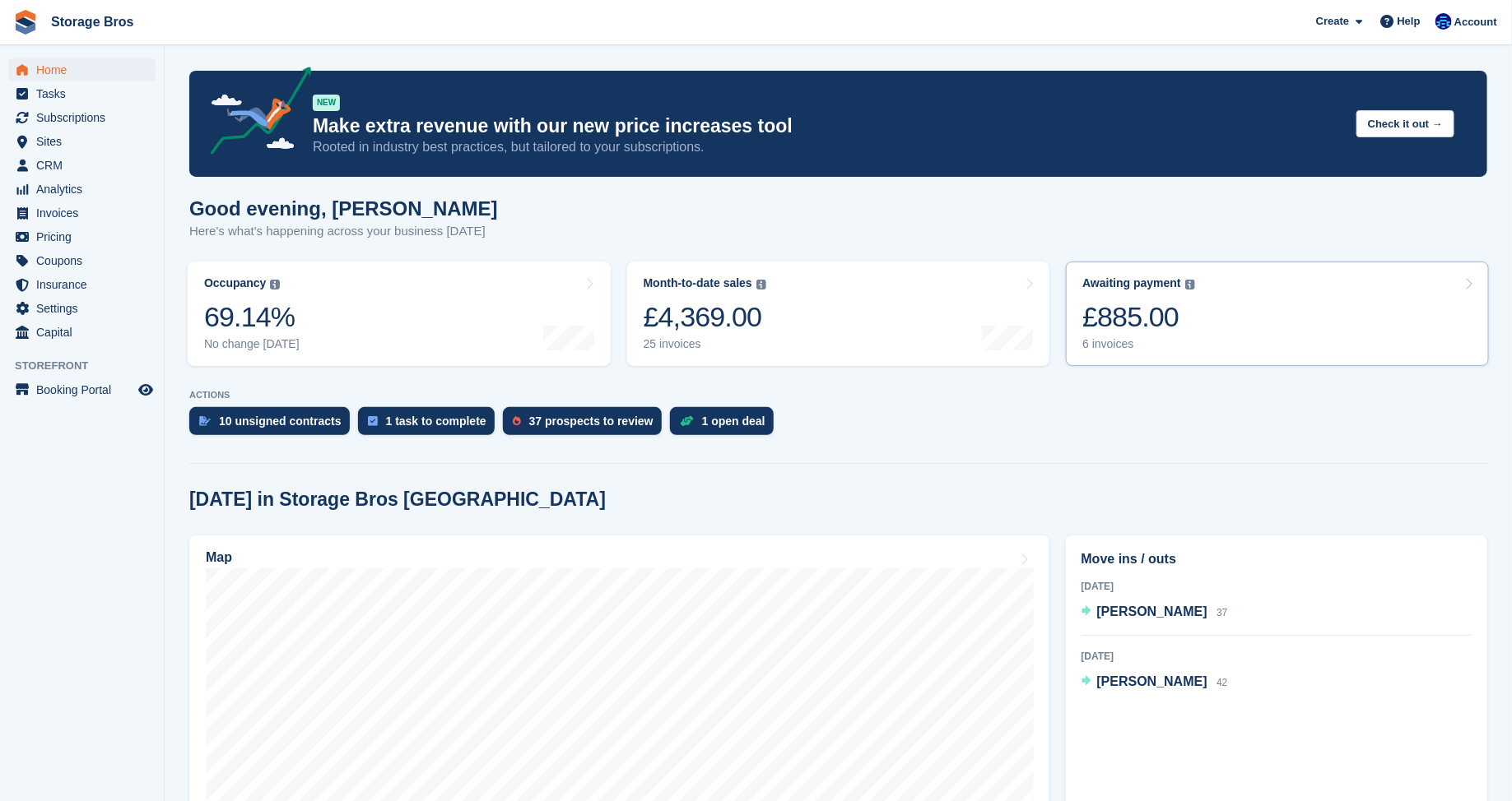
click at [1175, 317] on div "£885.00" at bounding box center [1138, 317] width 113 height 34
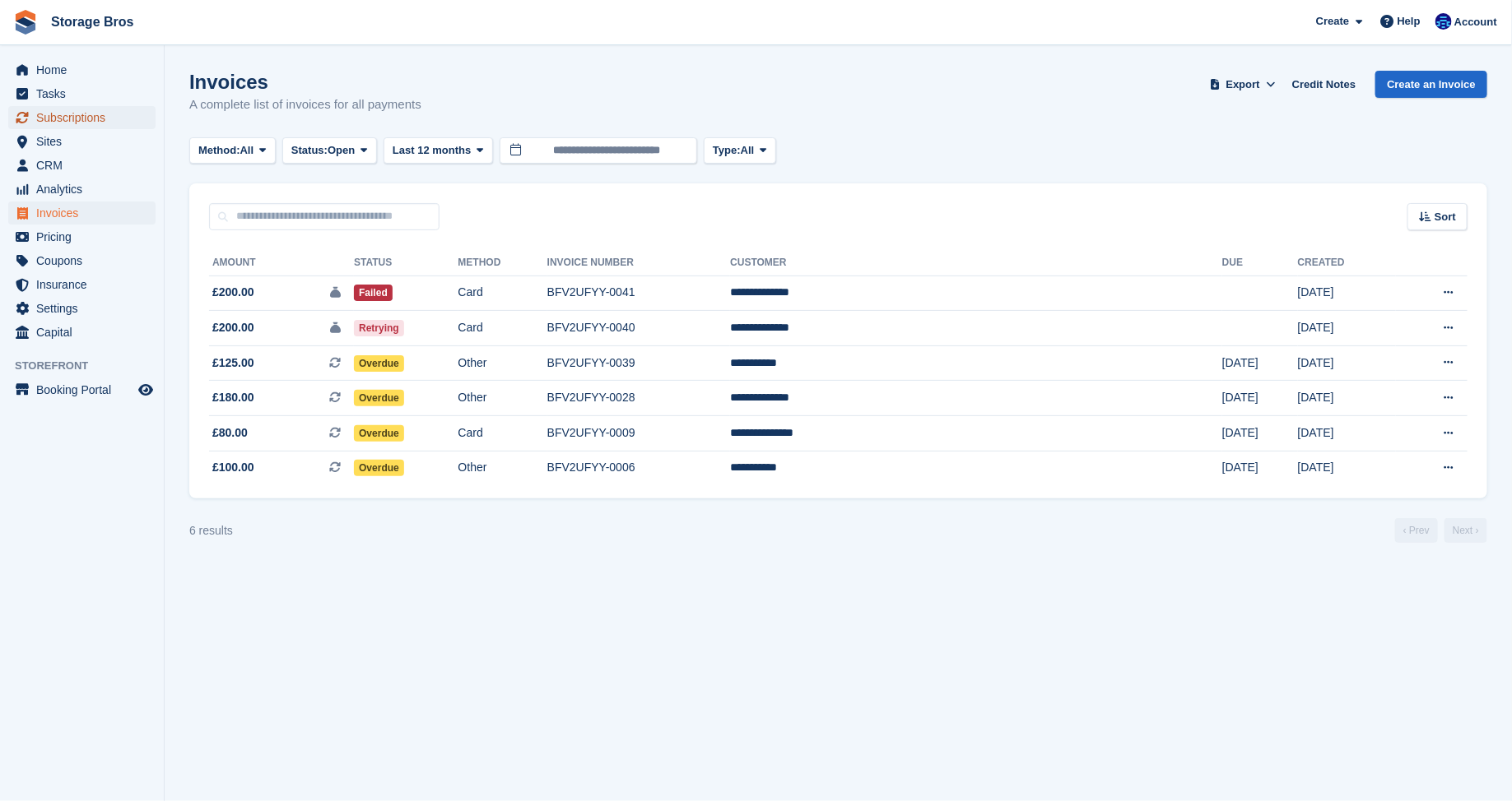
click at [61, 116] on span "Subscriptions" at bounding box center [85, 118] width 99 height 23
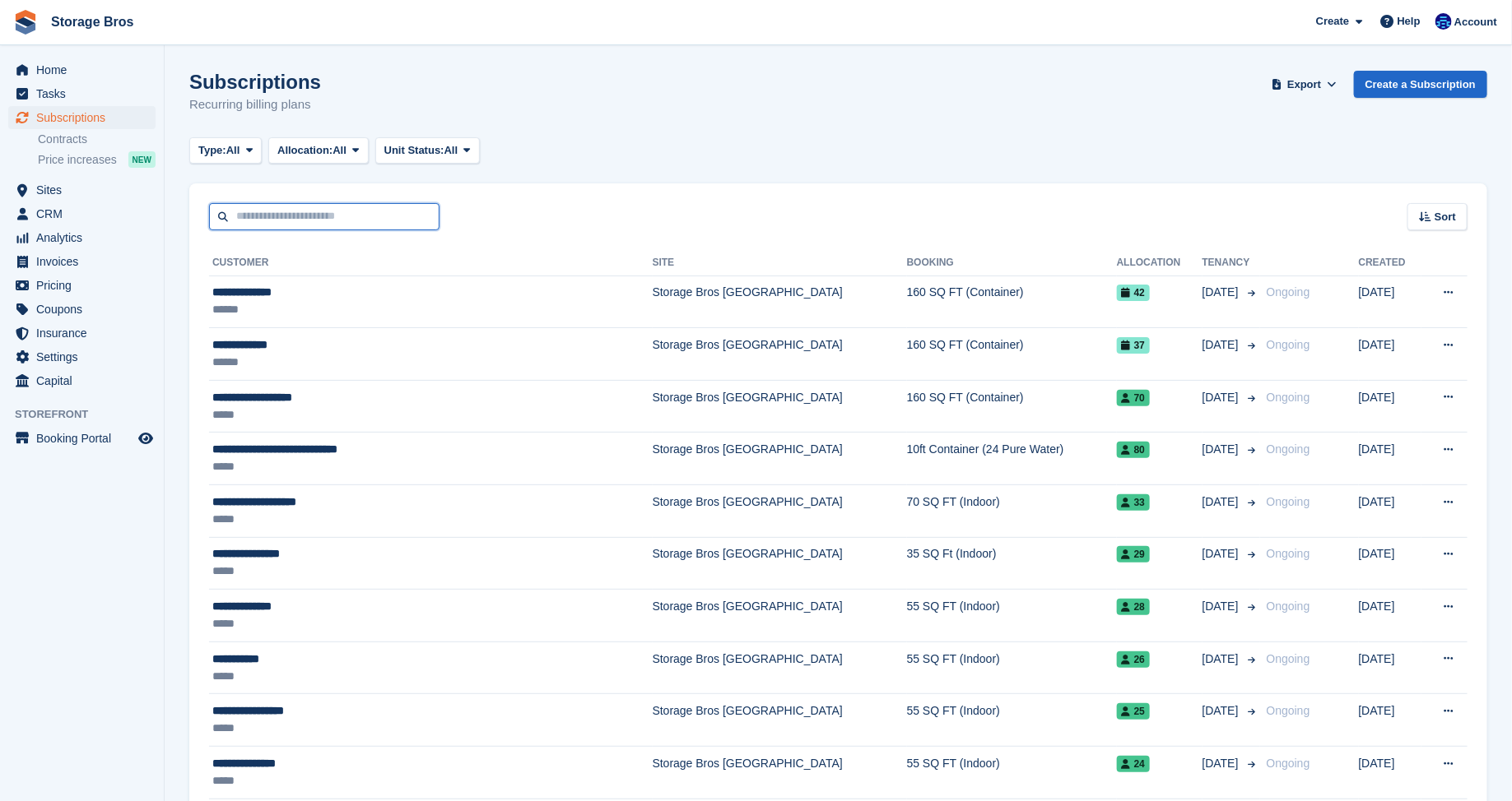
click at [291, 215] on input "text" at bounding box center [324, 216] width 230 height 27
type input "****"
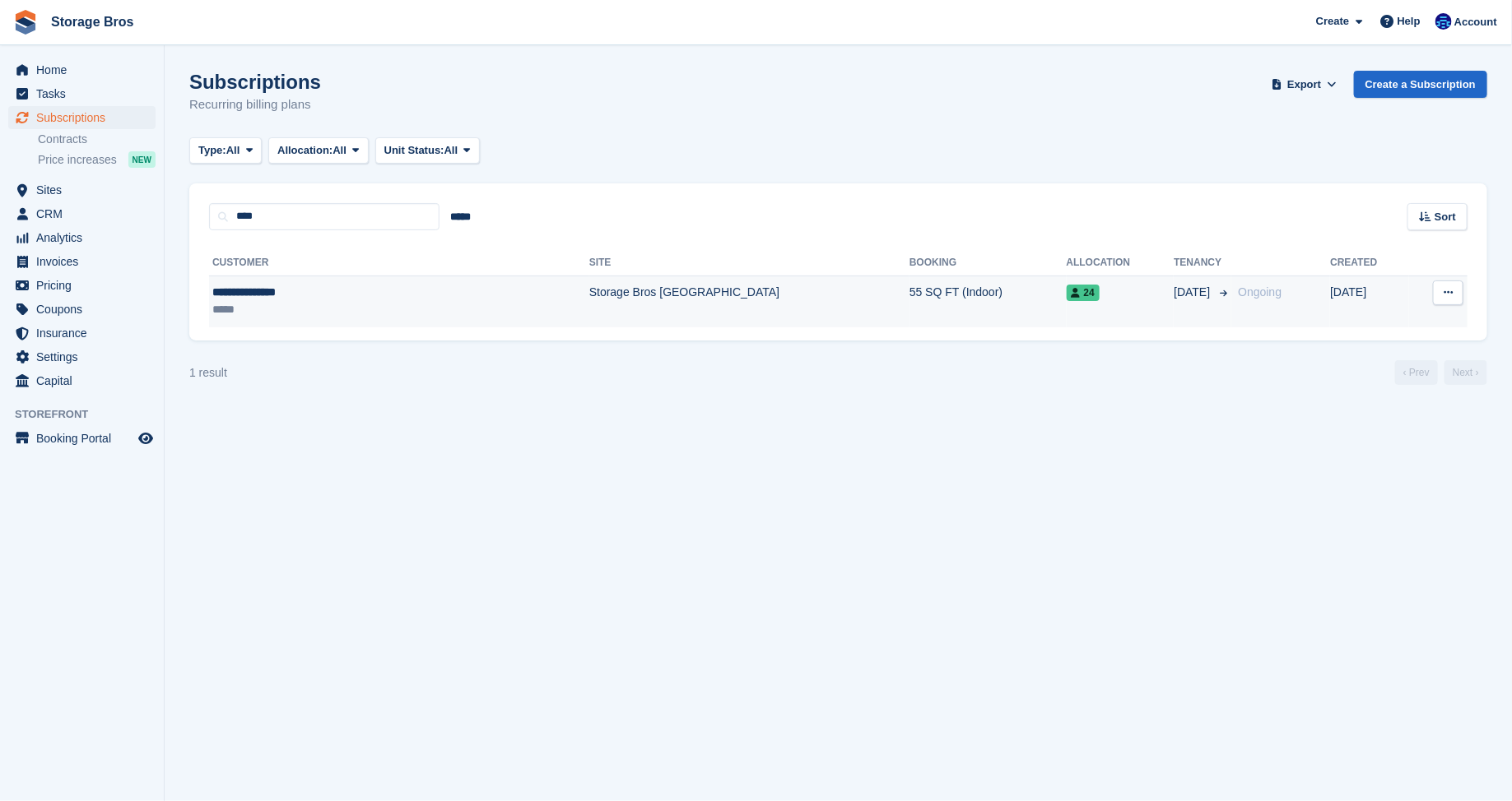
click at [334, 303] on div "*****" at bounding box center [324, 310] width 223 height 17
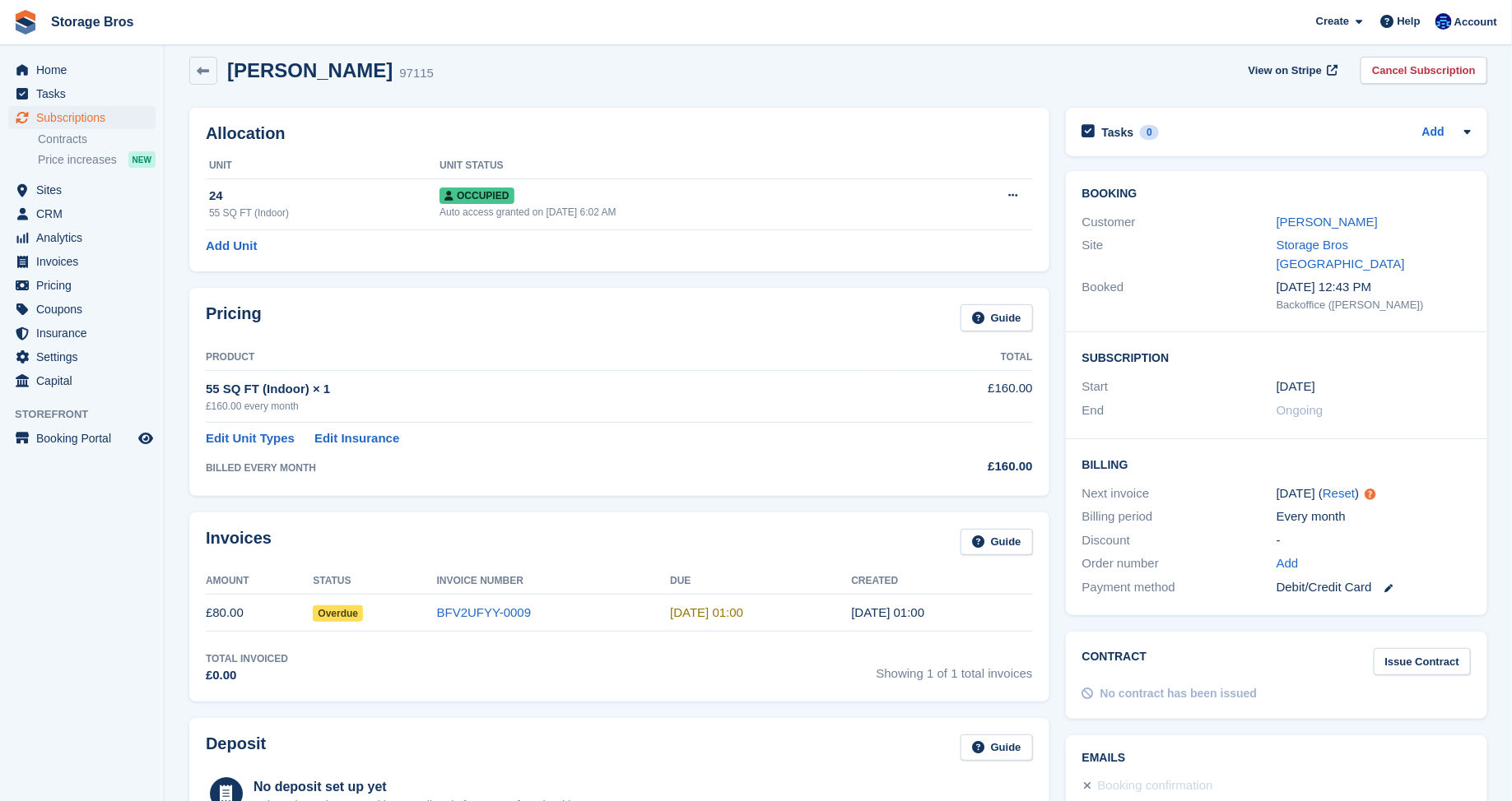
scroll to position [13, 0]
click at [1135, 136] on div "Tasks 0" at bounding box center [1119, 133] width 76 height 22
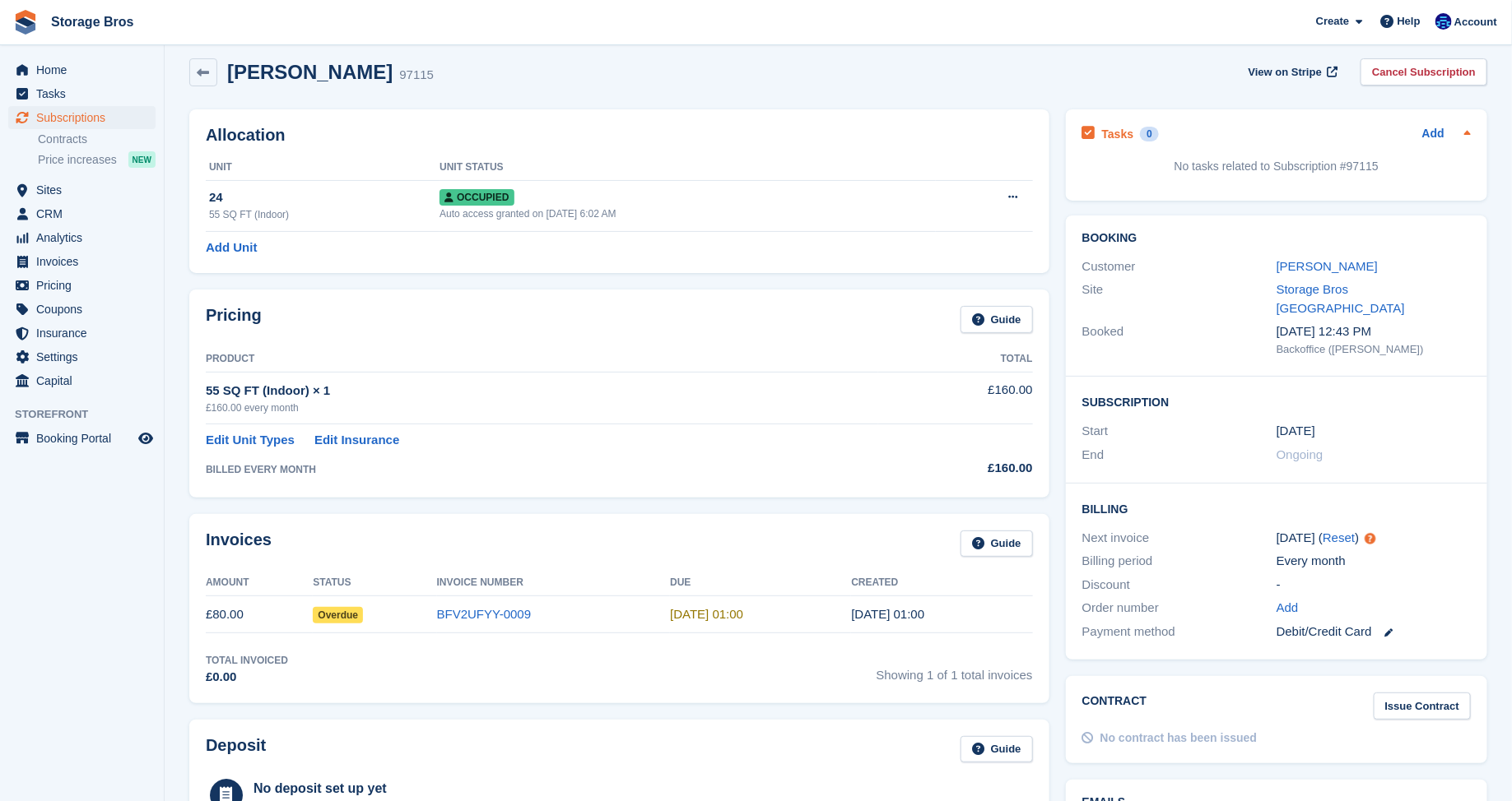
click at [1135, 139] on div "Tasks 0" at bounding box center [1119, 133] width 76 height 22
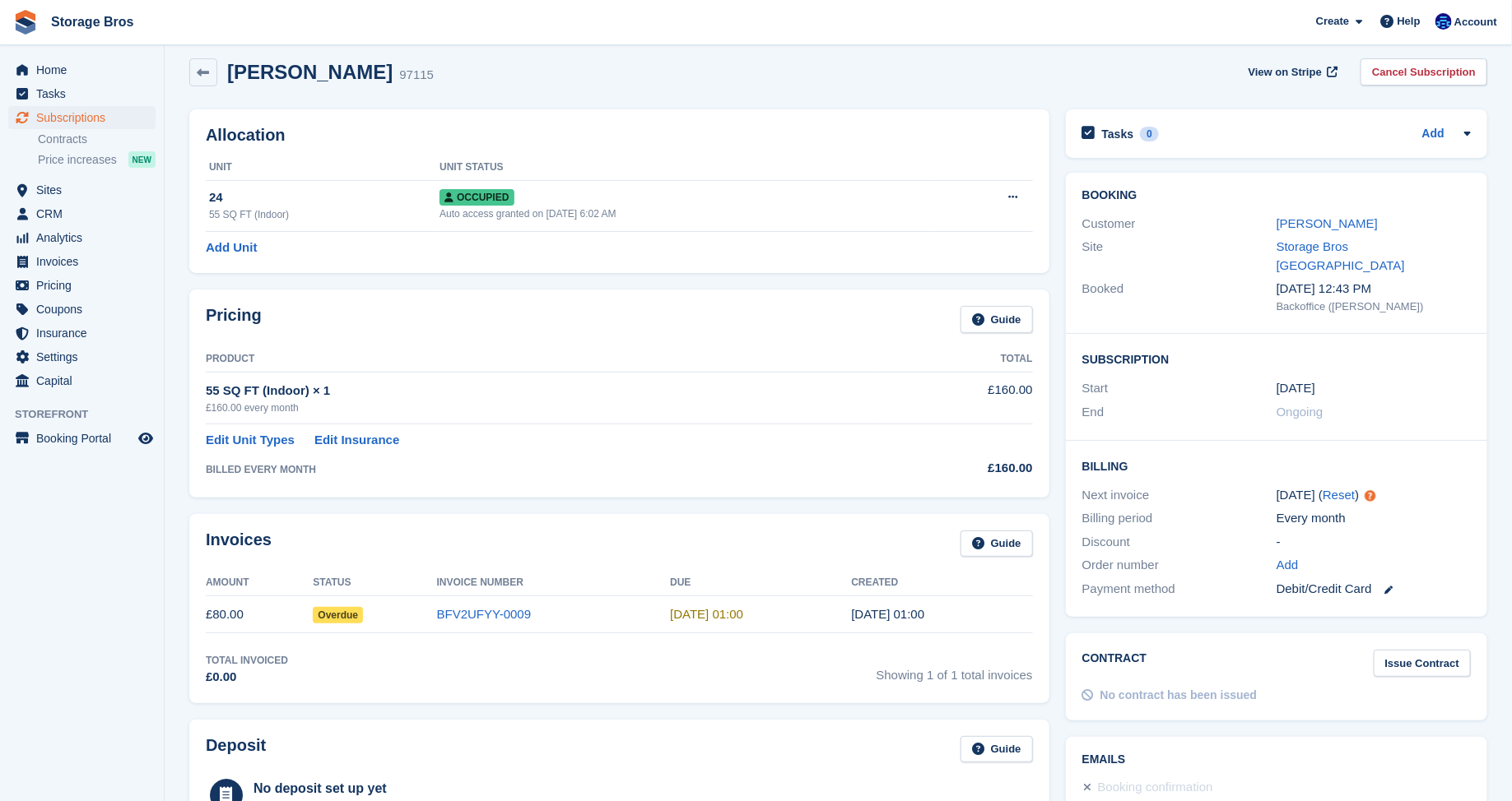
click at [1135, 139] on div "Tasks 0" at bounding box center [1119, 133] width 76 height 22
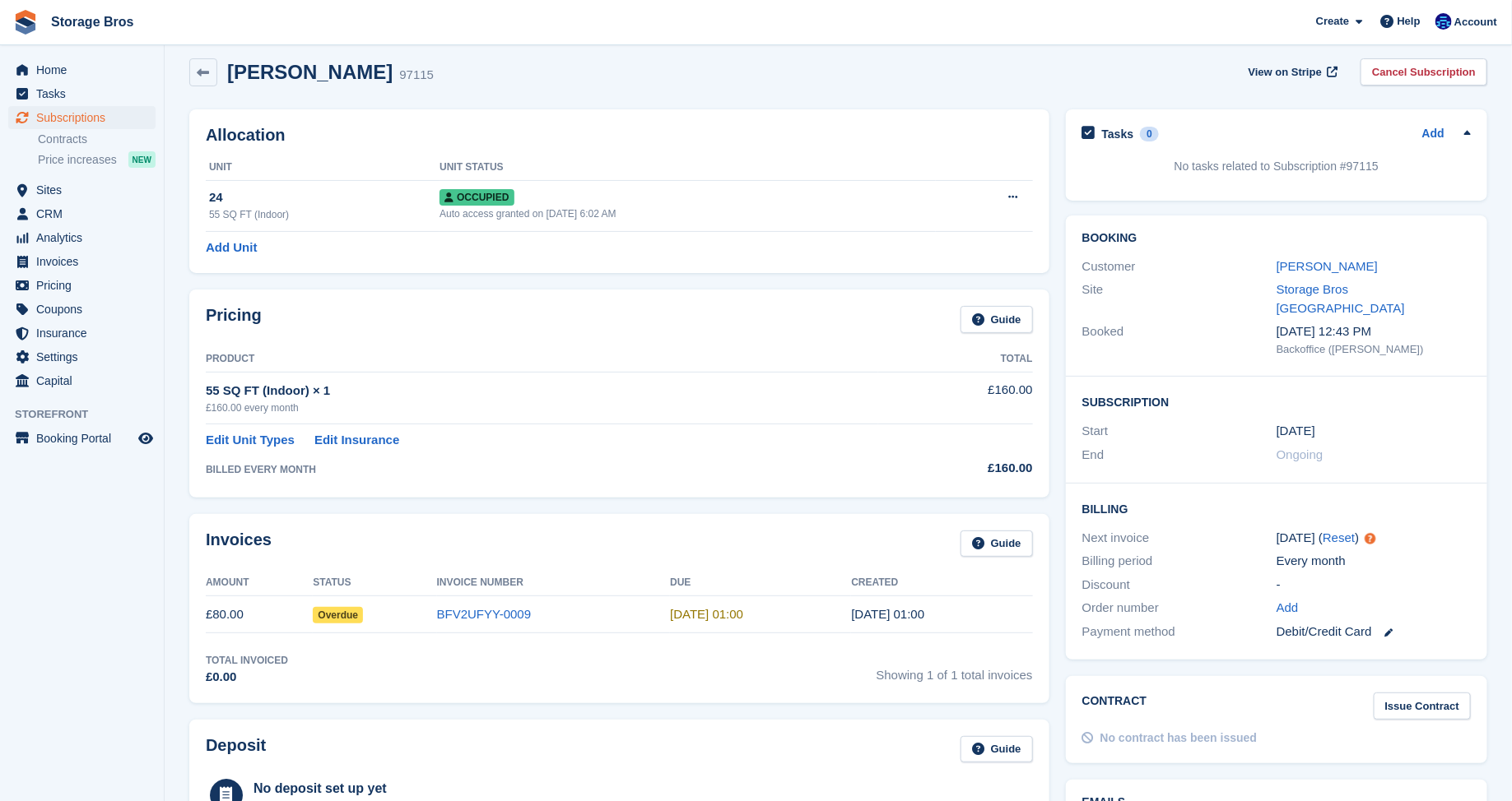
click at [1135, 139] on div "Tasks 0" at bounding box center [1119, 133] width 76 height 22
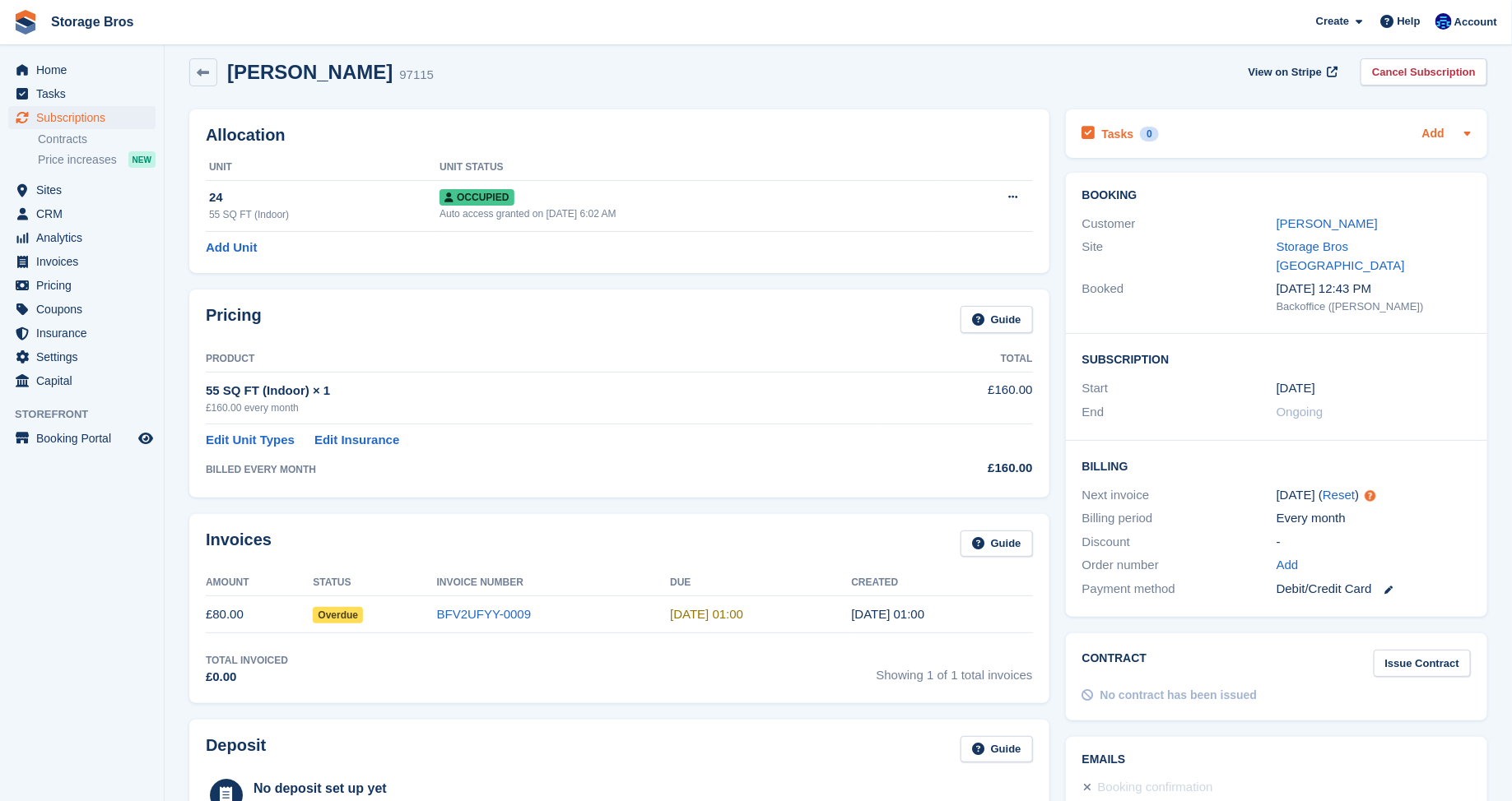
click at [1430, 131] on link "Add" at bounding box center [1433, 134] width 22 height 19
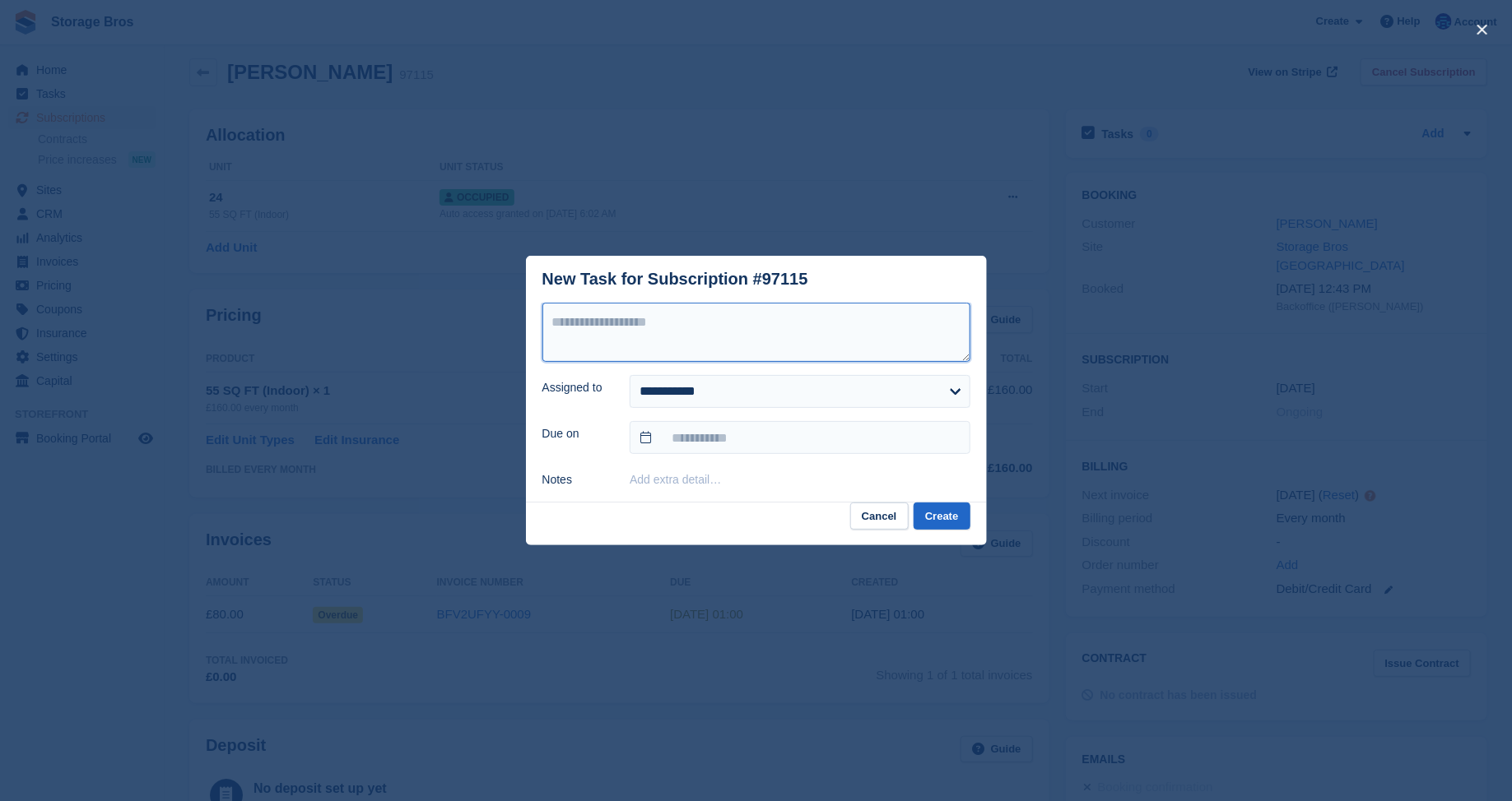
click at [671, 342] on textarea at bounding box center [756, 331] width 428 height 59
type textarea "**********"
click at [702, 393] on select "**********" at bounding box center [800, 391] width 340 height 33
select select "****"
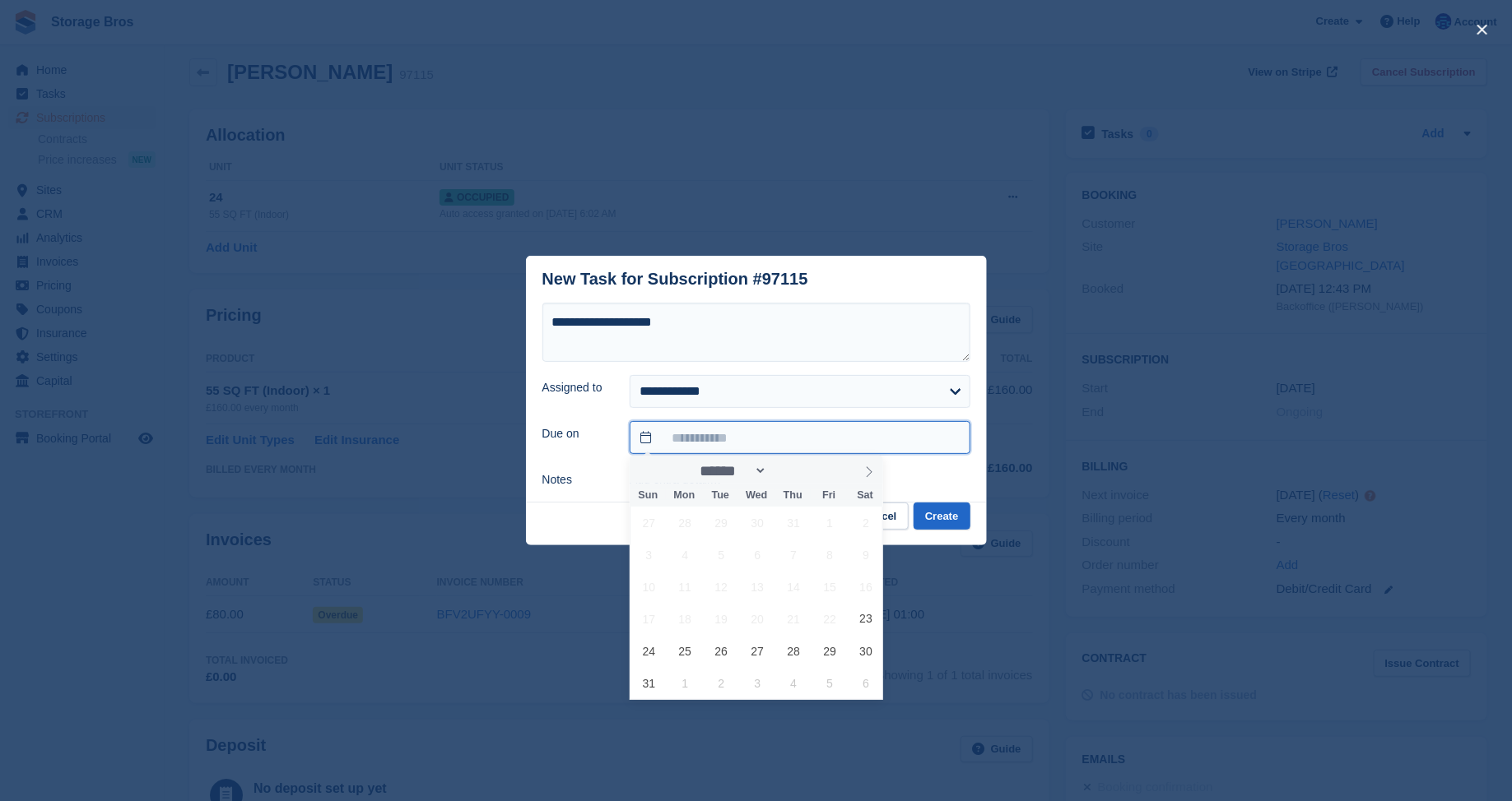
click at [705, 437] on input "text" at bounding box center [800, 438] width 340 height 33
click at [867, 476] on icon at bounding box center [869, 472] width 6 height 11
select select "*"
click at [654, 647] on span "26" at bounding box center [649, 650] width 32 height 32
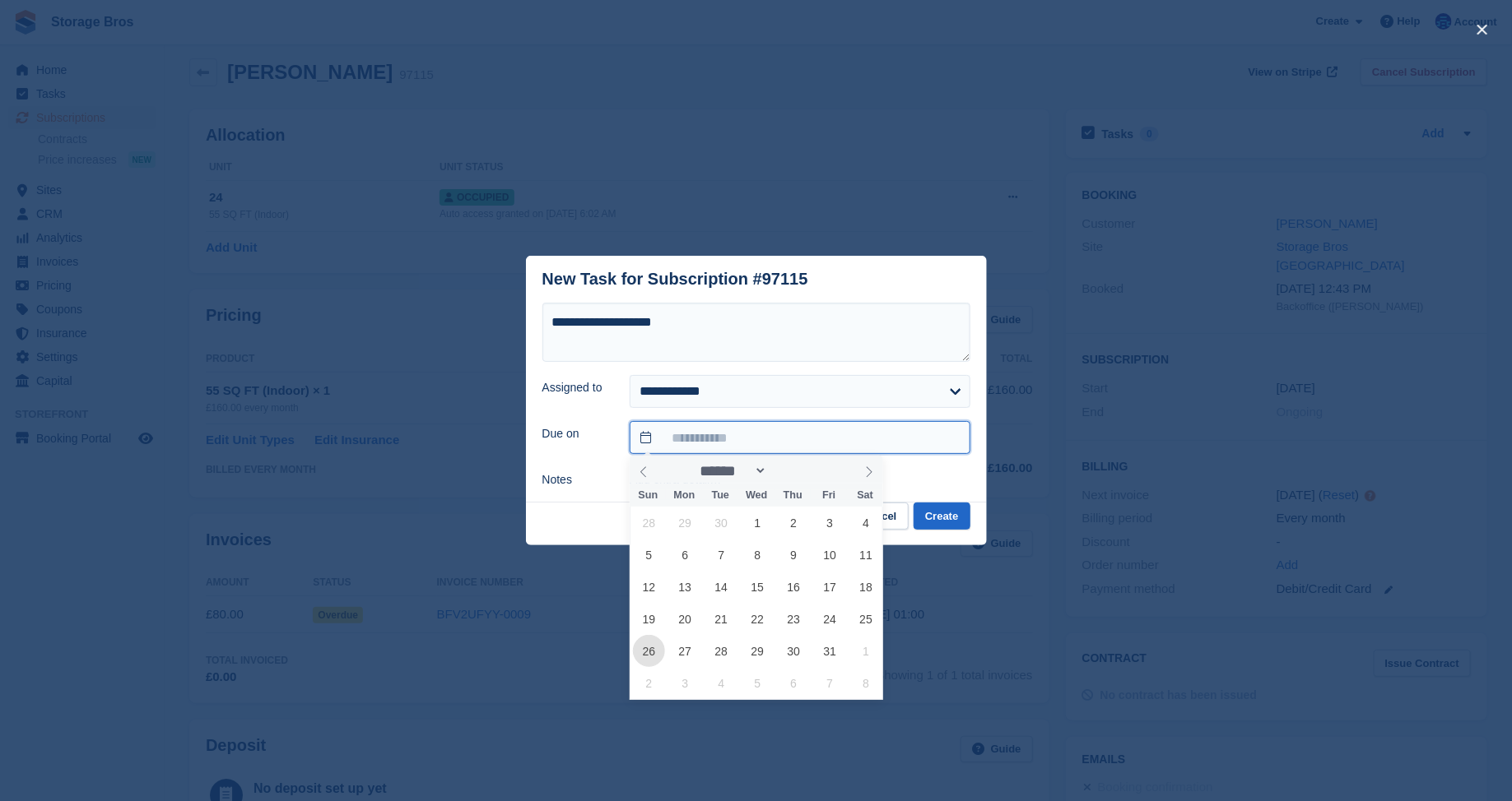
type input "**********"
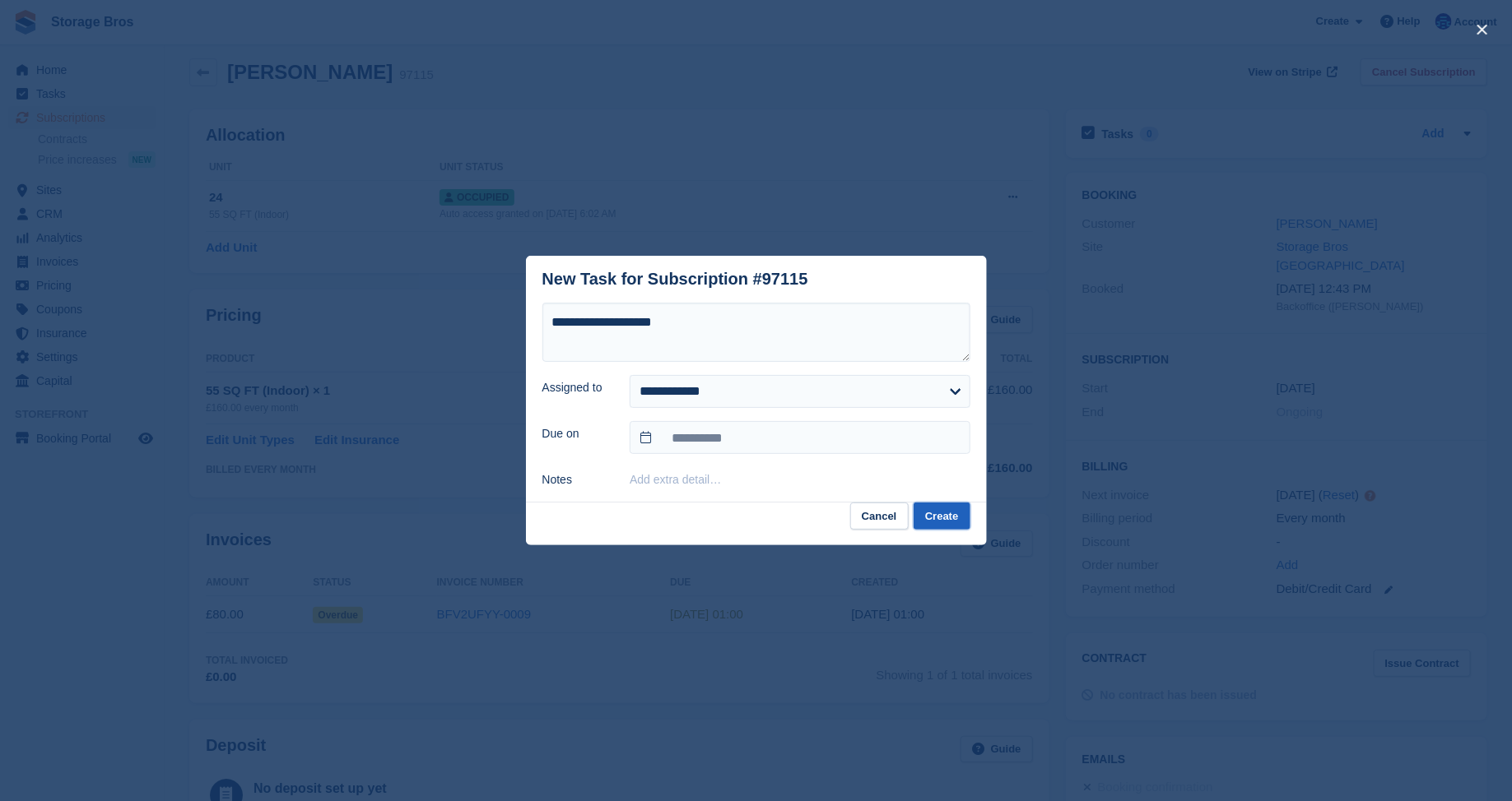
click at [931, 512] on button "Create" at bounding box center [942, 516] width 56 height 27
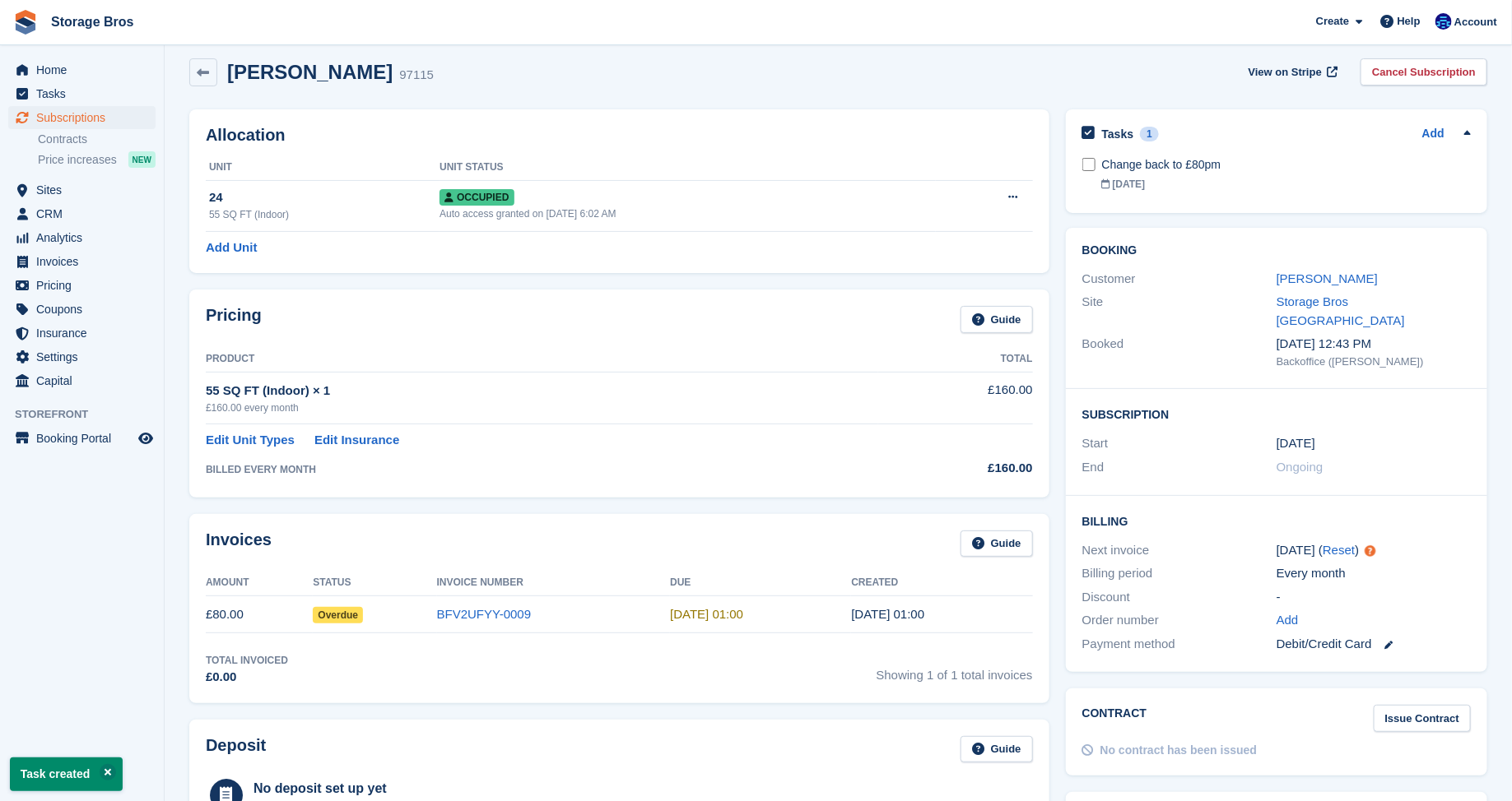
click at [560, 86] on div "[PERSON_NAME] 97115 View on Stripe Cancel Subscription" at bounding box center [838, 72] width 1297 height 28
